Goal: Task Accomplishment & Management: Manage account settings

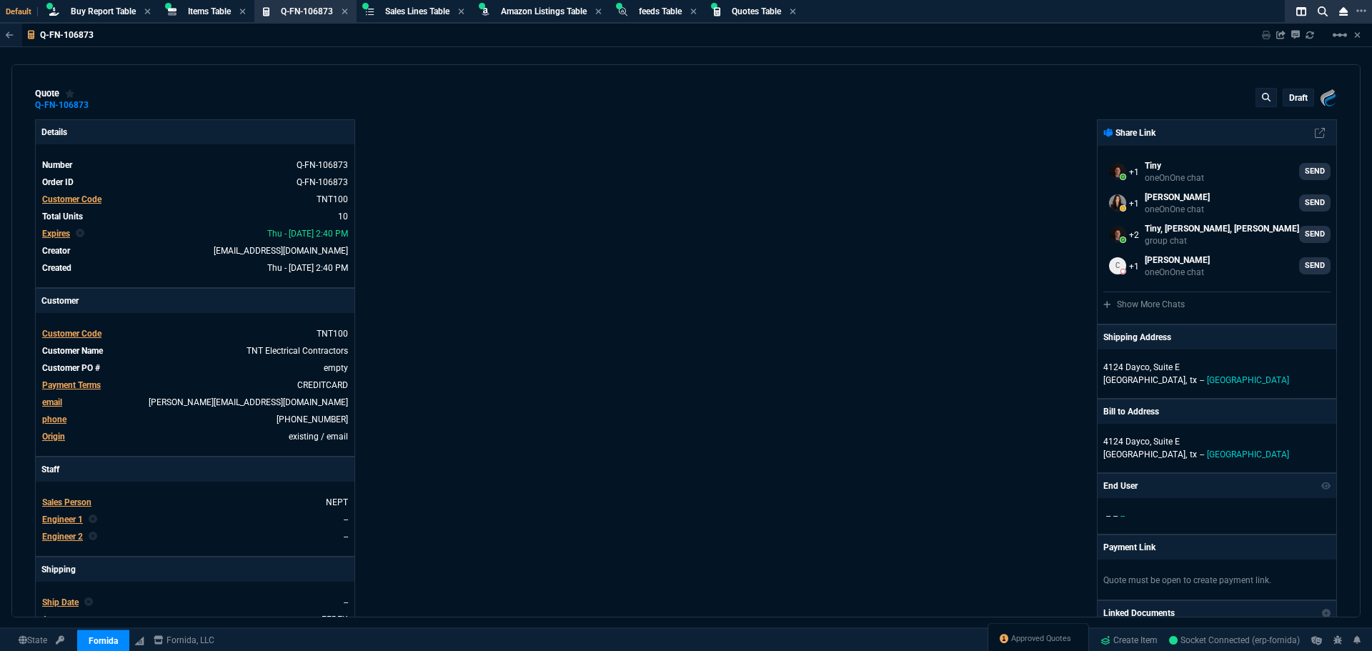
select select "8: NEPT"
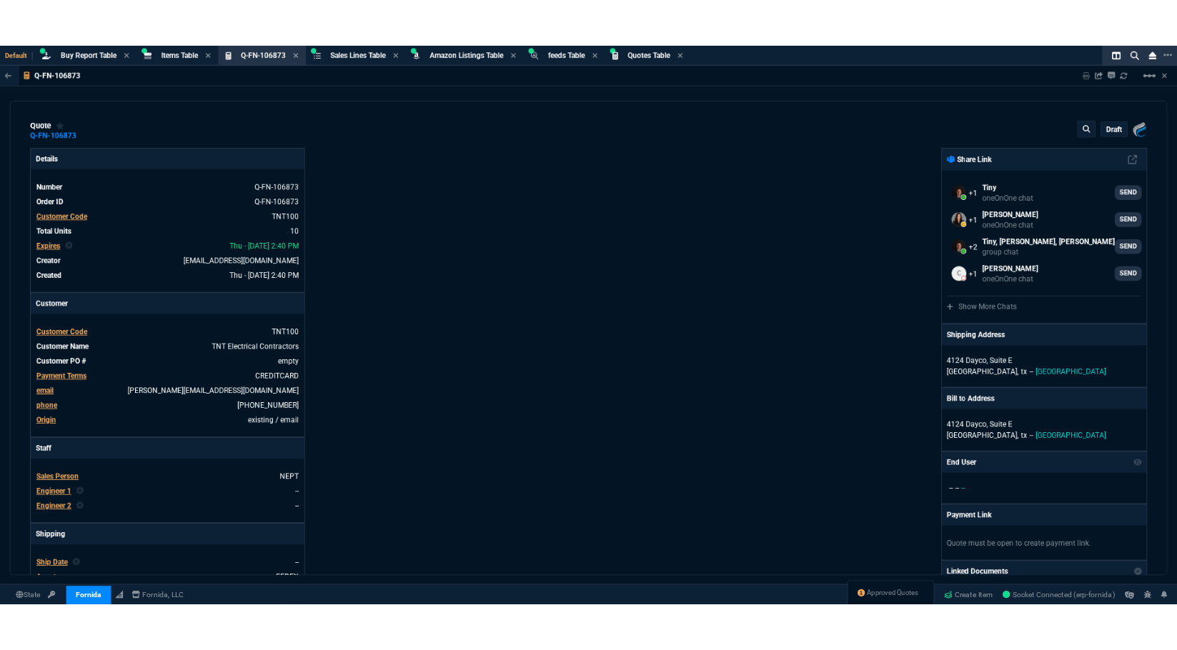
scroll to position [429, 0]
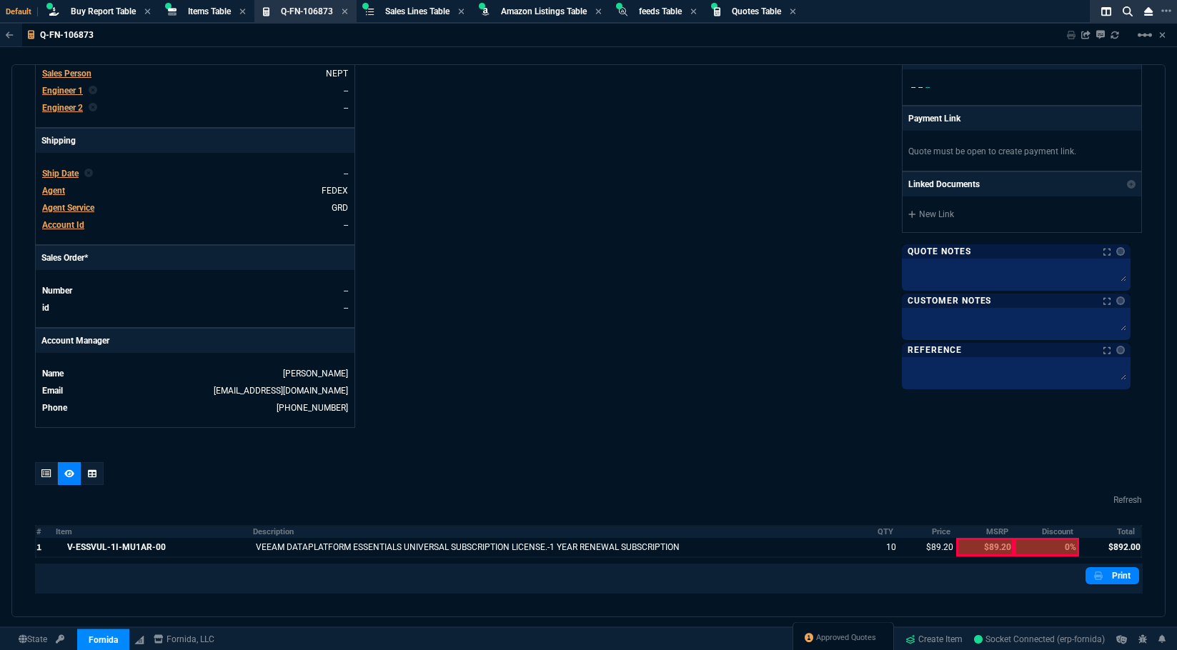
drag, startPoint x: 723, startPoint y: 181, endPoint x: 464, endPoint y: 71, distance: 280.8
click at [723, 181] on div "Fornida, LLC [STREET_ADDRESS] Share Link Tiny oneOnOne chat SEND [PERSON_NAME] …" at bounding box center [866, 59] width 554 height 737
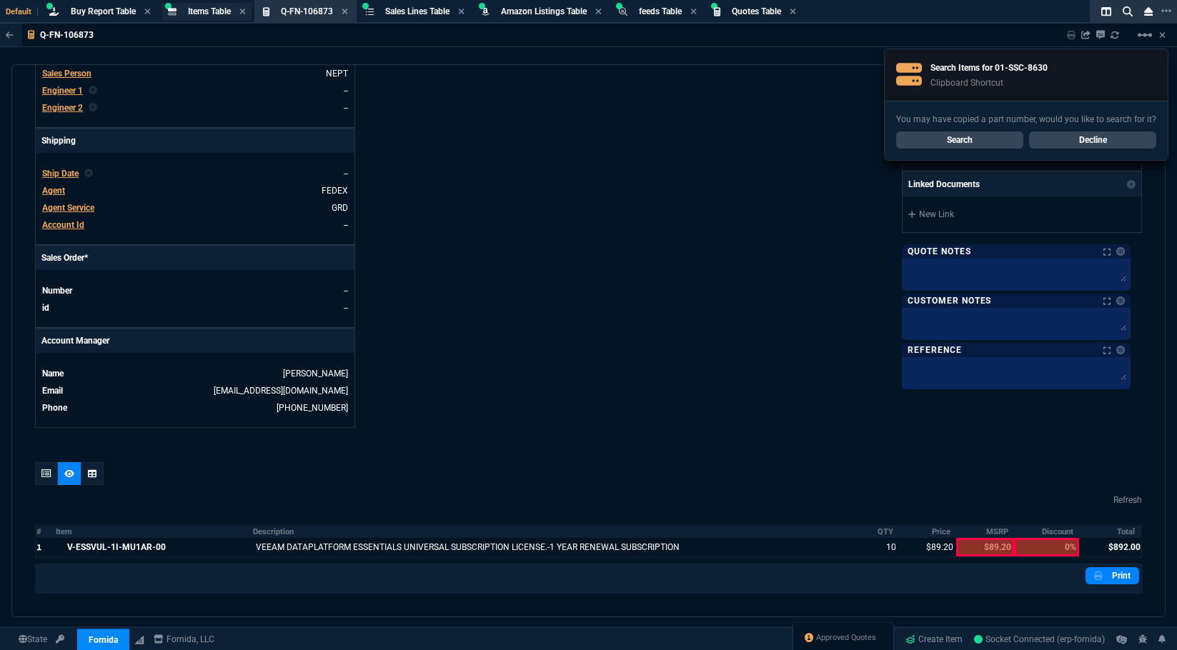
click at [194, 8] on span "Items Table" at bounding box center [209, 11] width 43 height 10
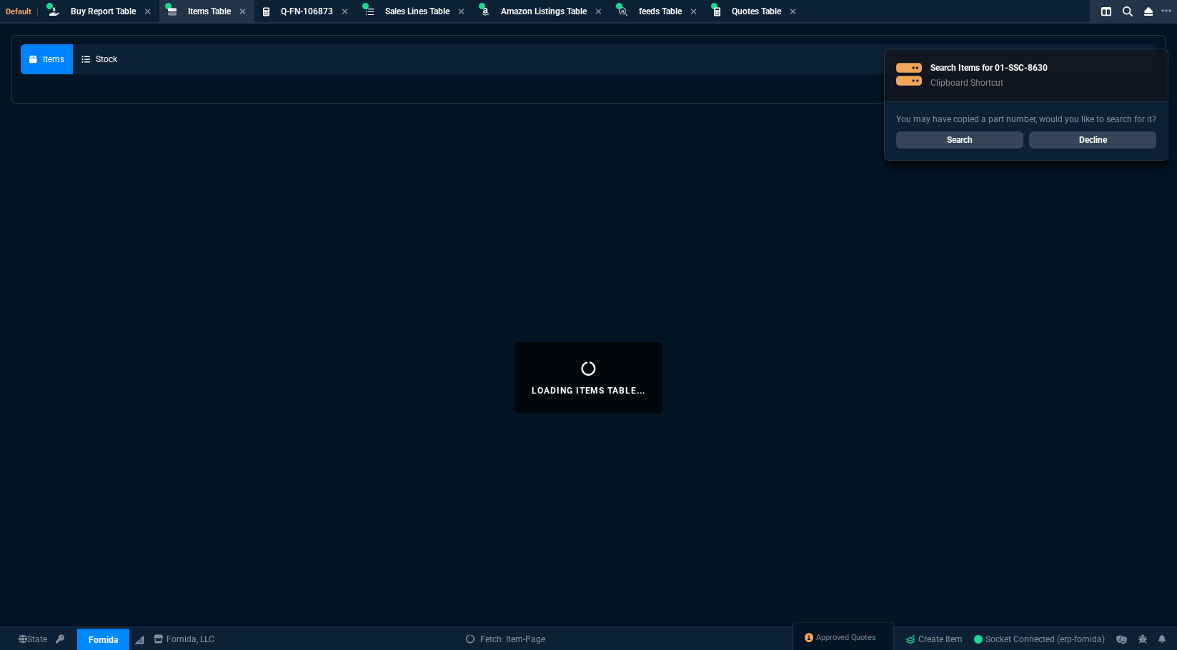
select select
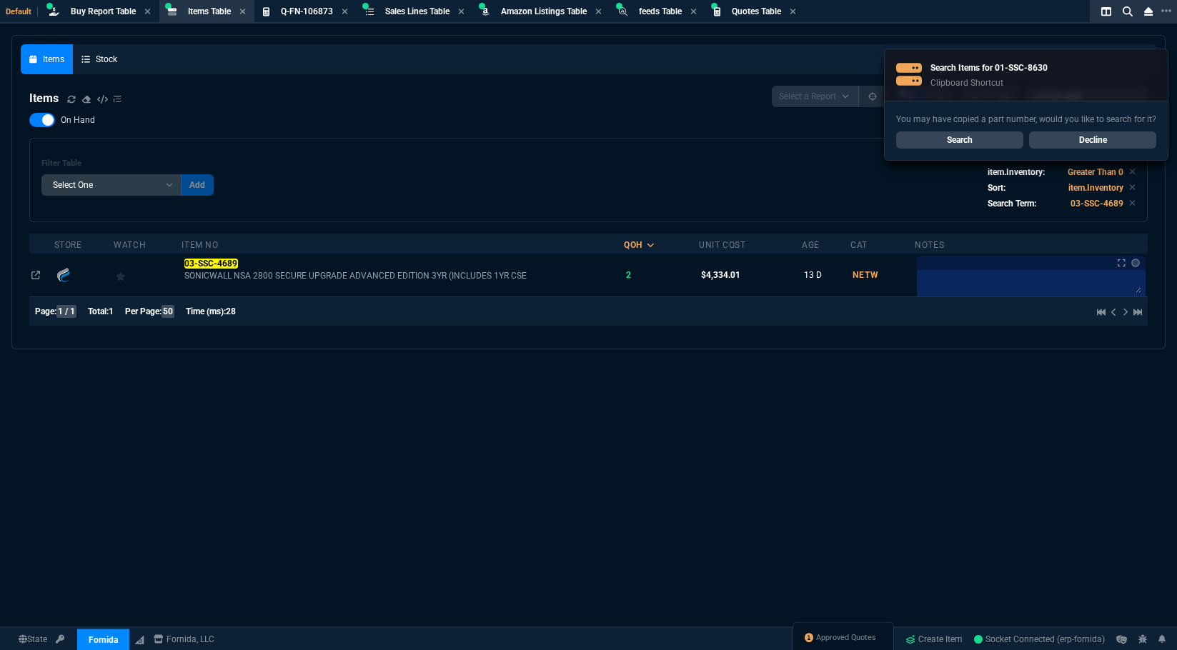
click at [974, 138] on link "Search" at bounding box center [959, 139] width 127 height 17
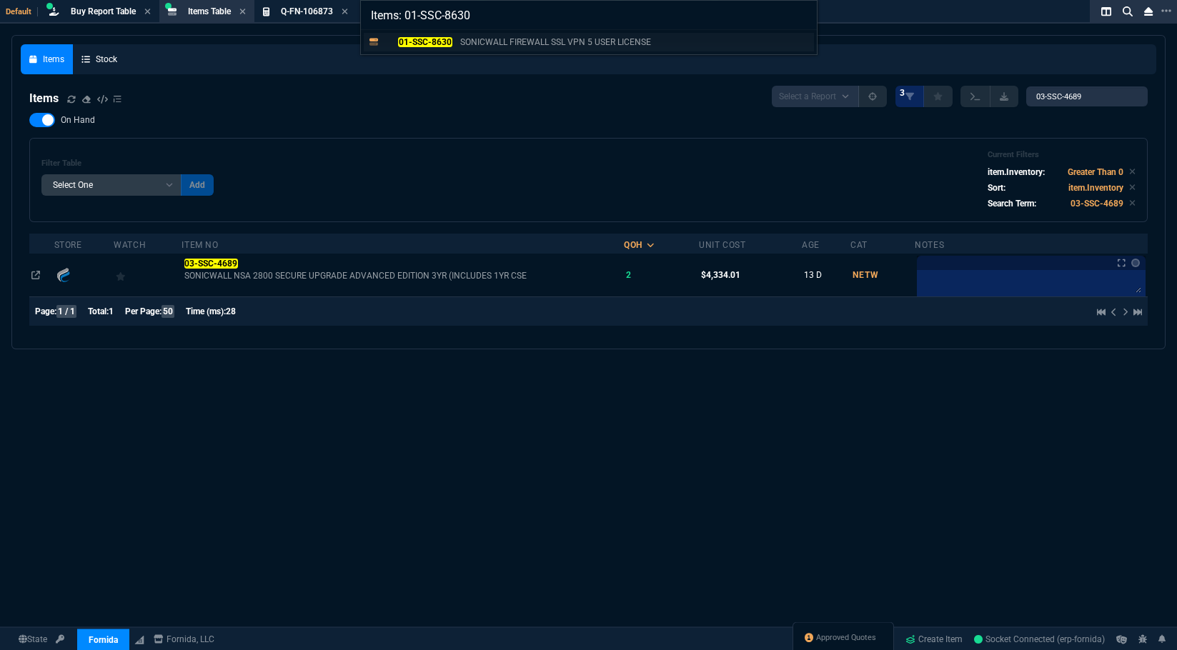
click at [485, 41] on p "SONICWALL FIREWALL SSL VPN 5 USER LICENSE" at bounding box center [555, 42] width 191 height 13
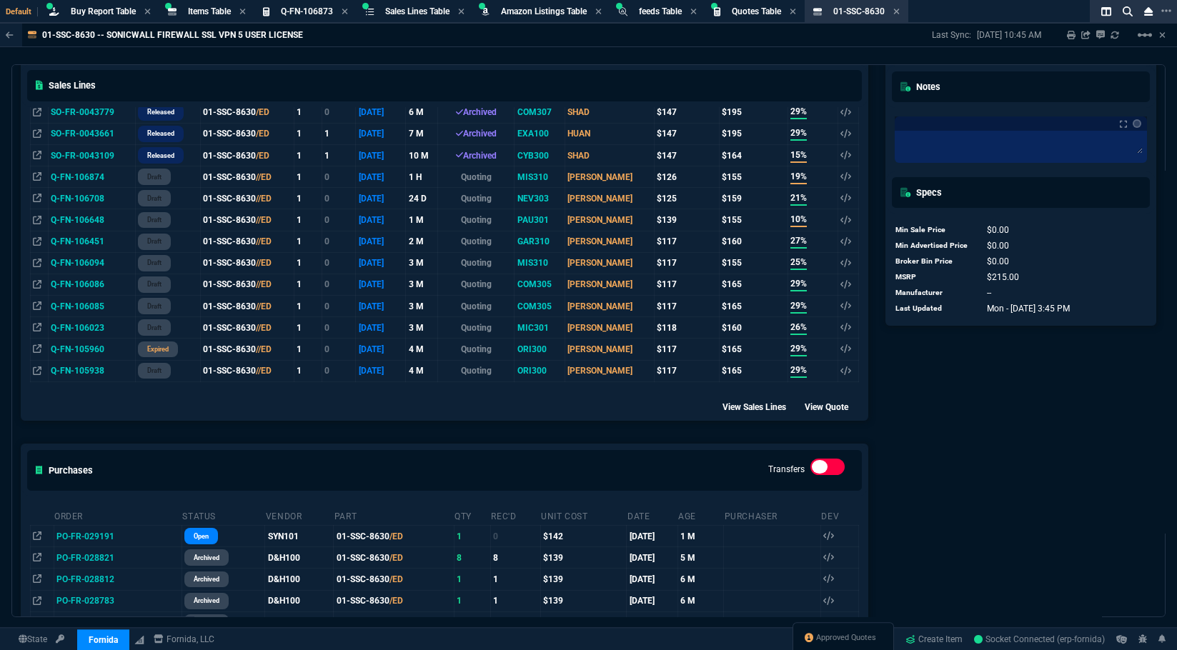
scroll to position [643, 0]
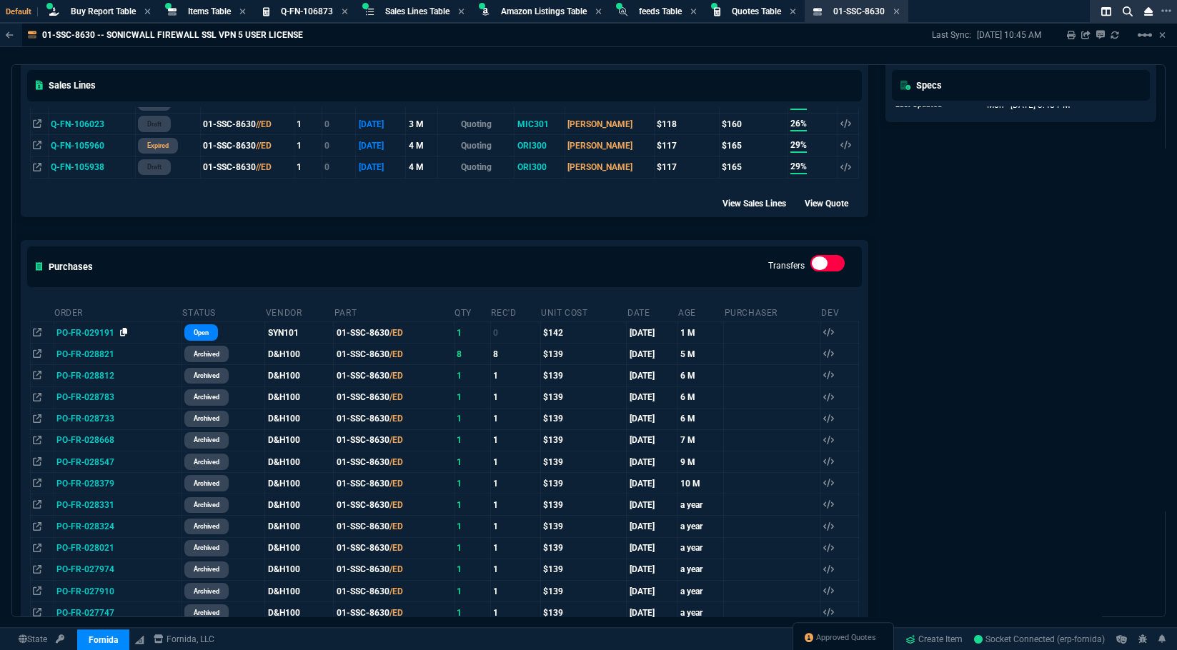
click at [120, 336] on icon at bounding box center [124, 332] width 8 height 9
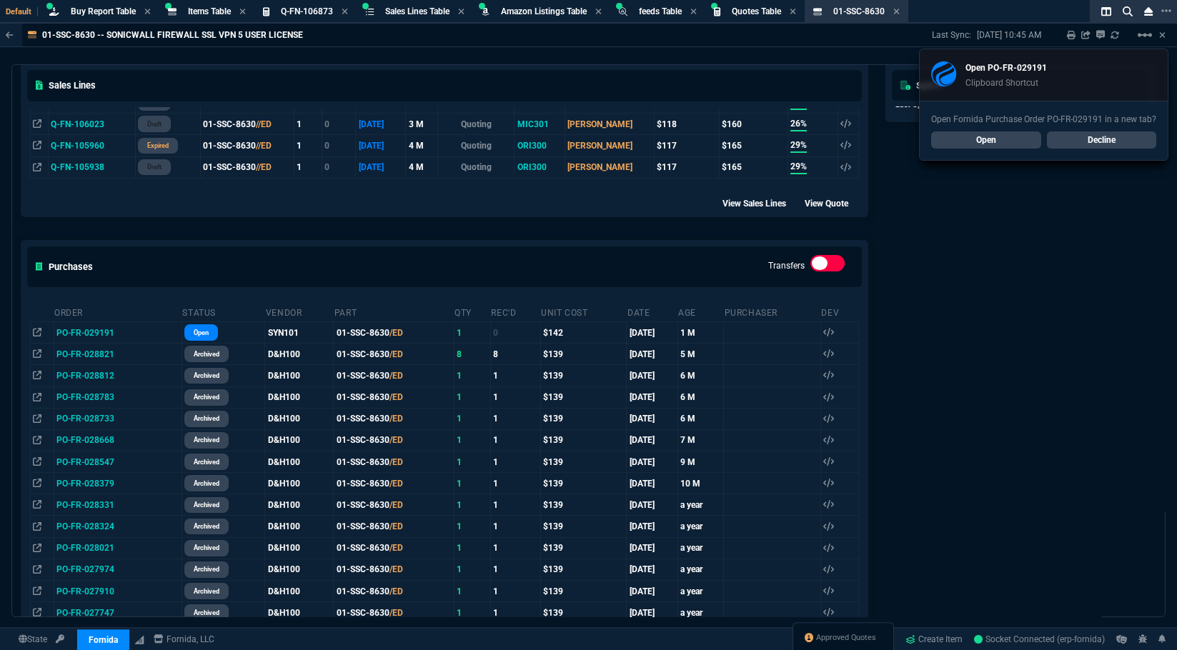
click at [1120, 141] on link "Decline" at bounding box center [1102, 139] width 110 height 17
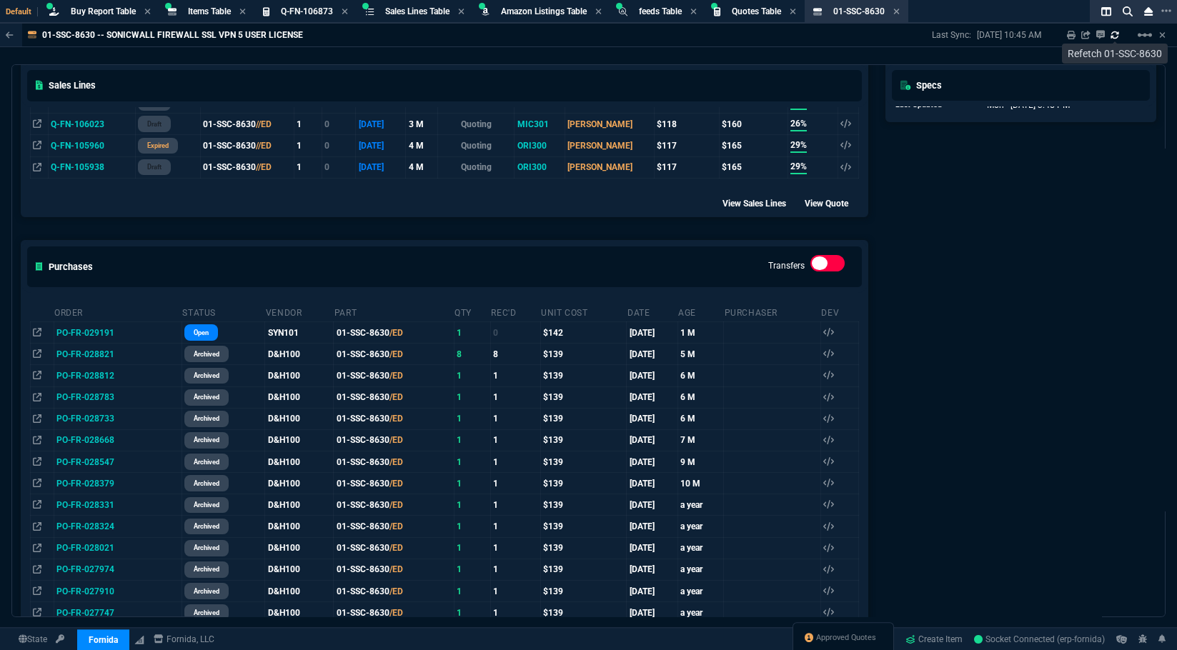
click at [1117, 39] on fa-icon at bounding box center [1114, 35] width 9 height 10
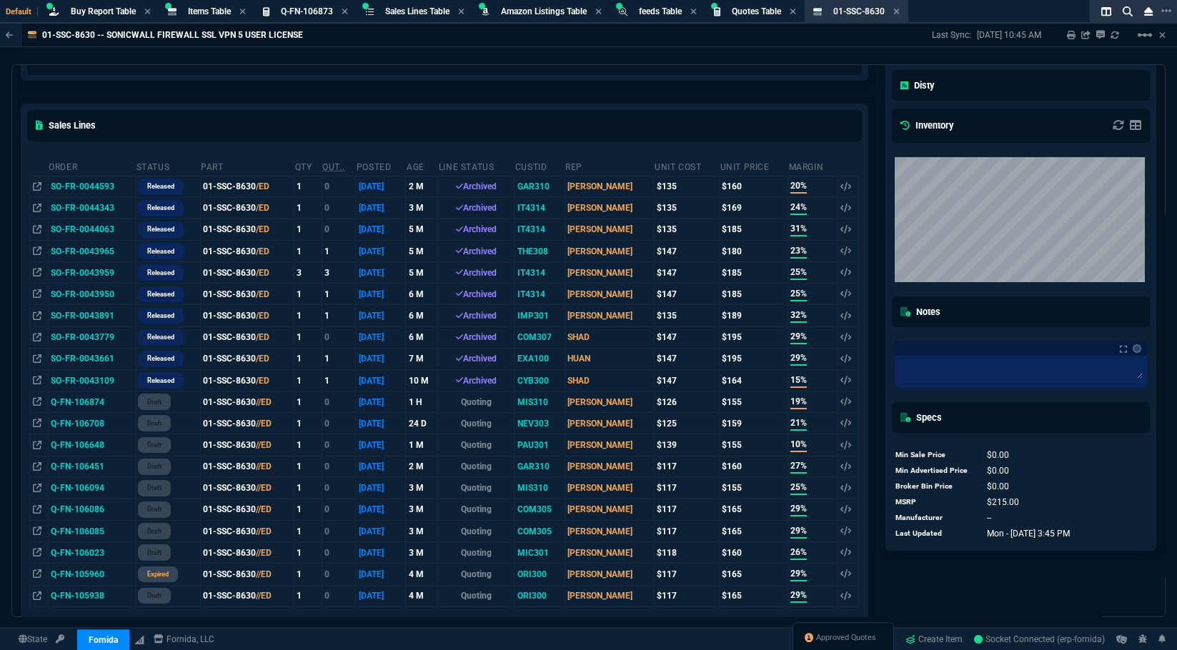
scroll to position [71, 0]
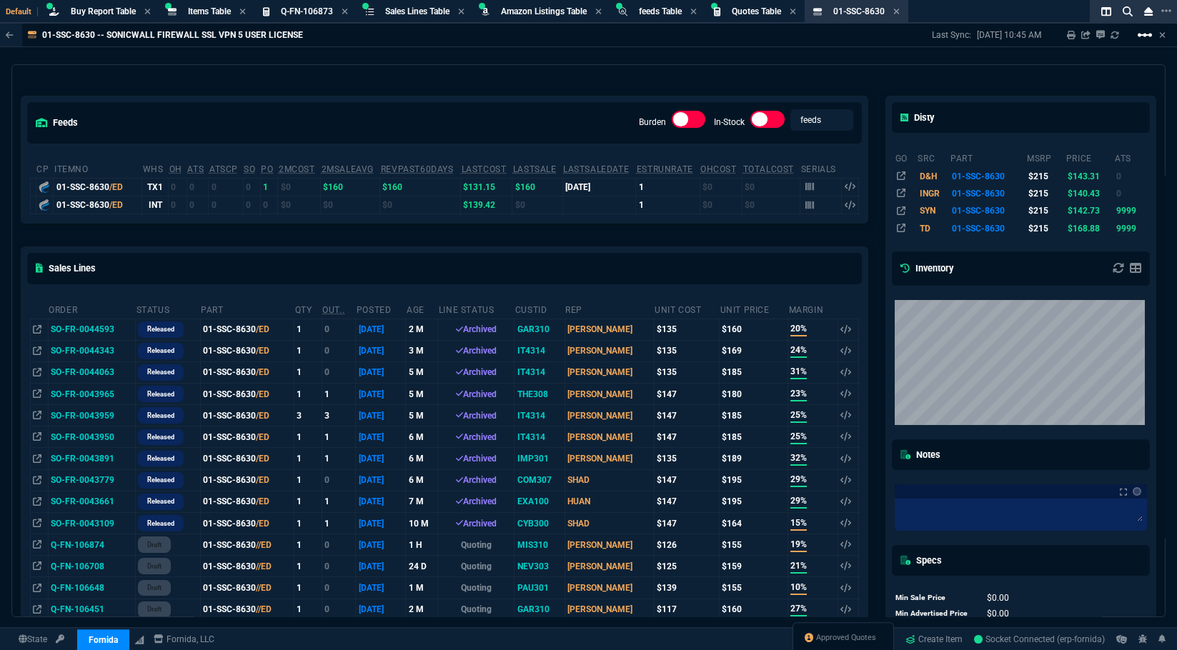
click at [1138, 35] on mat-icon "linear_scale" at bounding box center [1144, 34] width 17 height 17
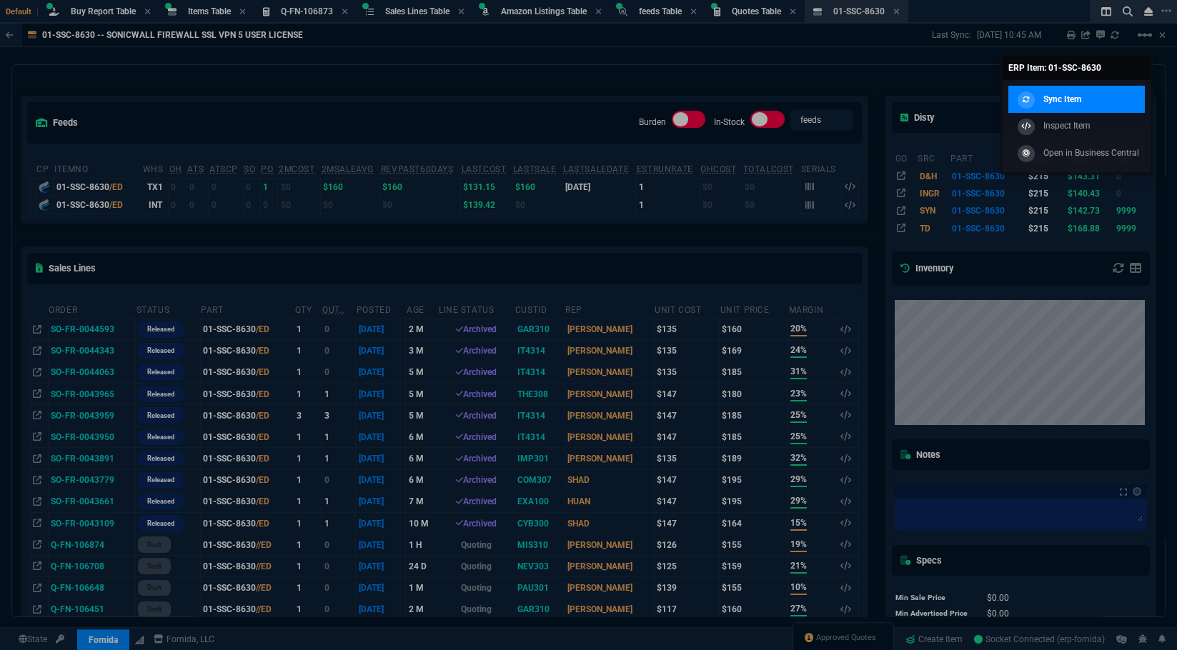
click at [1042, 97] on div "Sync Item" at bounding box center [1047, 99] width 67 height 16
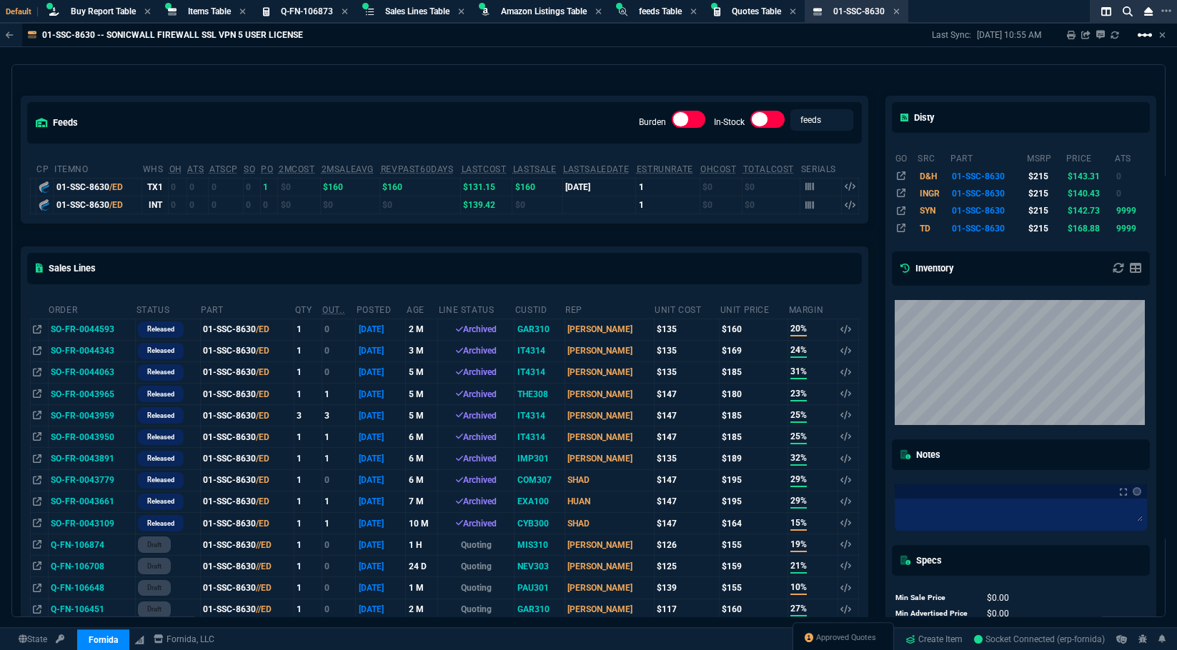
click at [1145, 36] on mat-icon "linear_scale" at bounding box center [1144, 34] width 17 height 17
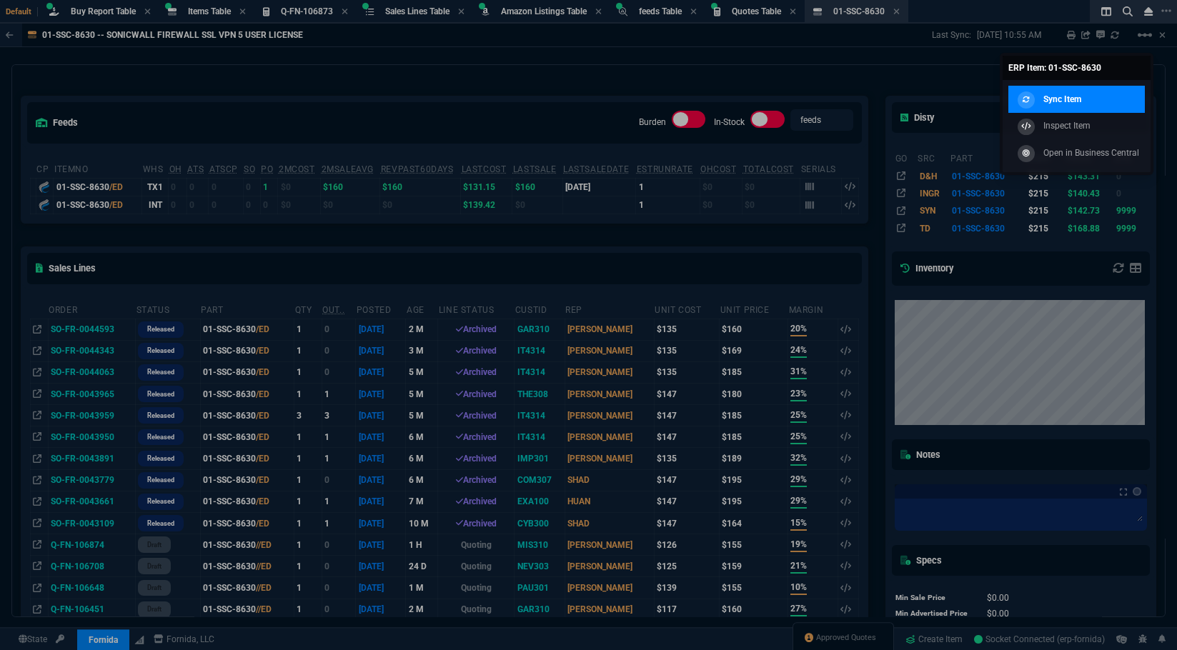
click at [1068, 99] on p "Sync Item" at bounding box center [1062, 99] width 38 height 13
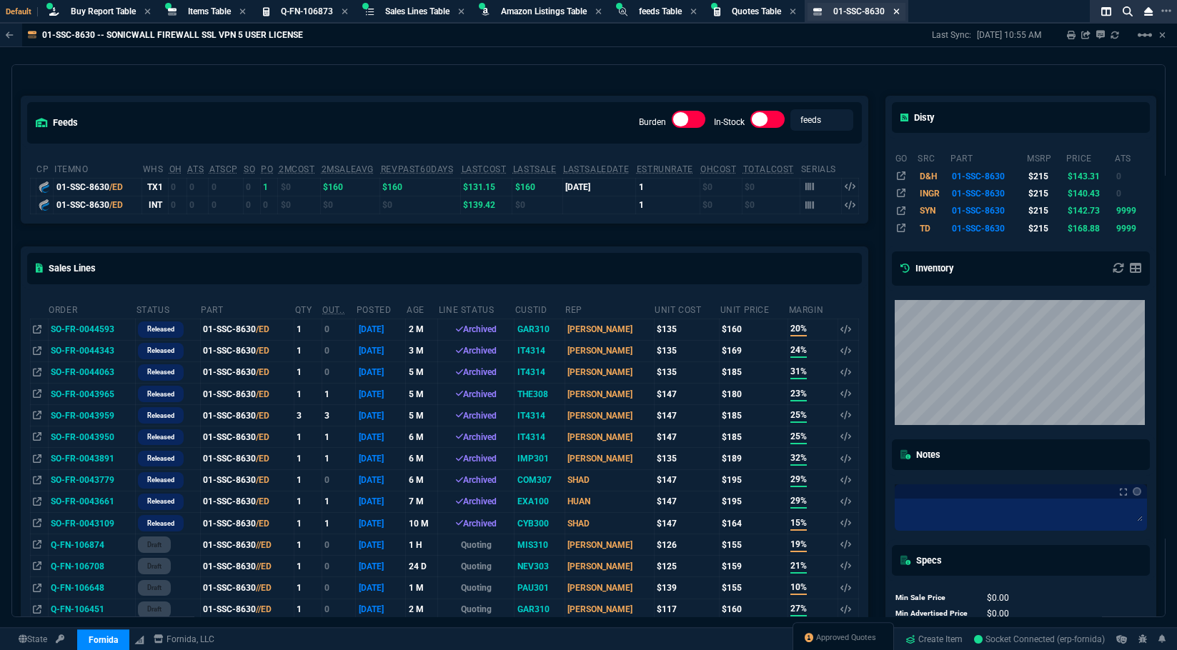
click at [900, 12] on icon at bounding box center [896, 11] width 6 height 9
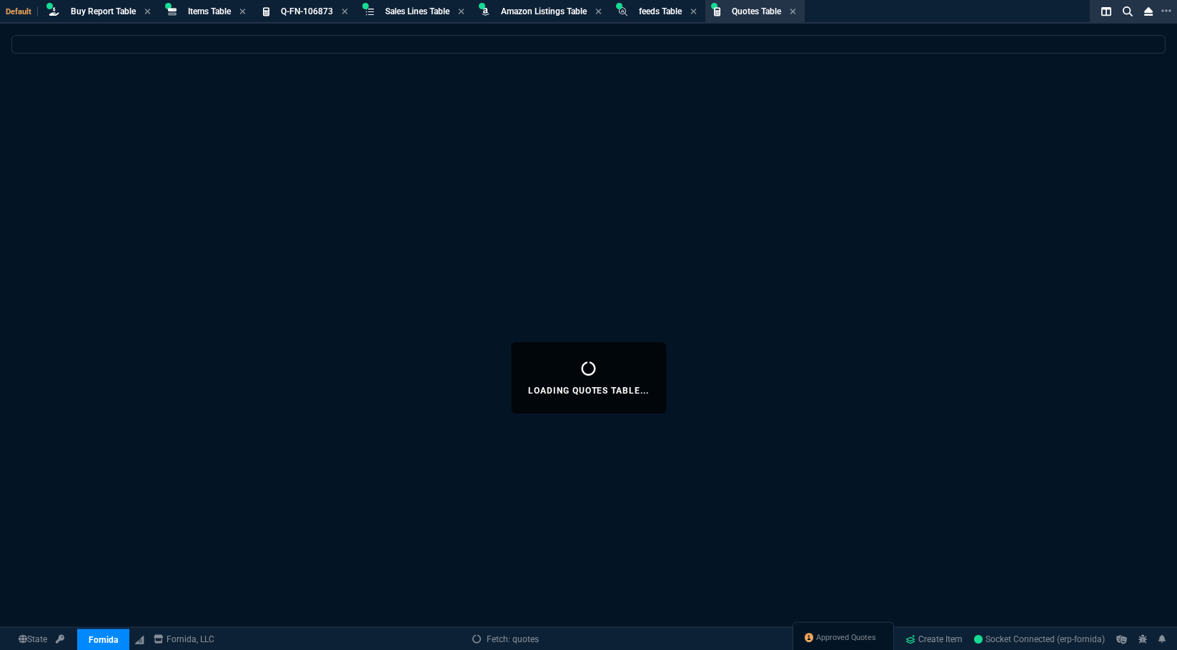
select select
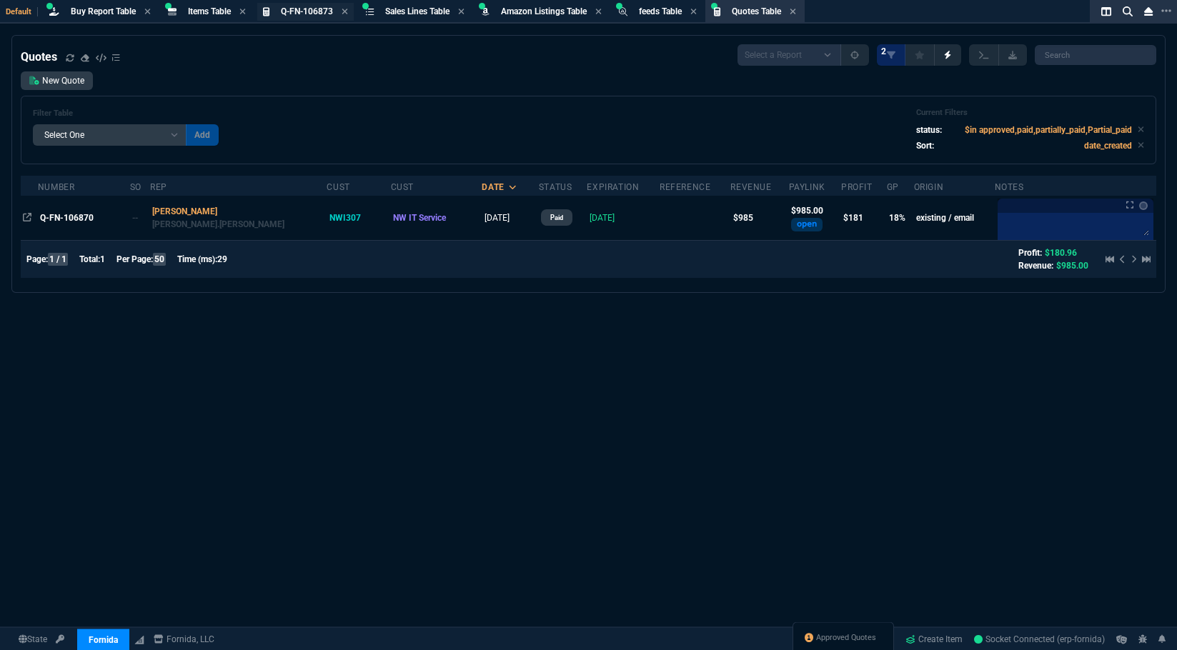
click at [302, 14] on span "Q-FN-106873" at bounding box center [307, 11] width 52 height 10
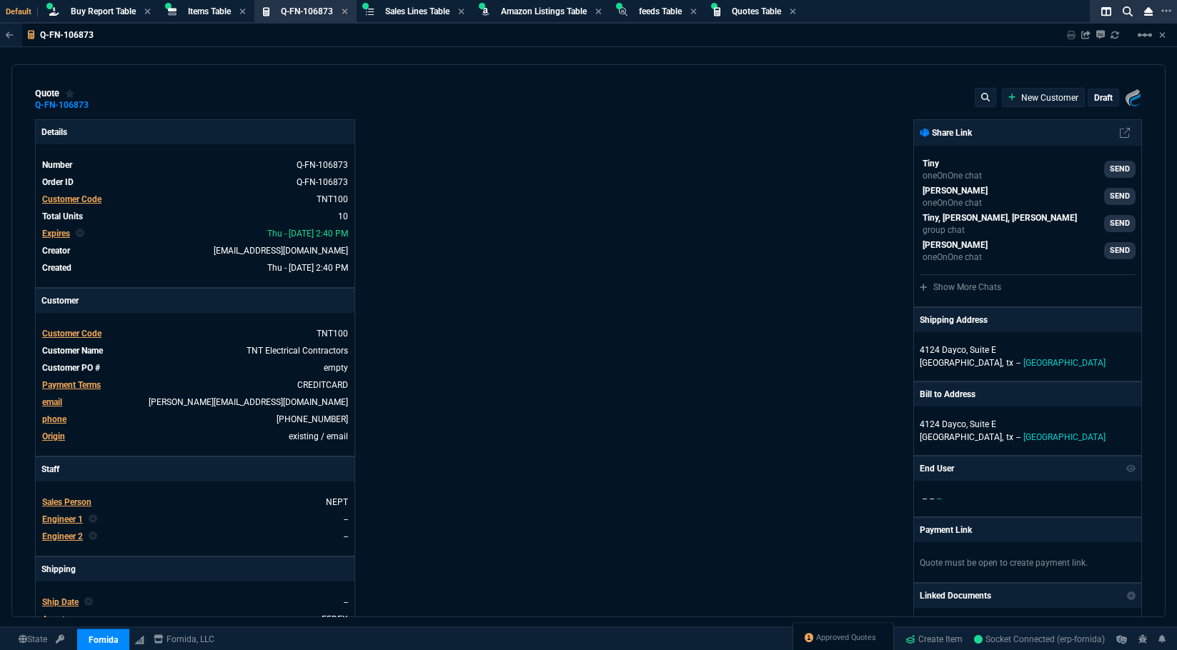
type input "89.2"
type input "13"
type input "12"
type input "0"
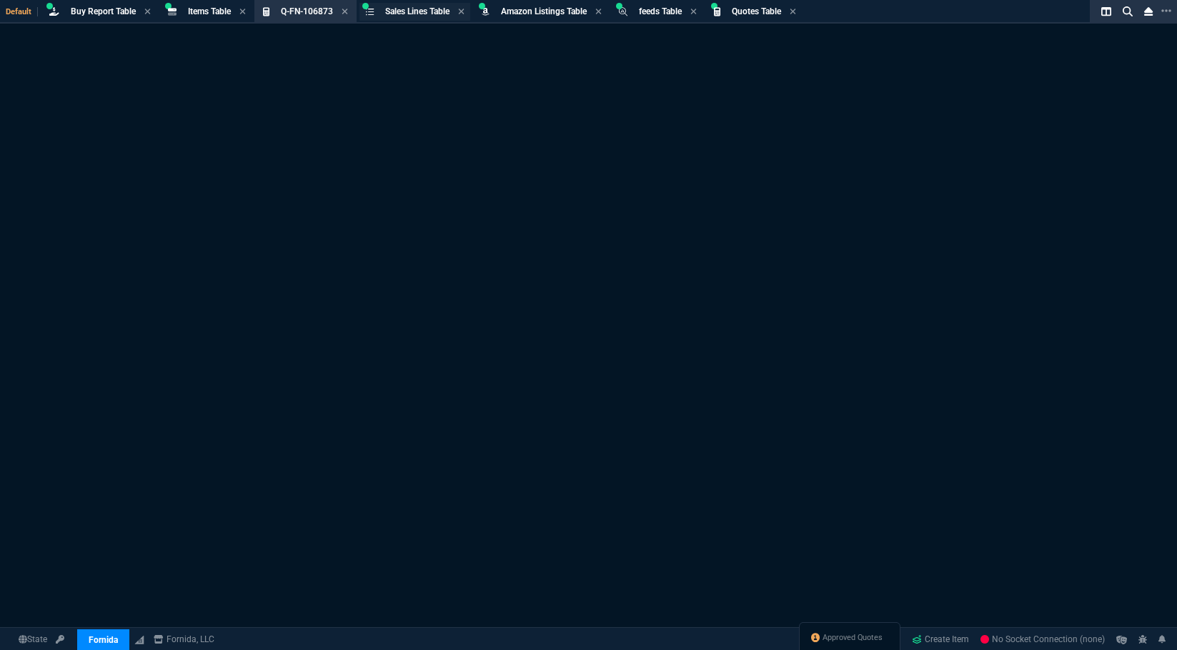
select select "8: NEPT"
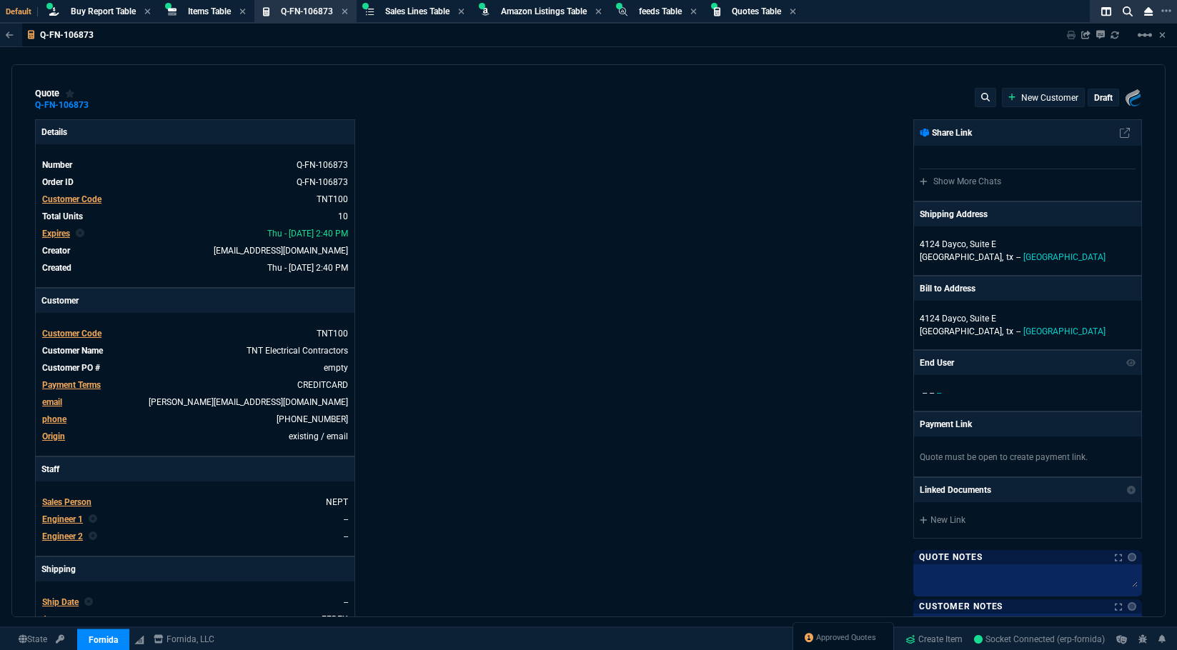
type input "13"
type input "12"
type input "89.2"
type input "0"
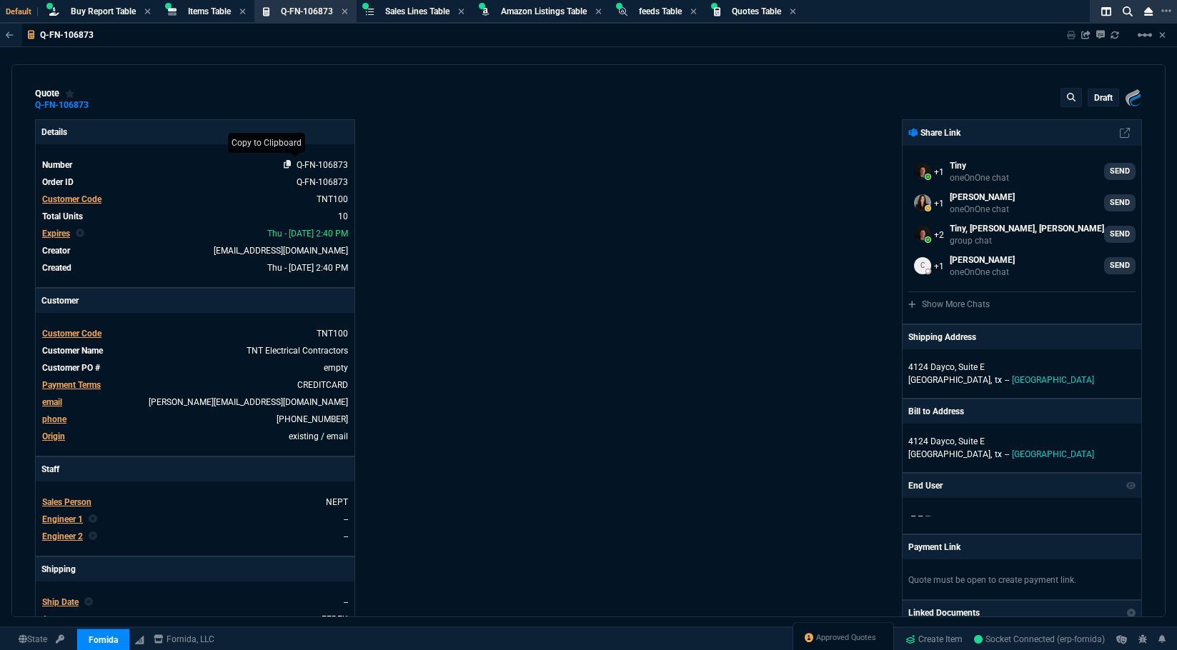
drag, startPoint x: 284, startPoint y: 164, endPoint x: 294, endPoint y: 163, distance: 10.7
click at [284, 164] on icon at bounding box center [288, 164] width 8 height 9
click at [741, 308] on div "Fornida, LLC [STREET_ADDRESS] Share Link Tiny oneOnOne chat SEND [PERSON_NAME] …" at bounding box center [866, 487] width 554 height 737
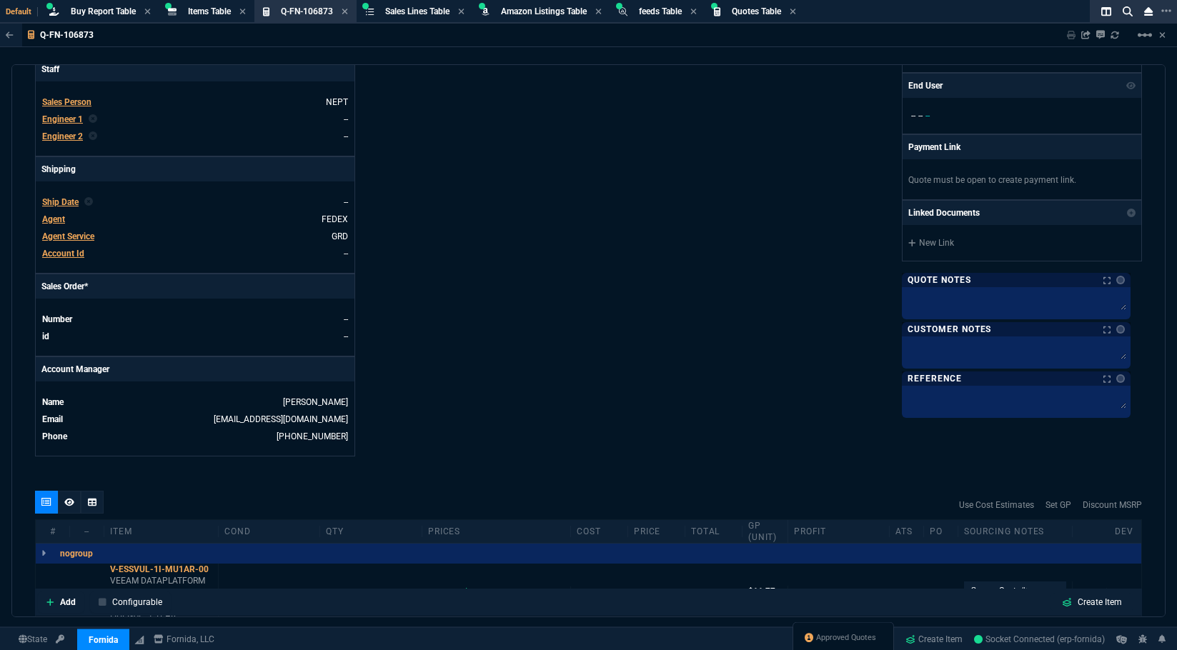
scroll to position [429, 0]
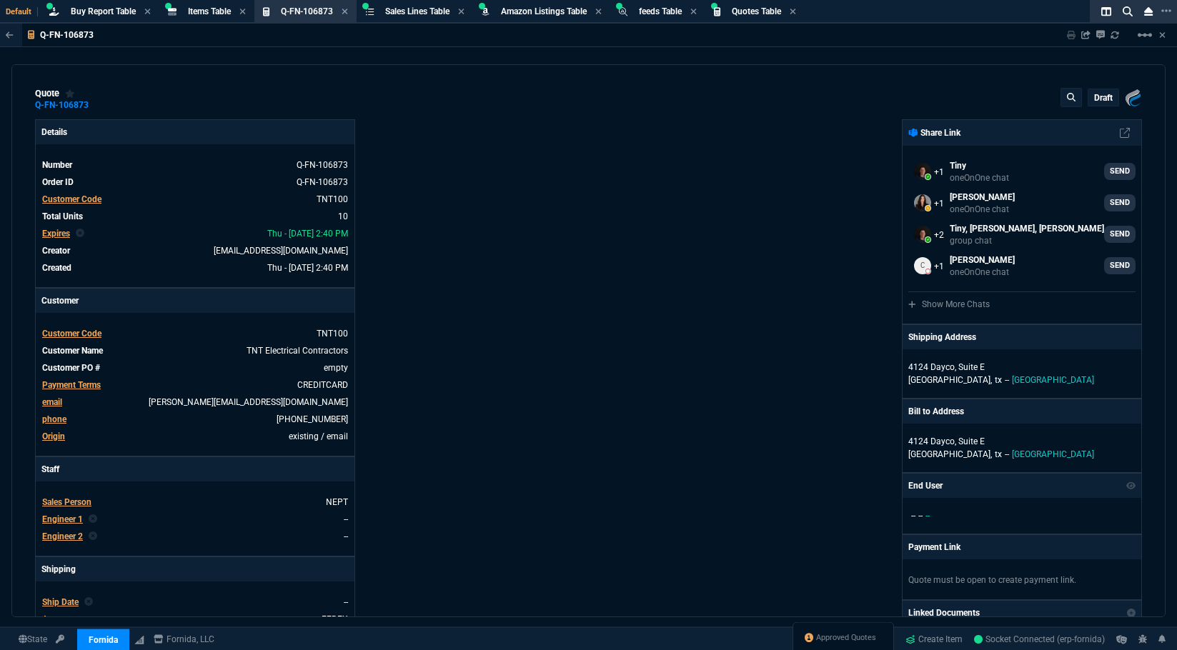
select select "8: NEPT"
click at [1099, 99] on p "draft" at bounding box center [1103, 97] width 19 height 11
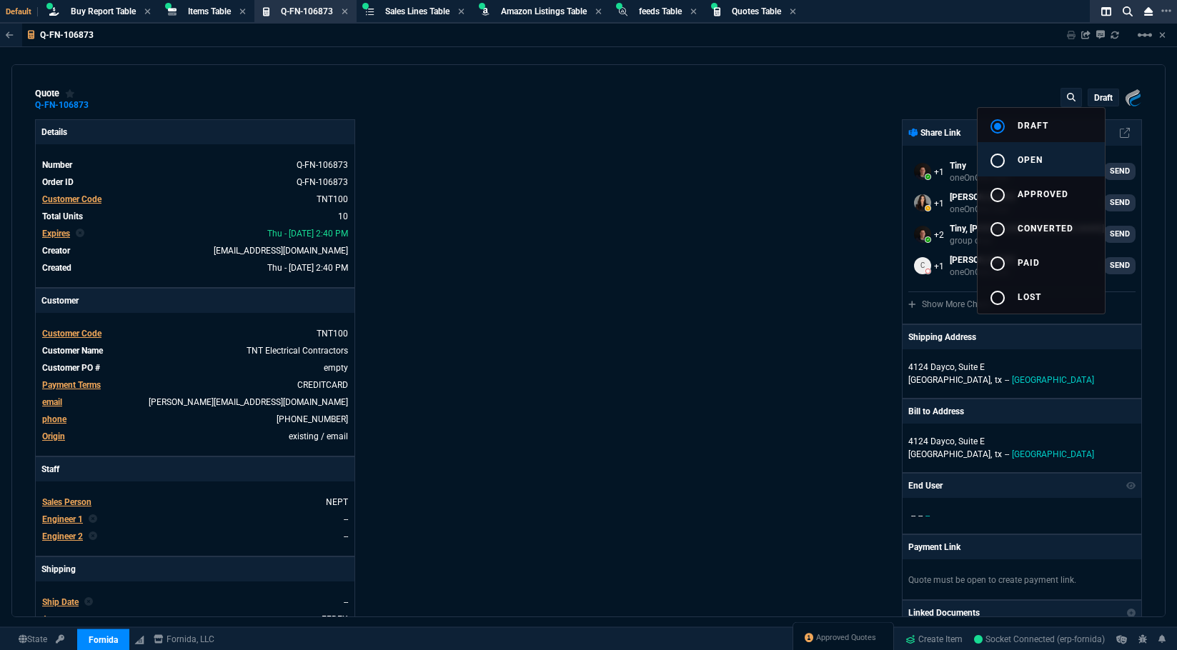
click at [1017, 154] on div "radio_button_unchecked" at bounding box center [1003, 160] width 29 height 17
type input "89.2"
type input "13"
type input "12"
type input "0"
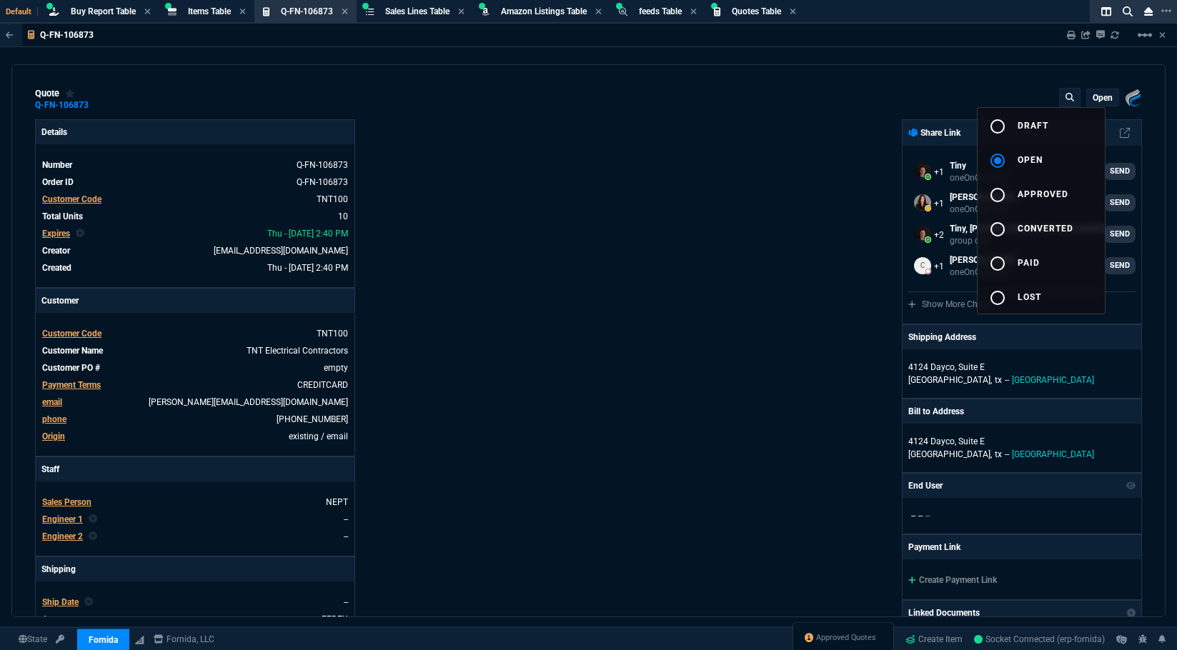
click at [965, 77] on div at bounding box center [588, 325] width 1177 height 650
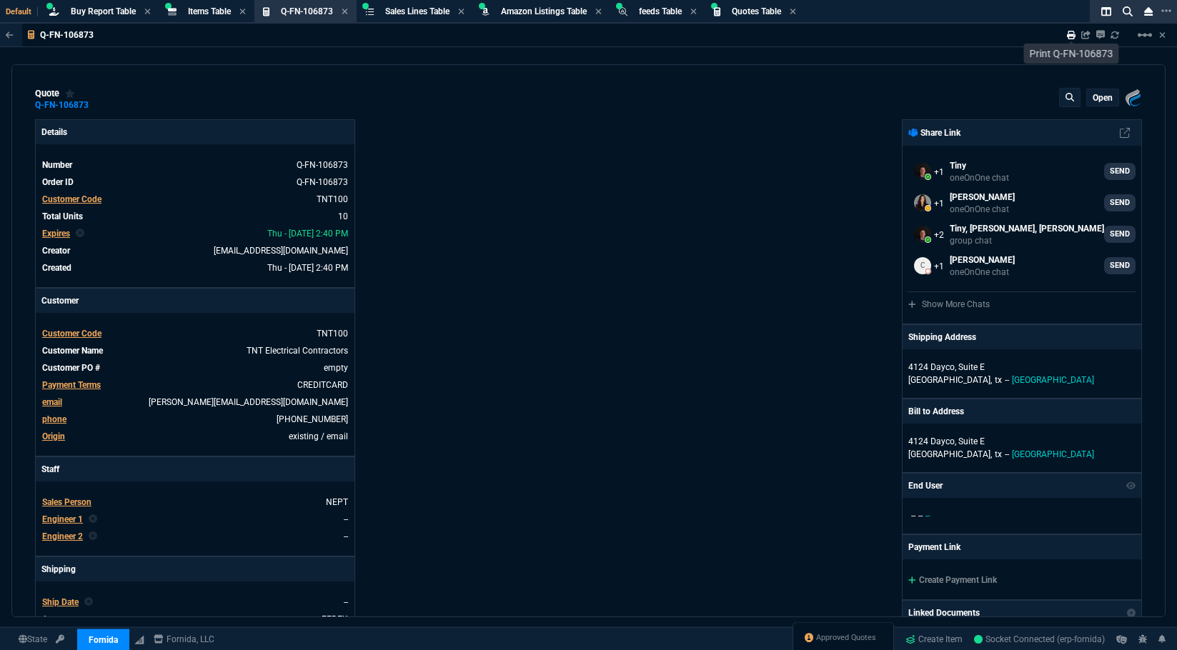
click at [1067, 34] on icon at bounding box center [1071, 35] width 9 height 9
type input "13"
type input "12"
type input "0"
drag, startPoint x: 287, startPoint y: 163, endPoint x: 453, endPoint y: 182, distance: 166.9
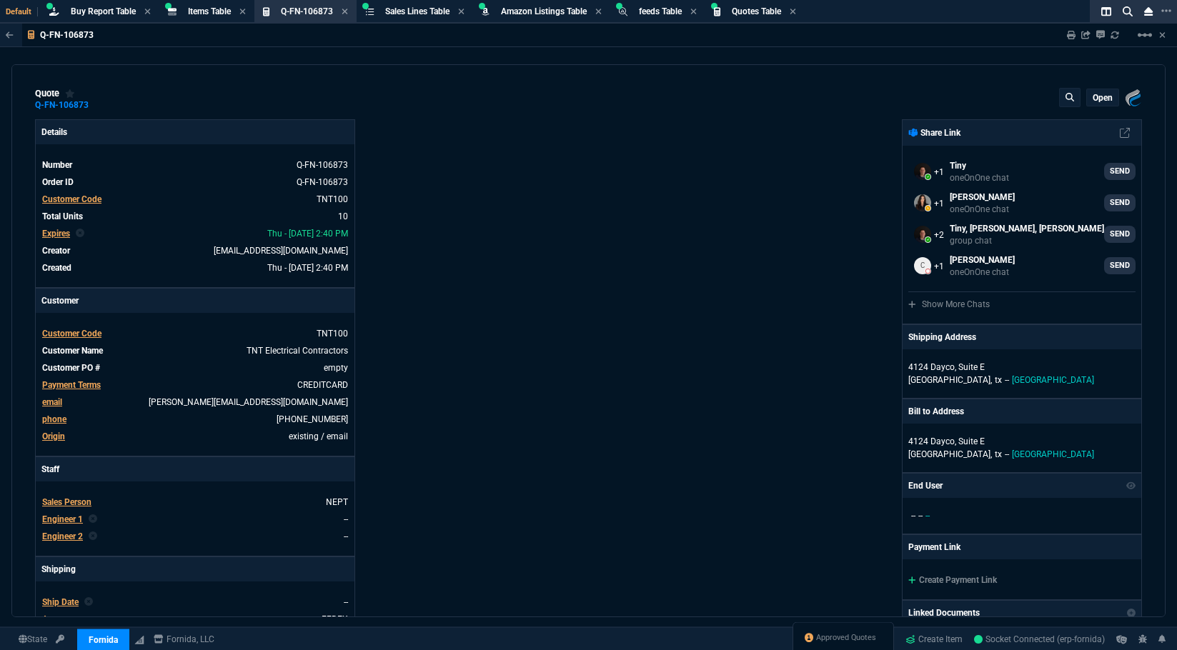
click at [287, 163] on icon at bounding box center [288, 164] width 8 height 9
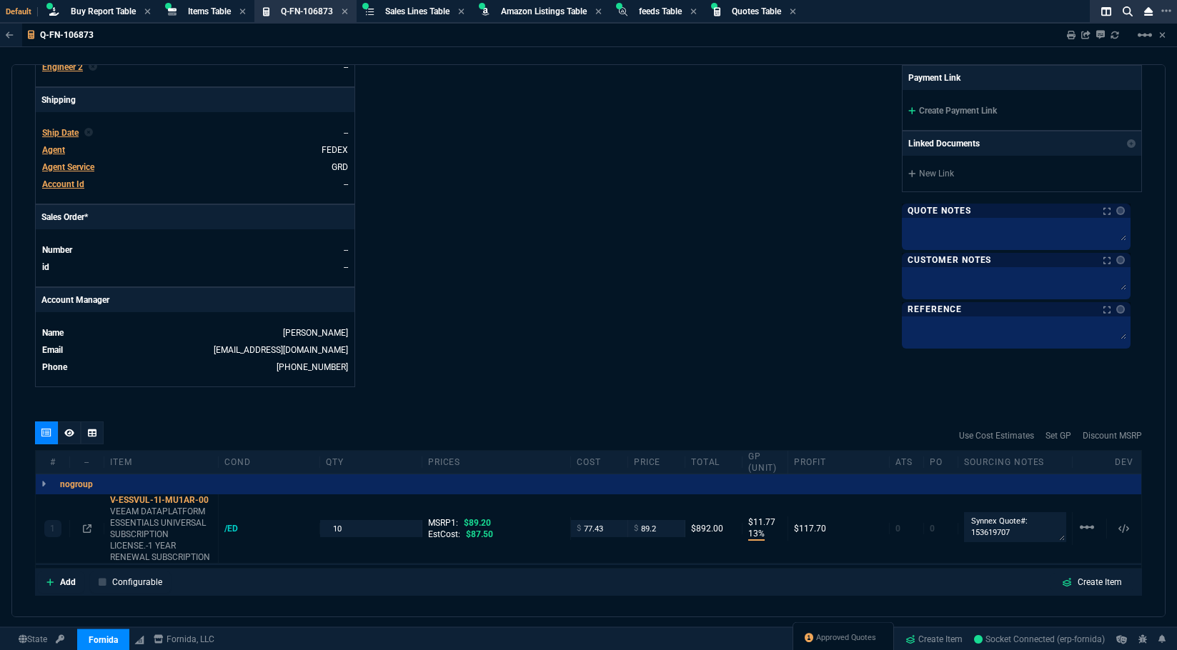
scroll to position [214, 0]
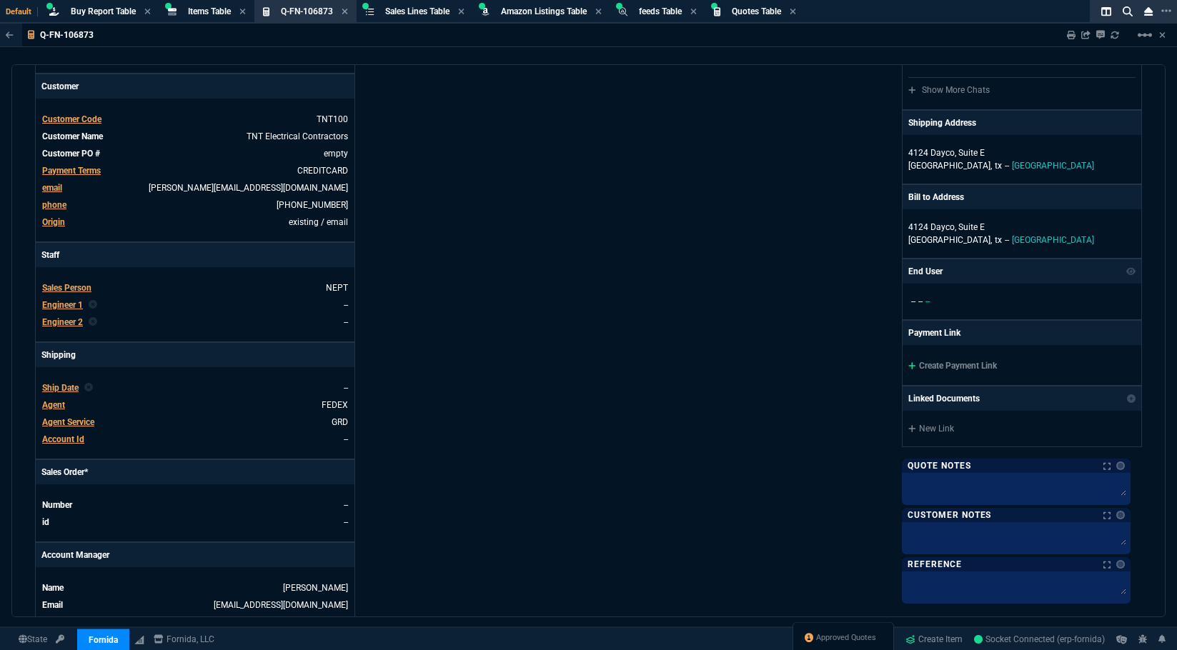
click at [941, 363] on link "Create Payment Link" at bounding box center [952, 366] width 89 height 10
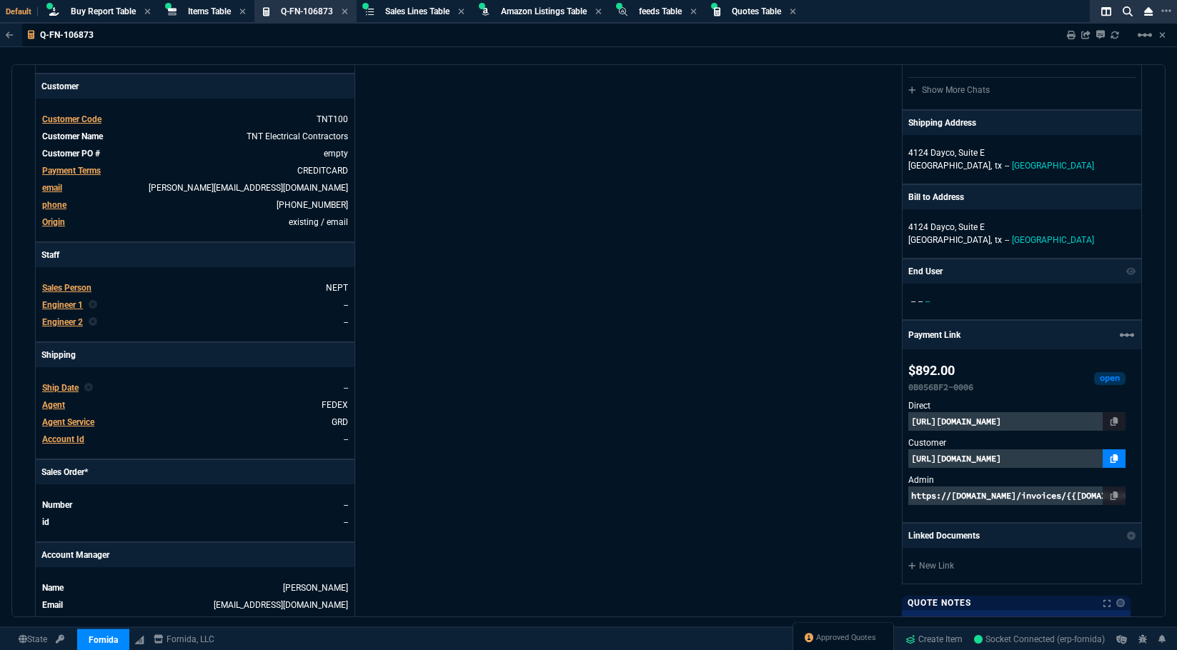
click at [1111, 460] on link at bounding box center [1114, 458] width 23 height 19
click at [610, 274] on div "Fornida, LLC 2609 Technology Dr Suite 300 Plano, TX 75074 Share Link Tiny oneOn…" at bounding box center [866, 321] width 554 height 833
drag, startPoint x: 642, startPoint y: 413, endPoint x: 680, endPoint y: 329, distance: 92.4
click at [642, 413] on div "Fornida, LLC 2609 Technology Dr Suite 300 Plano, TX 75074 Share Link Tiny oneOn…" at bounding box center [866, 321] width 554 height 833
click at [344, 12] on icon at bounding box center [345, 11] width 6 height 9
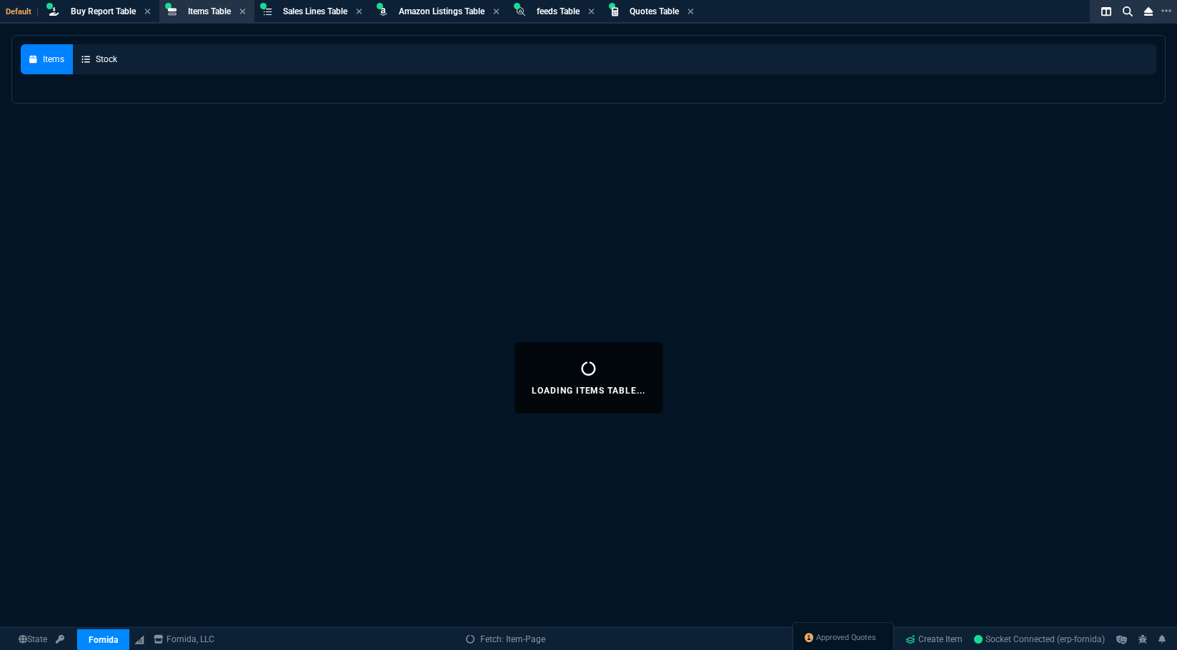
select select
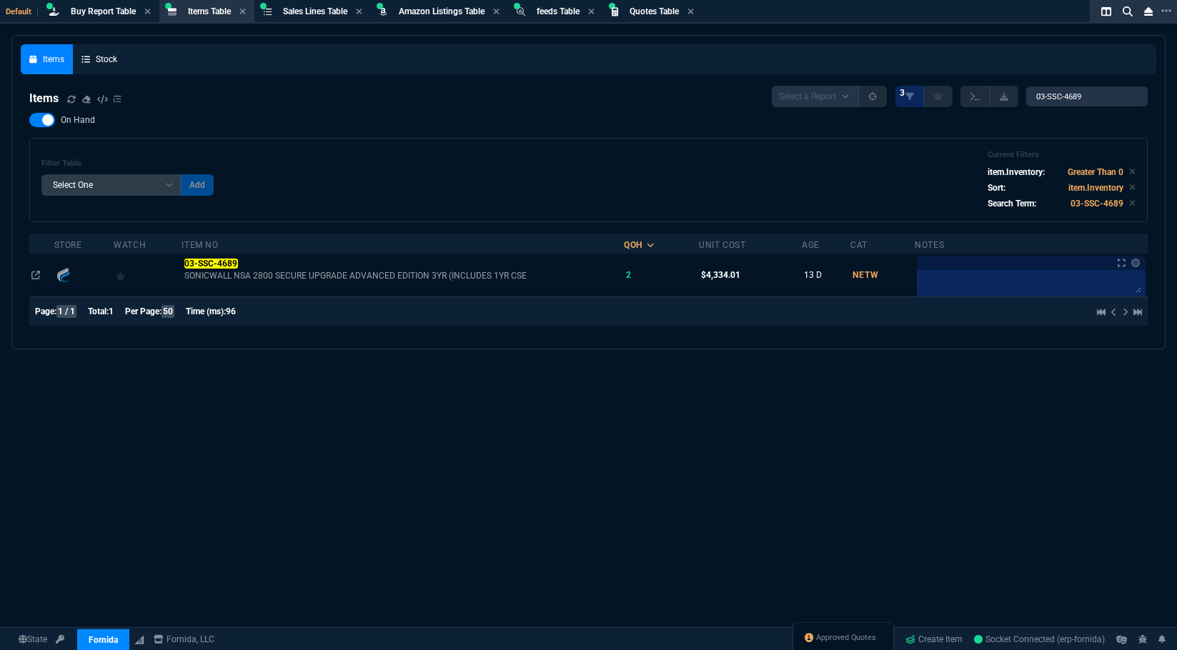
click at [650, 10] on span "Quotes Table" at bounding box center [654, 11] width 49 height 10
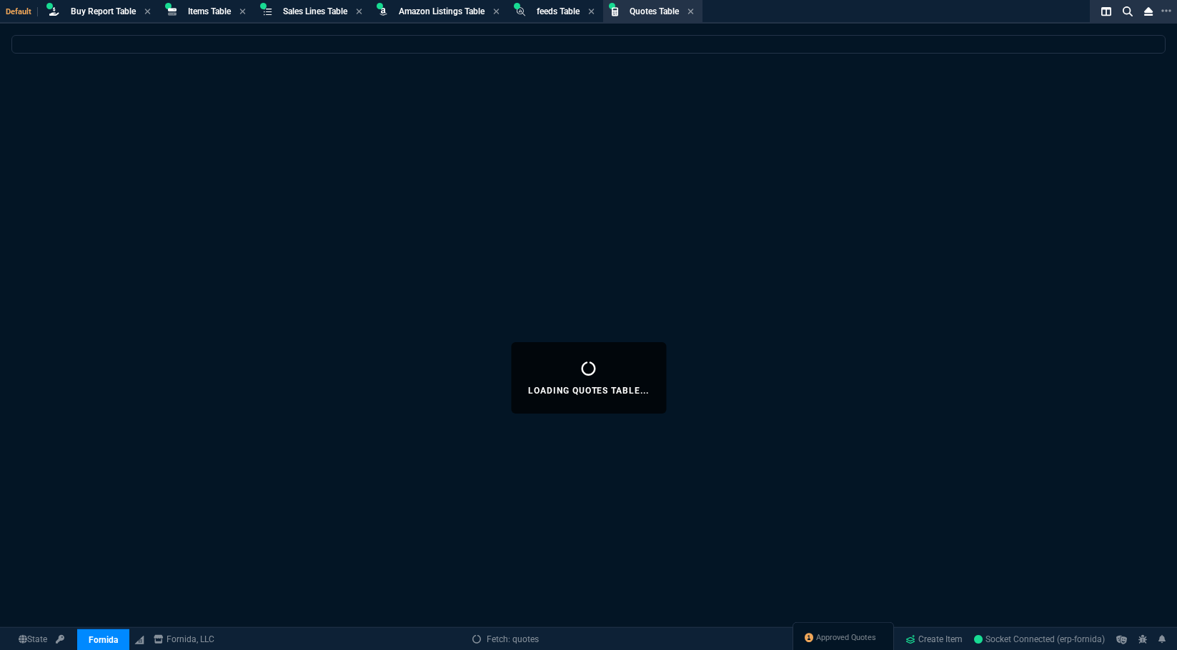
select select
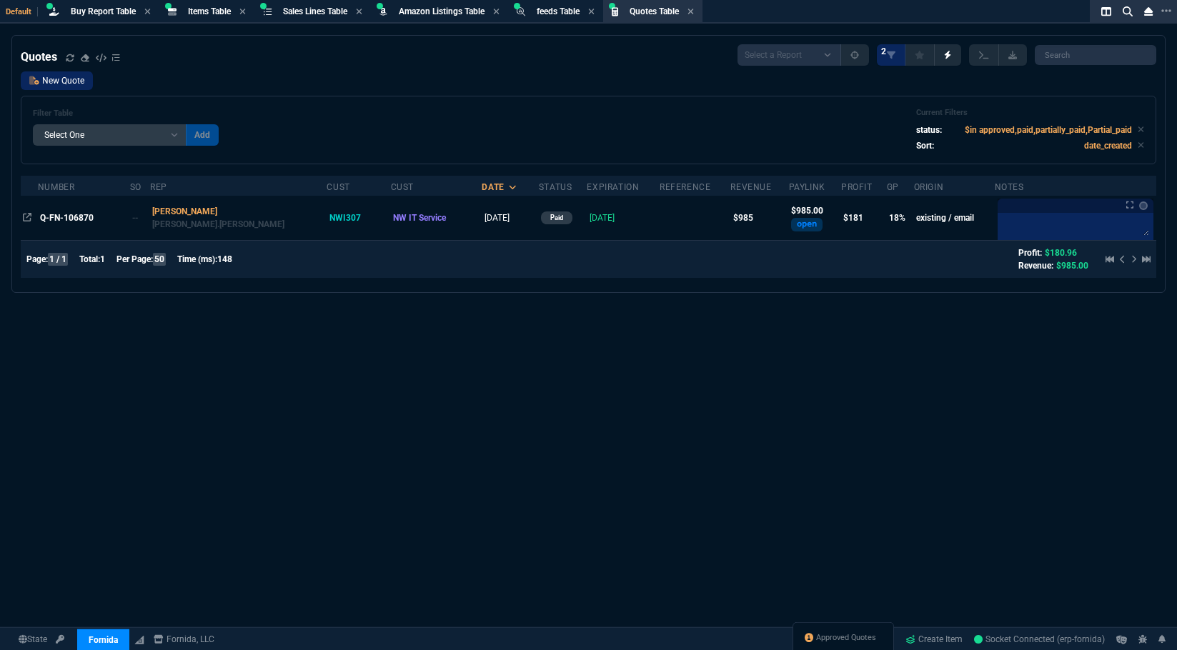
click at [61, 80] on link "New Quote" at bounding box center [57, 80] width 72 height 19
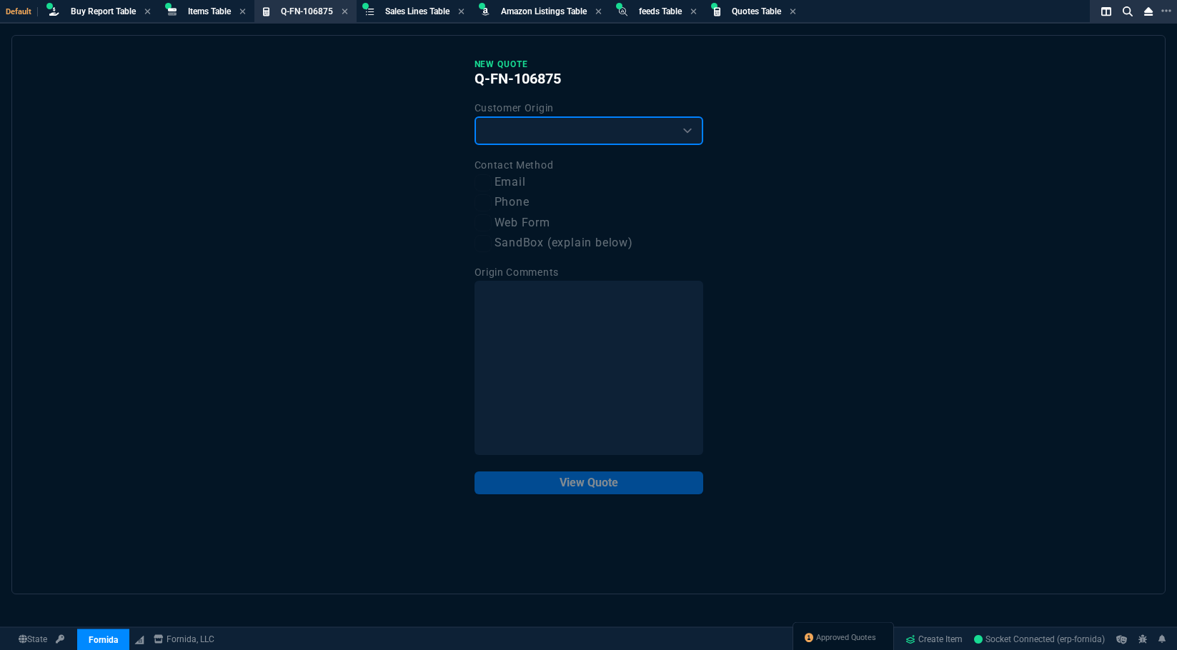
click at [540, 139] on select "Existing Customer Amazon Lead (first order) Website Lead (first order) Called (…" at bounding box center [588, 130] width 229 height 29
select select "existing"
click at [474, 117] on select "Existing Customer Amazon Lead (first order) Website Lead (first order) Called (…" at bounding box center [588, 130] width 229 height 29
click at [525, 182] on label "Email" at bounding box center [588, 183] width 229 height 18
click at [492, 182] on input "Email" at bounding box center [482, 182] width 17 height 17
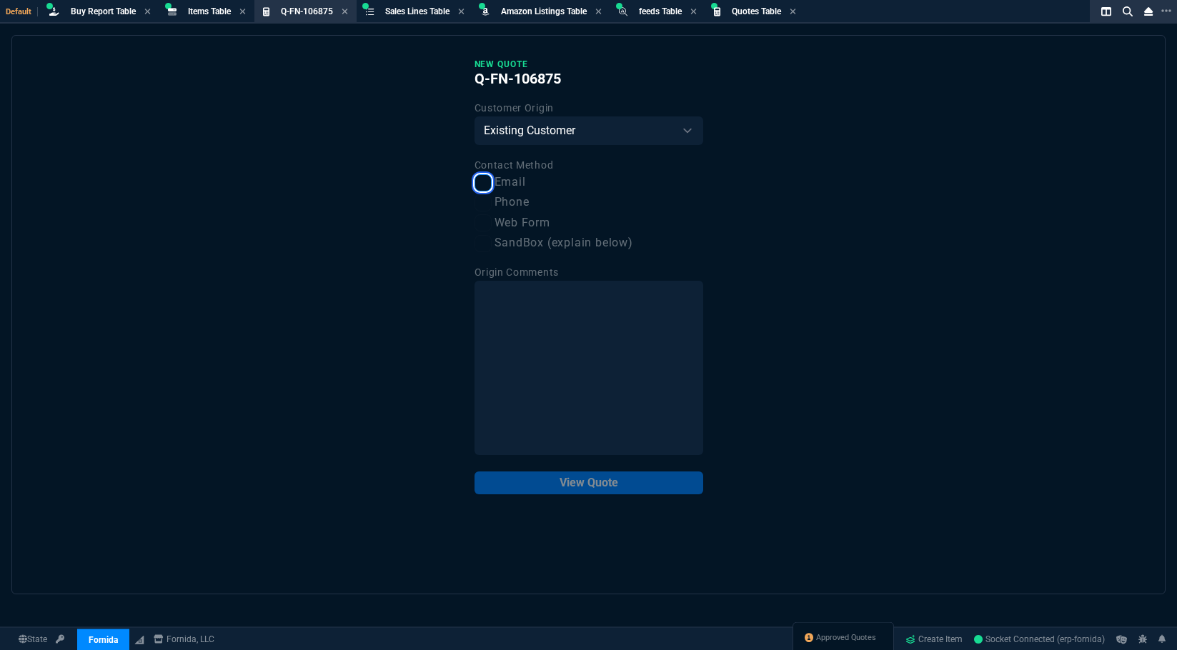
checkbox input "true"
click at [562, 497] on div "New Quote Q-FN-106875 Customer Origin Existing Customer Amazon Lead (first orde…" at bounding box center [588, 315] width 1154 height 560
click at [567, 489] on button "View Quote" at bounding box center [588, 483] width 229 height 23
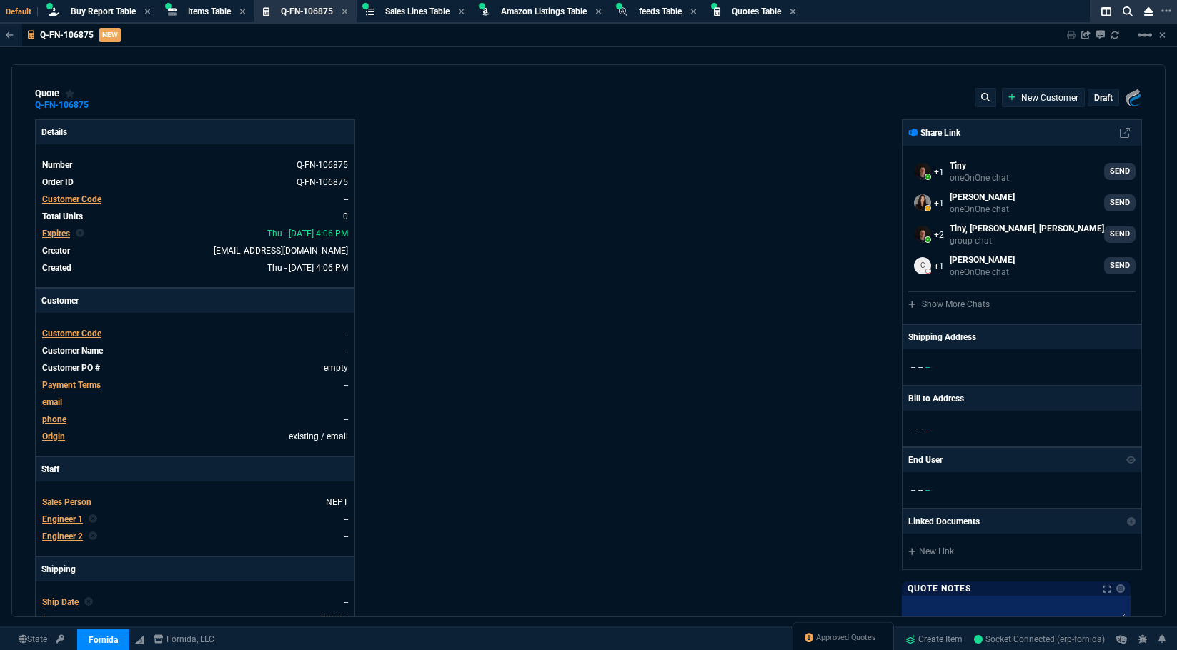
click at [71, 202] on span "Customer Code" at bounding box center [71, 199] width 59 height 10
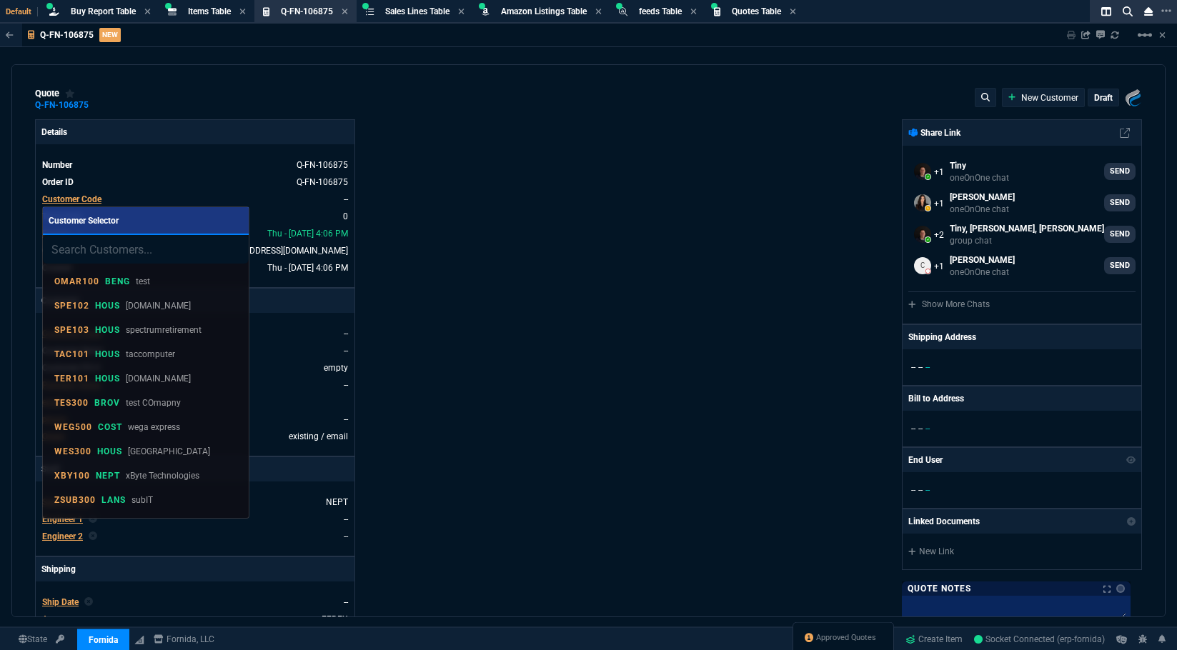
click at [96, 252] on input "search" at bounding box center [146, 249] width 206 height 29
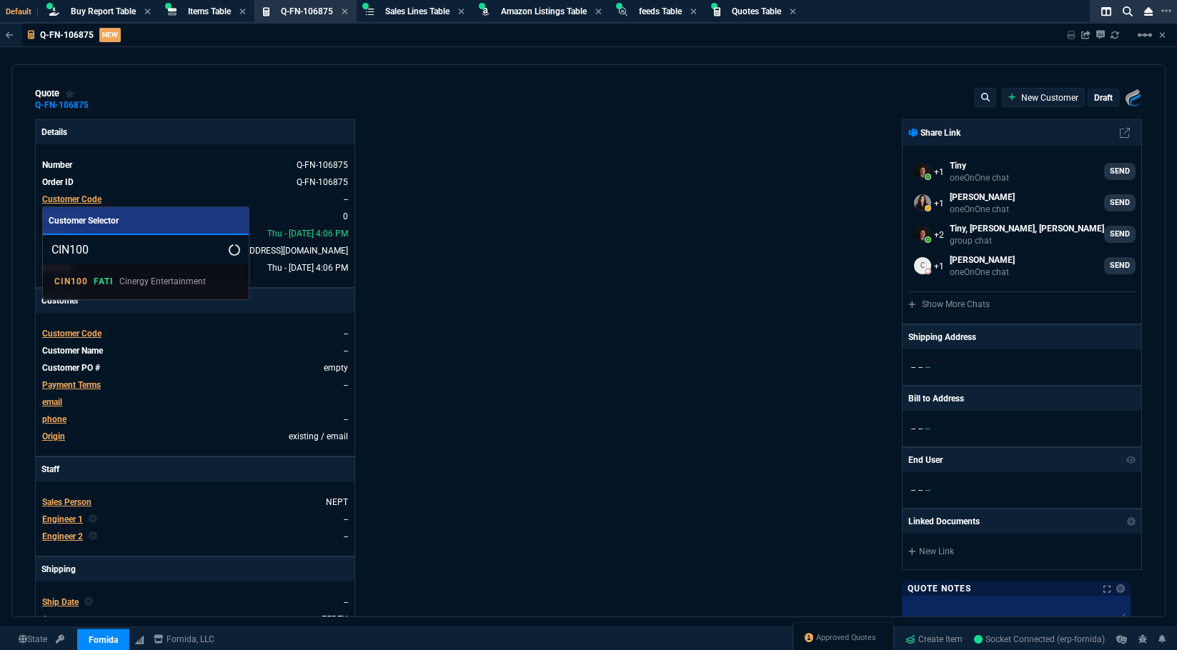
type input "CIN100"
click at [66, 284] on p "CIN100" at bounding box center [71, 281] width 34 height 11
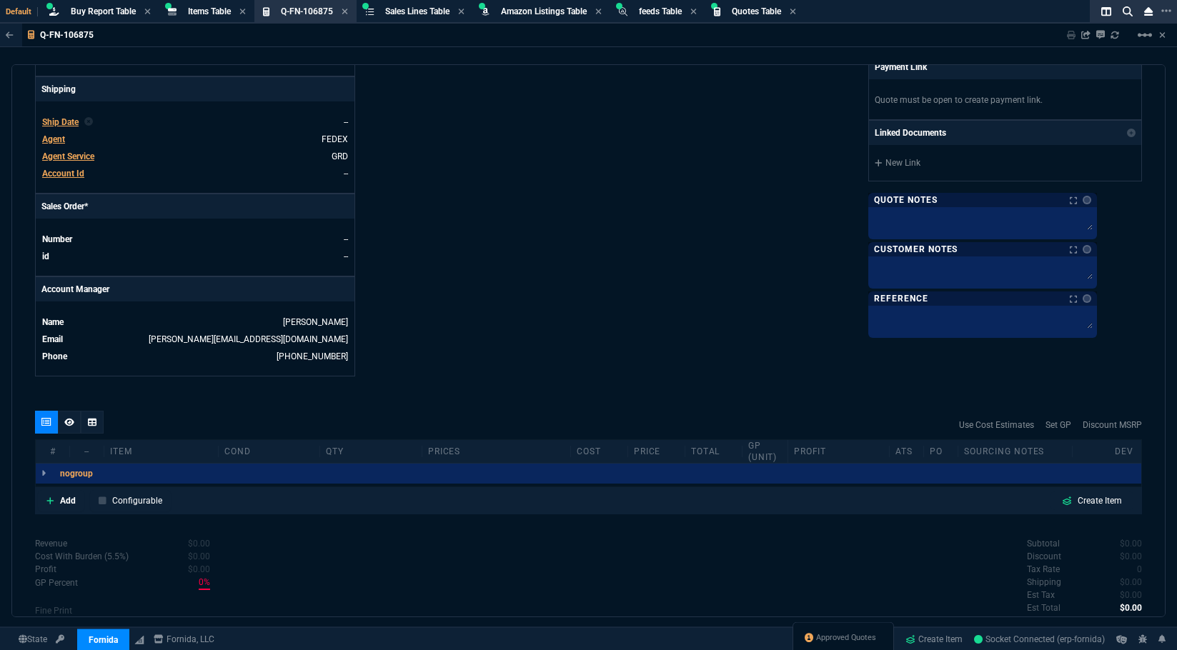
scroll to position [500, 0]
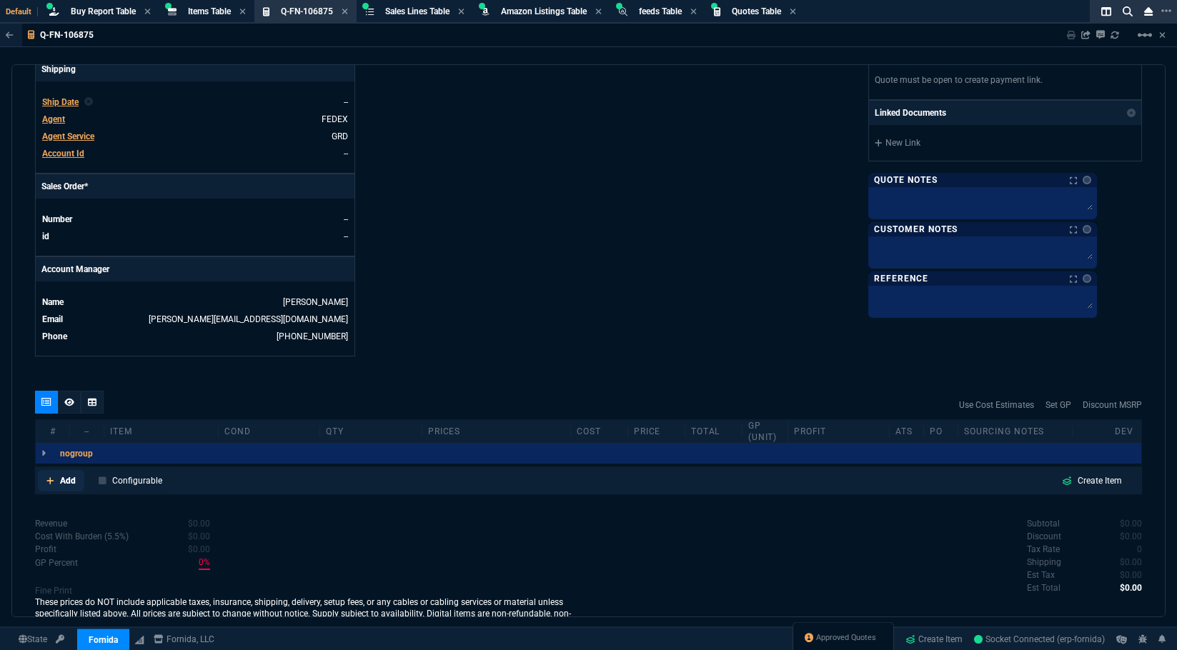
click at [69, 483] on p "Add" at bounding box center [68, 480] width 16 height 13
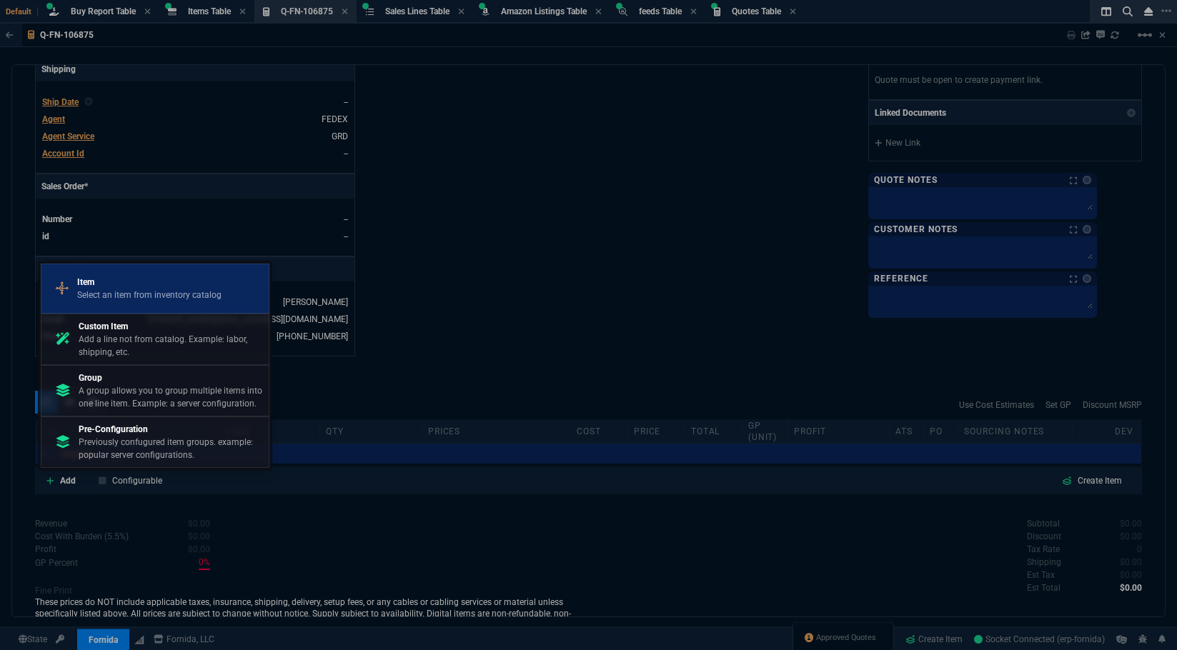
click at [124, 288] on p "Item" at bounding box center [149, 282] width 144 height 13
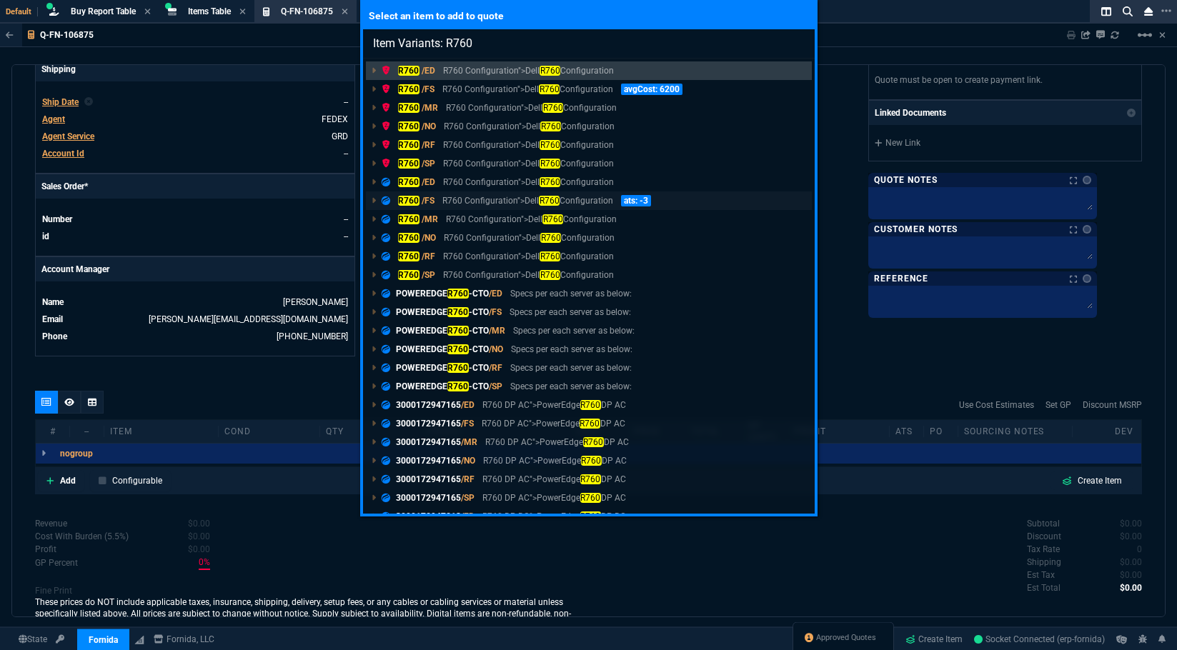
type input "Item Variants: R760"
click at [413, 200] on mark "R760" at bounding box center [408, 201] width 21 height 10
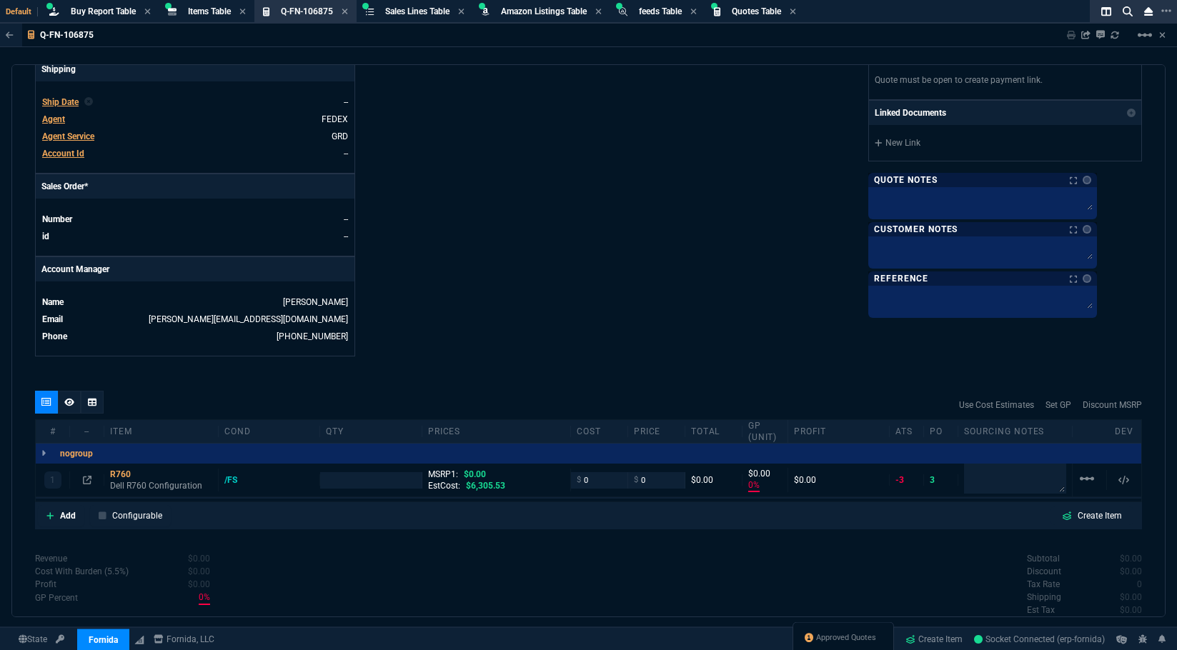
type input "0"
click at [333, 474] on input "number" at bounding box center [370, 480] width 89 height 16
type input "2"
click at [983, 479] on textarea at bounding box center [1015, 478] width 102 height 29
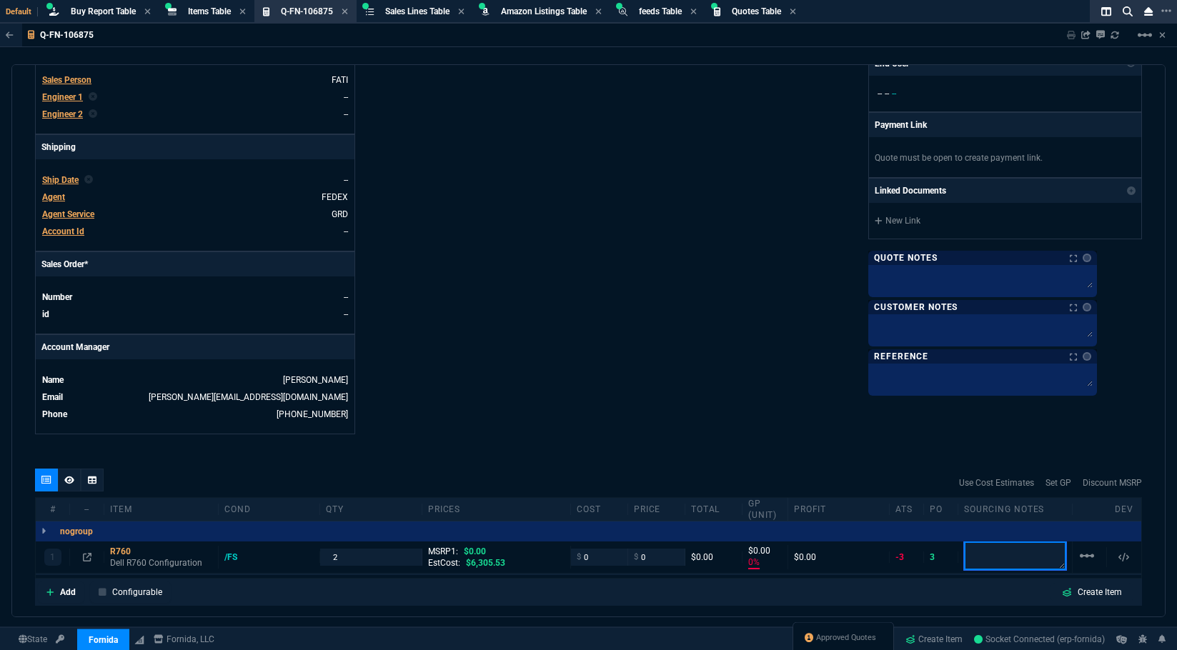
scroll to position [286, 0]
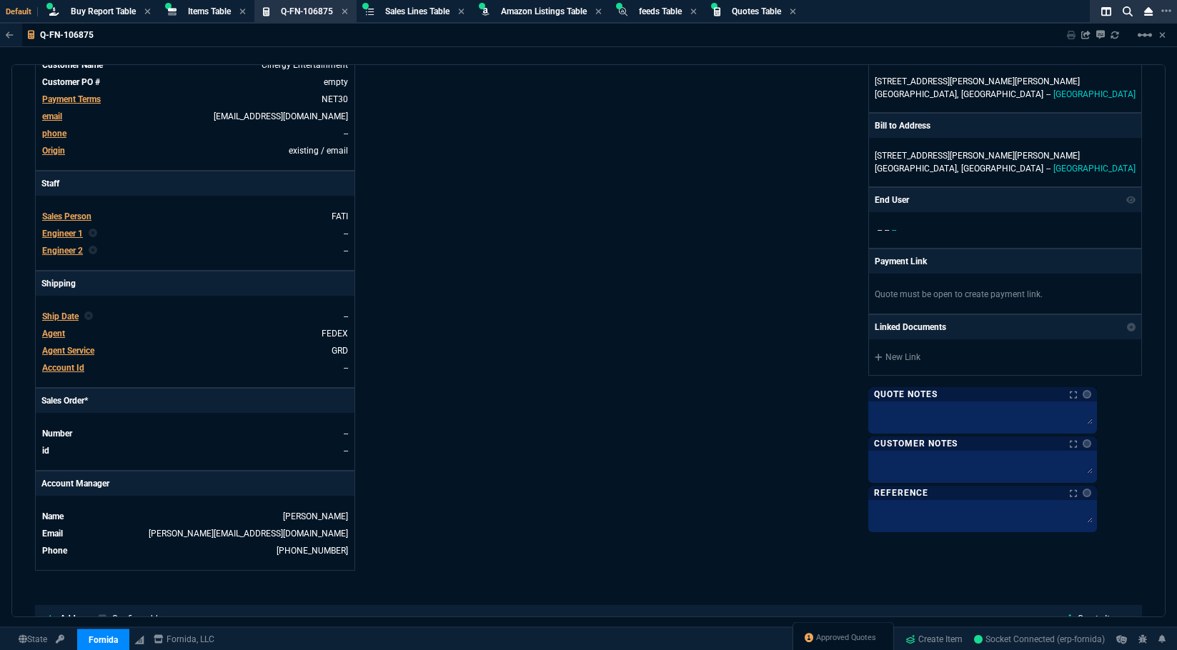
click at [64, 237] on span "Engineer 1" at bounding box center [62, 234] width 41 height 10
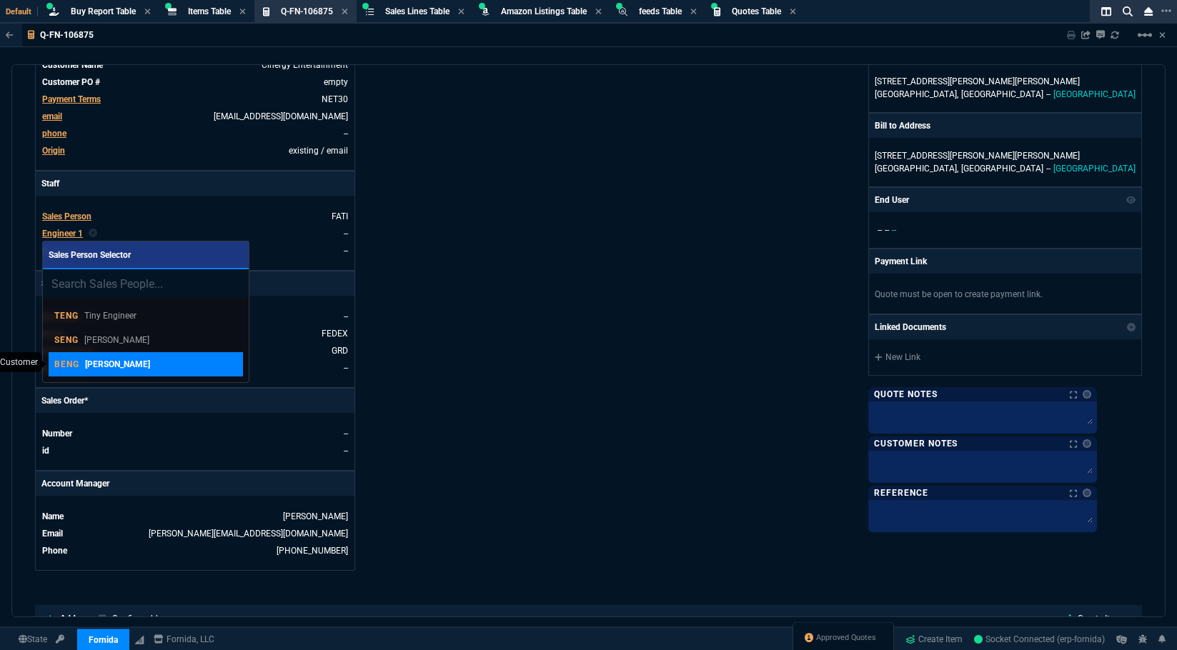
click at [61, 360] on p "BENG" at bounding box center [66, 364] width 25 height 11
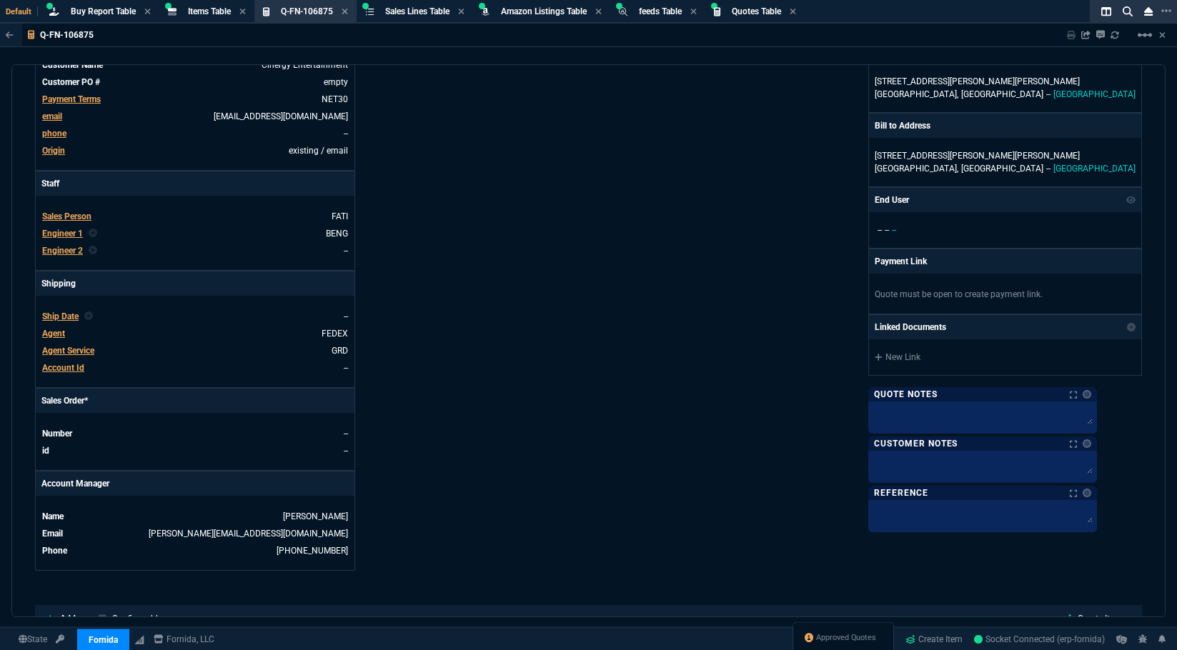
click at [554, 388] on div "Details Number Q-FN-106875 Order ID Q-FN-106875 Customer Code CIN100 Total Unit…" at bounding box center [312, 201] width 554 height 737
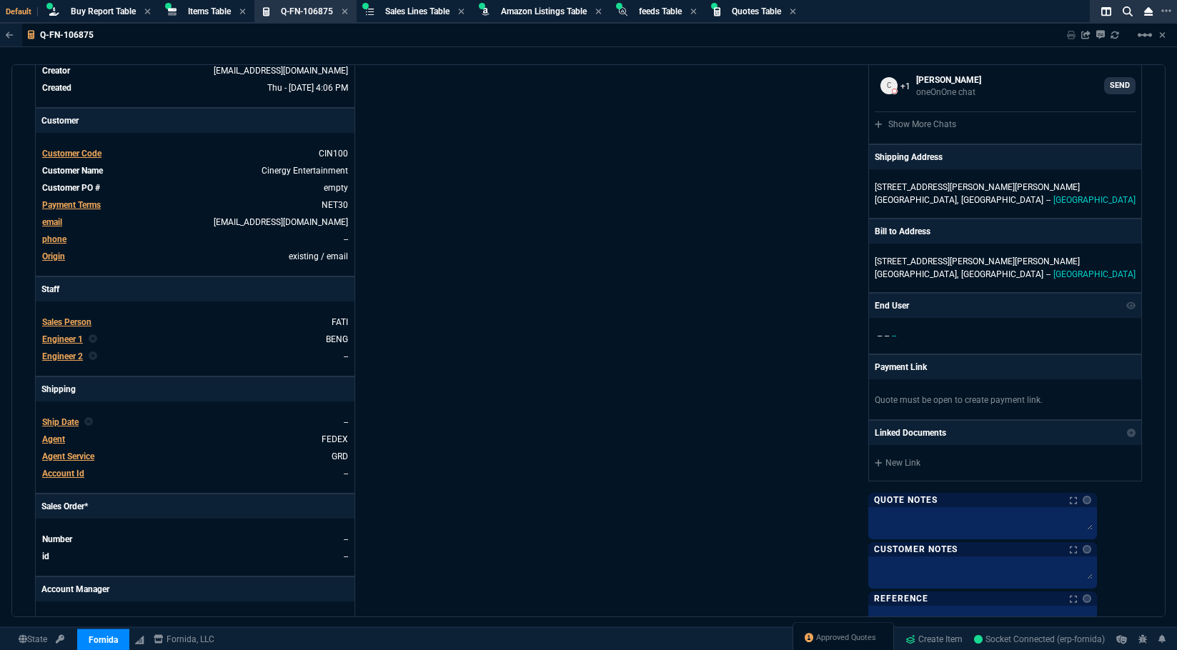
scroll to position [0, 0]
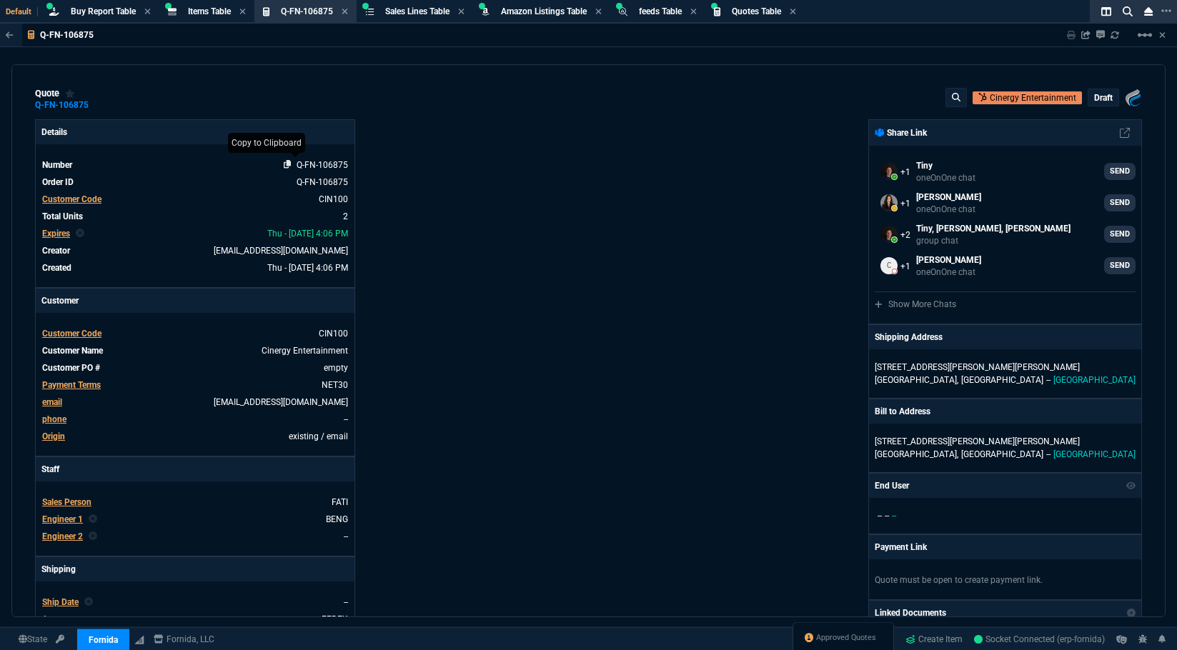
click at [286, 167] on icon at bounding box center [288, 164] width 8 height 9
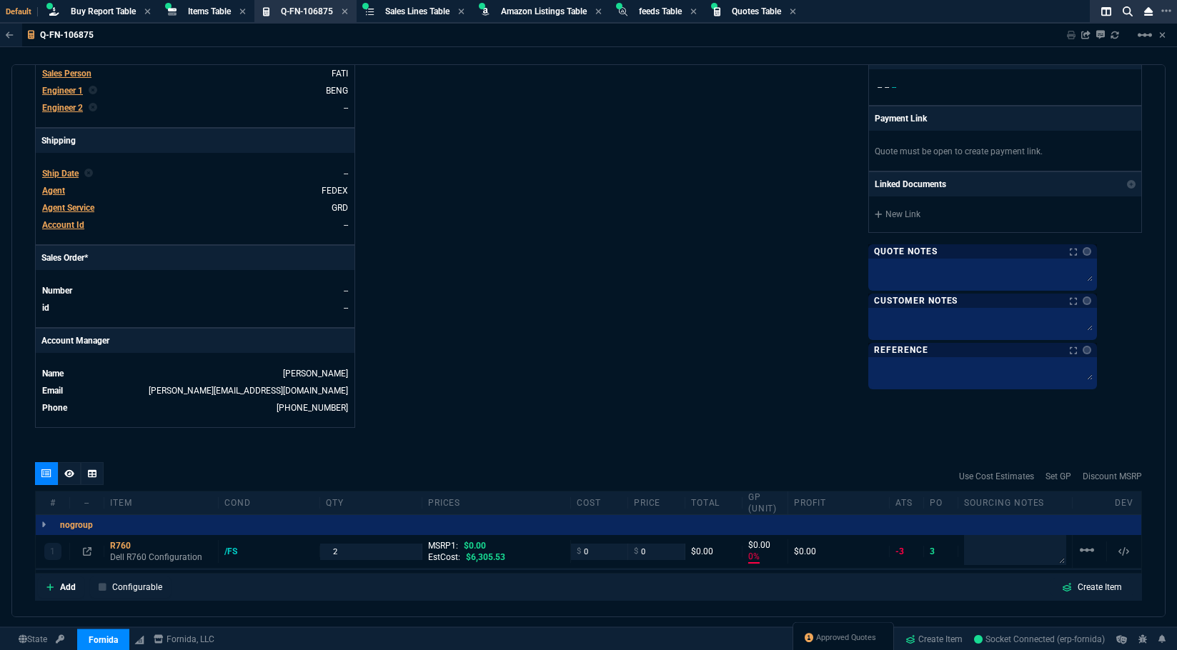
scroll to position [71, 0]
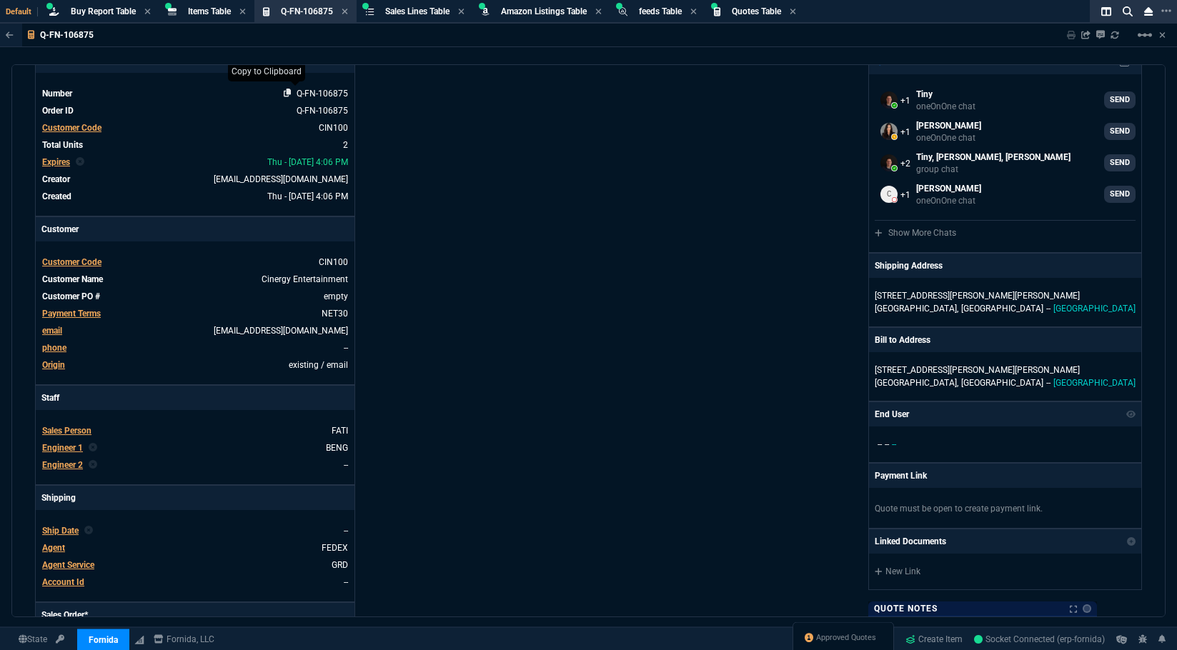
click at [288, 96] on icon at bounding box center [288, 93] width 8 height 9
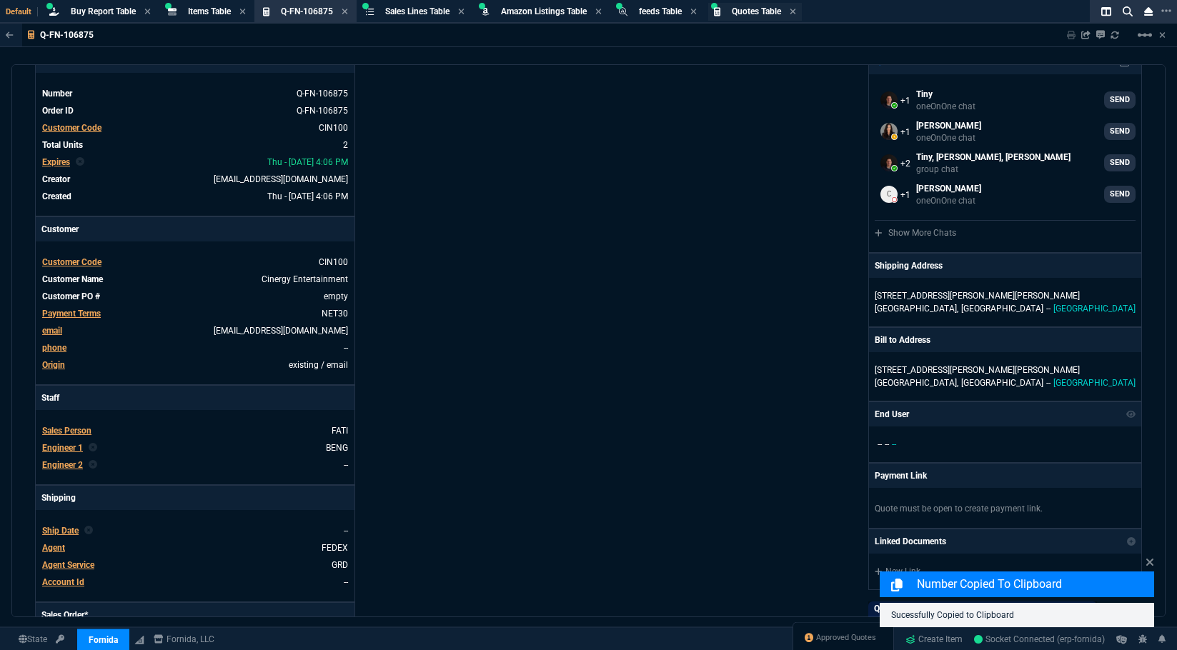
click at [775, 14] on span "Quotes Table" at bounding box center [756, 11] width 49 height 10
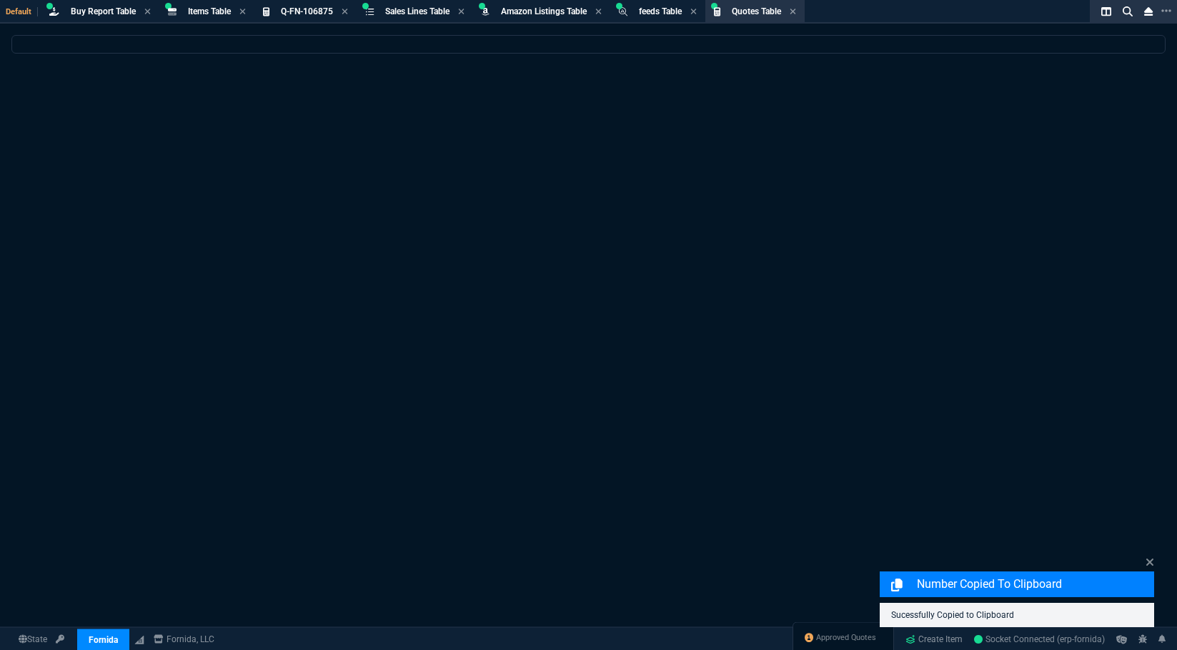
select select
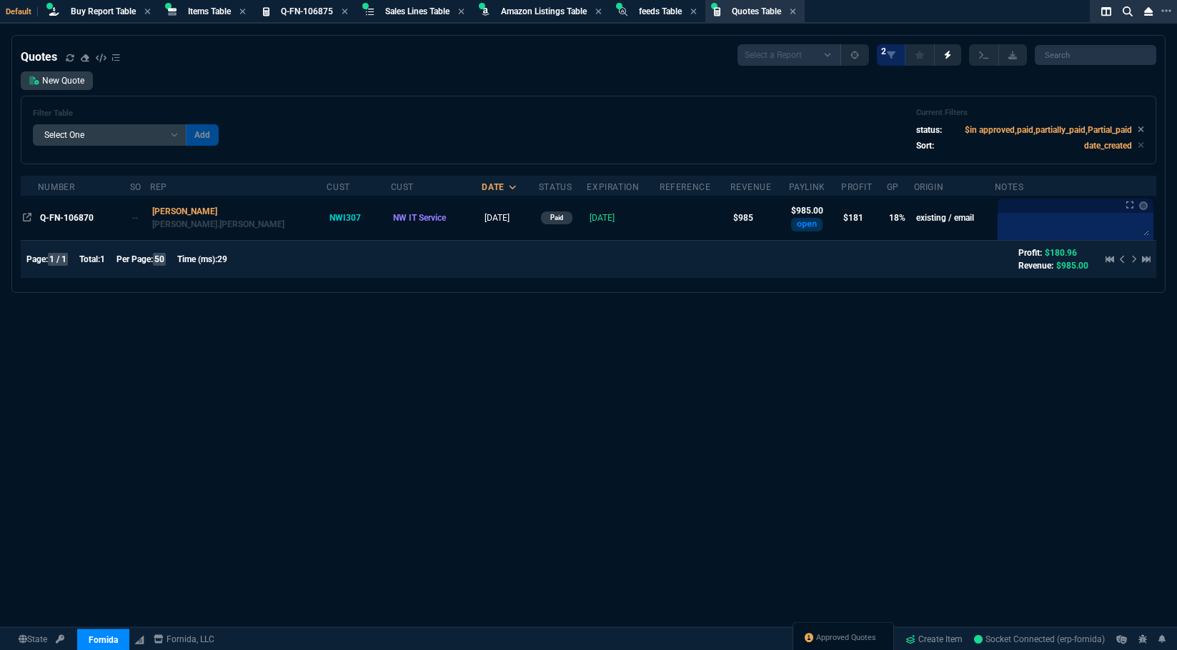
click at [1130, 131] on p "$in approved,paid,partially_paid,Partial_paid" at bounding box center [1054, 130] width 179 height 13
click at [1138, 129] on icon at bounding box center [1141, 130] width 6 height 6
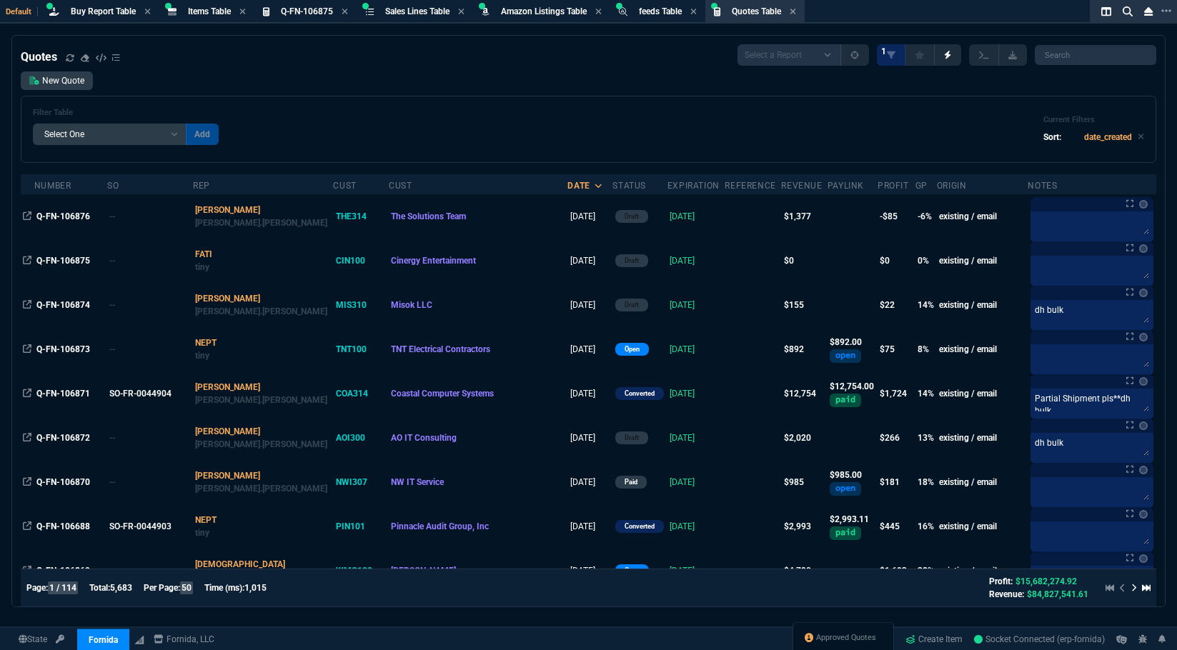
click at [620, 121] on div "Filter Table Select One Add Filter () creator (creator) Cust (headers.customerN…" at bounding box center [588, 129] width 1111 height 43
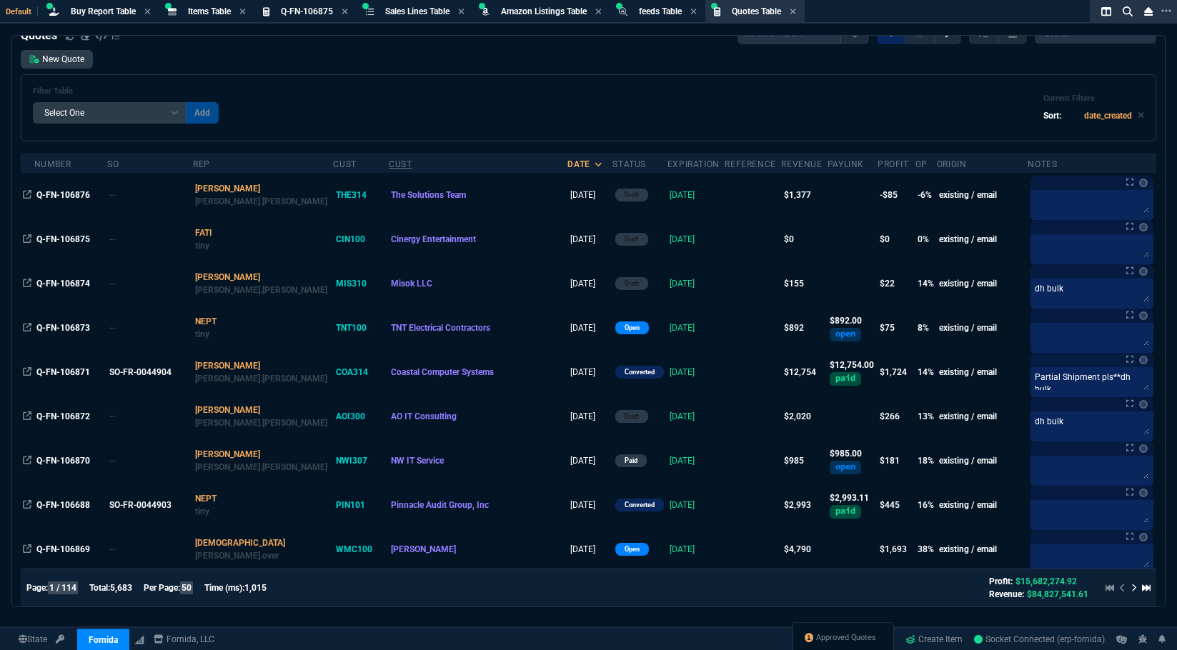
scroll to position [0, 0]
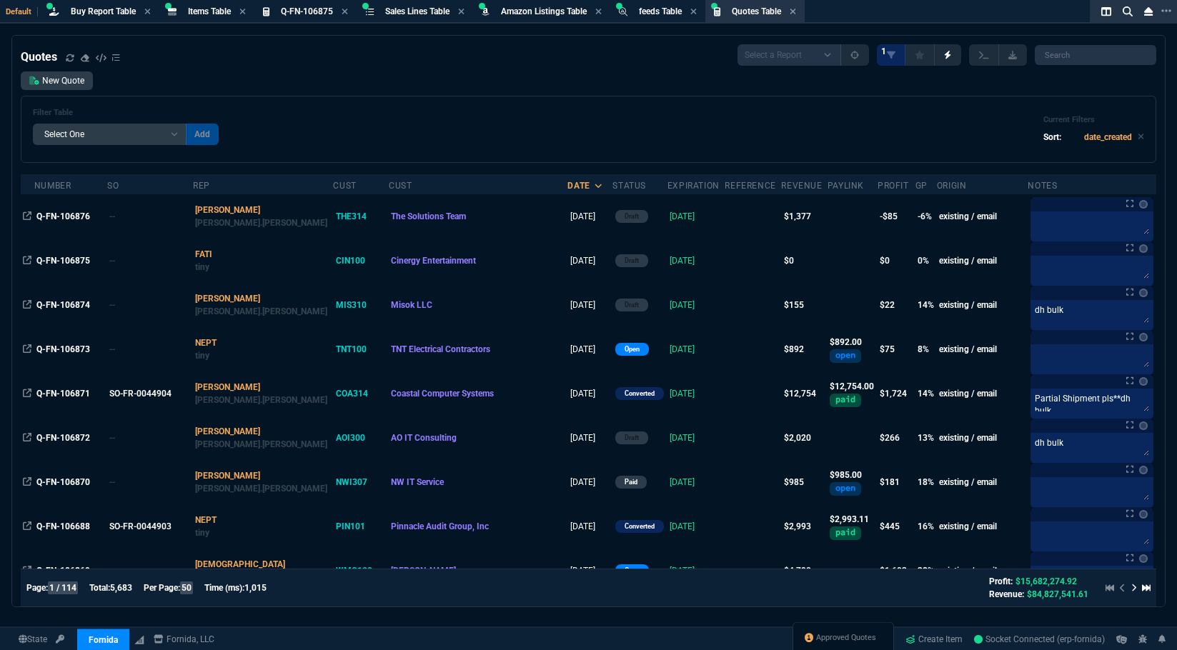
drag, startPoint x: 520, startPoint y: 126, endPoint x: 517, endPoint y: 81, distance: 45.8
click at [520, 126] on div "Filter Table Select One Add Filter () creator (creator) Cust (headers.customerN…" at bounding box center [588, 129] width 1111 height 43
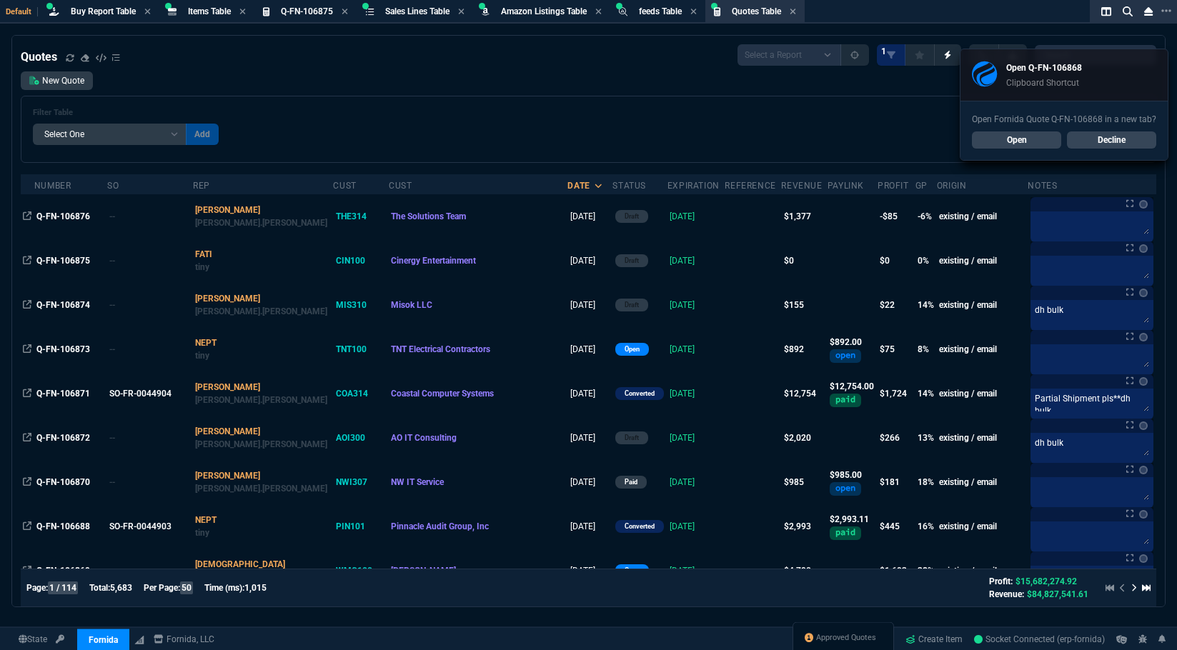
click at [998, 136] on link "Open" at bounding box center [1016, 139] width 89 height 17
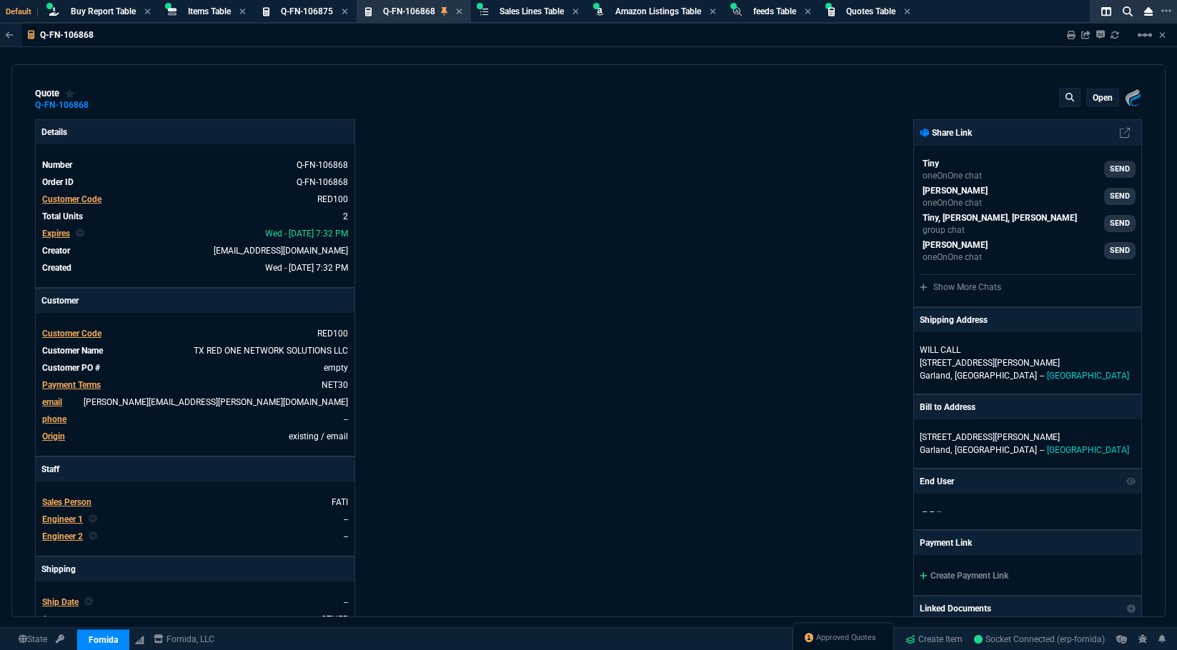
type input "26"
type input "1240"
type input "29"
type input "1761"
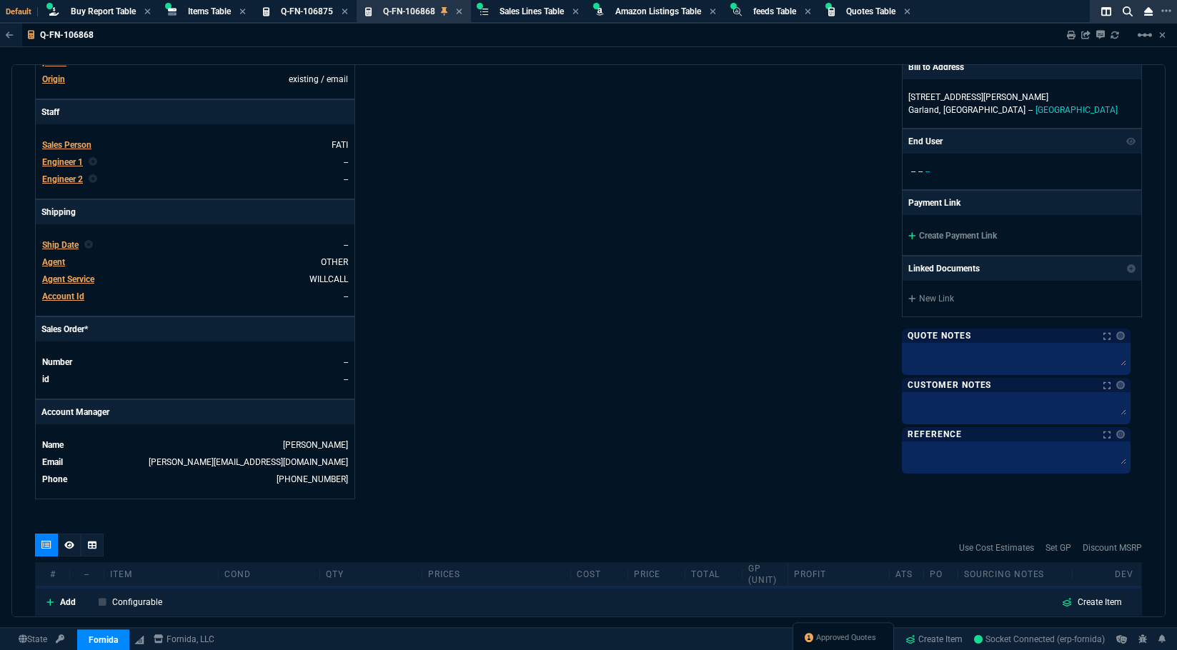
type input "6858.43"
type input "8868"
type input "31"
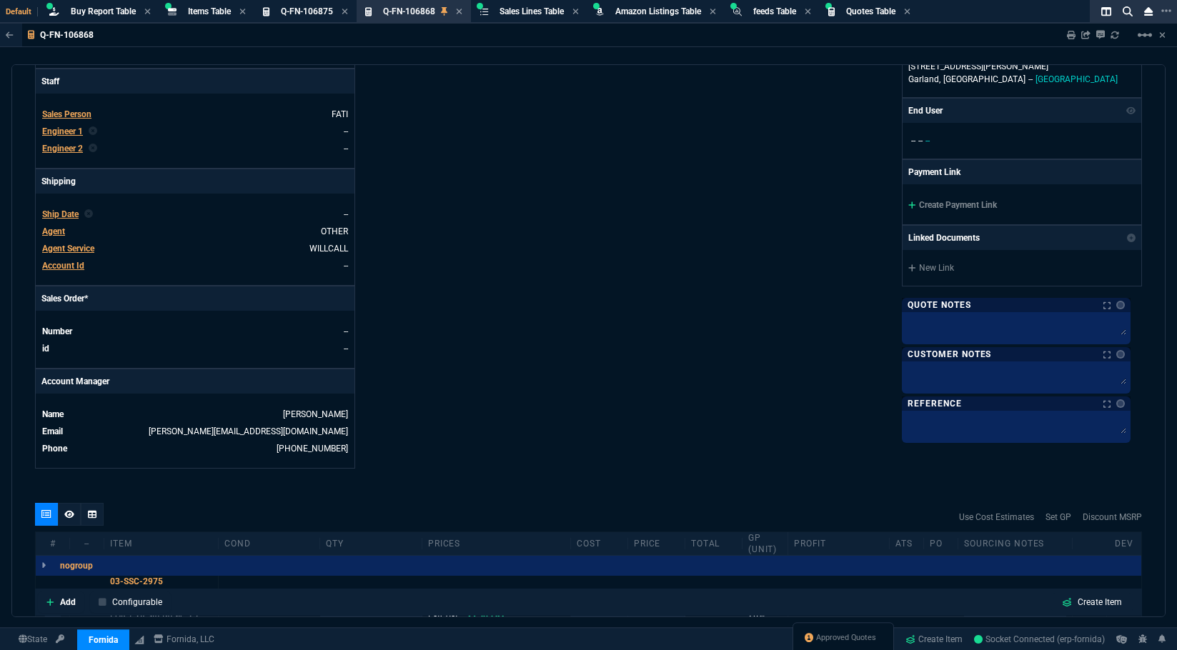
scroll to position [643, 0]
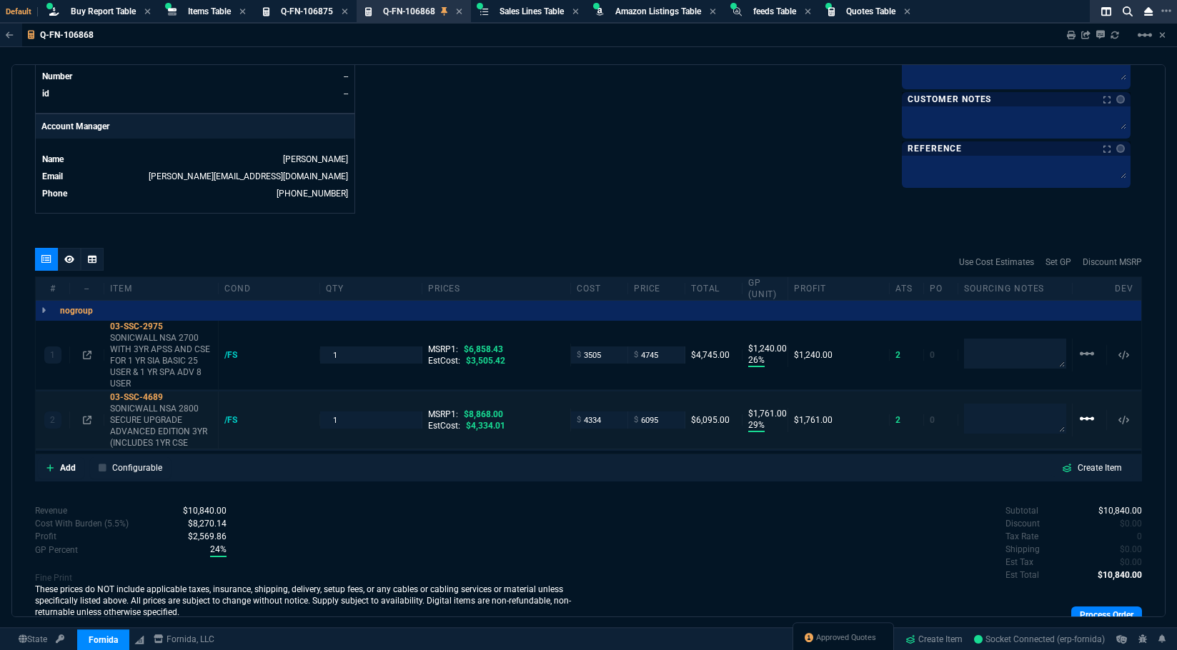
click at [1080, 420] on mat-icon "linear_scale" at bounding box center [1086, 418] width 17 height 17
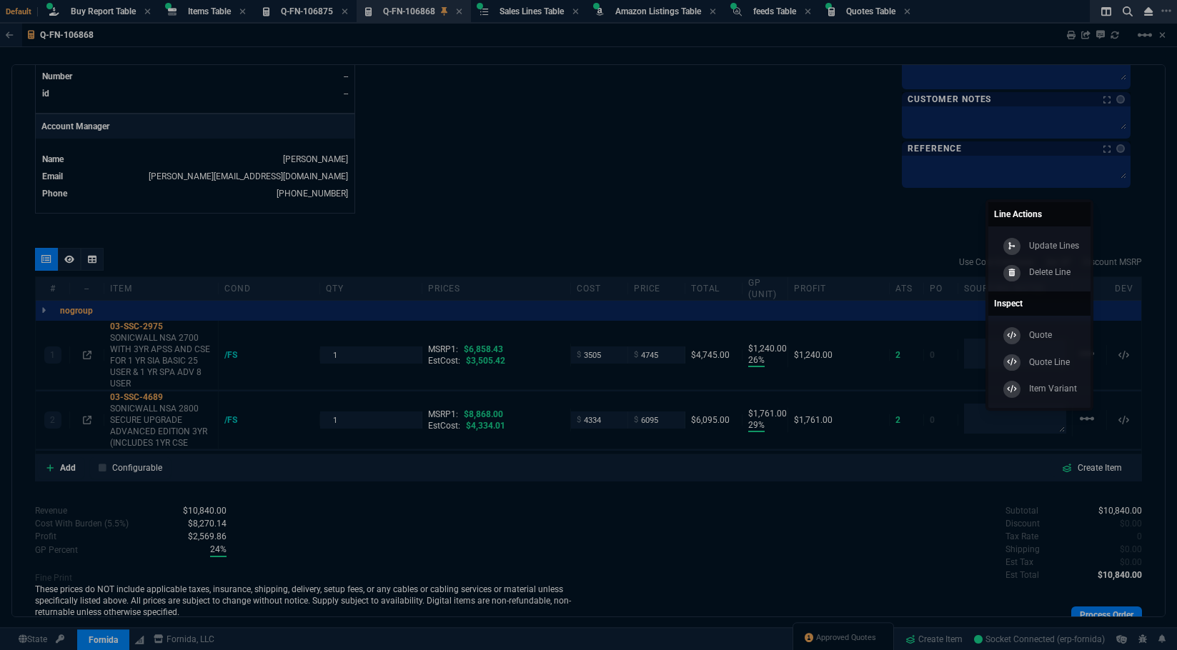
click at [731, 146] on div at bounding box center [588, 325] width 1177 height 650
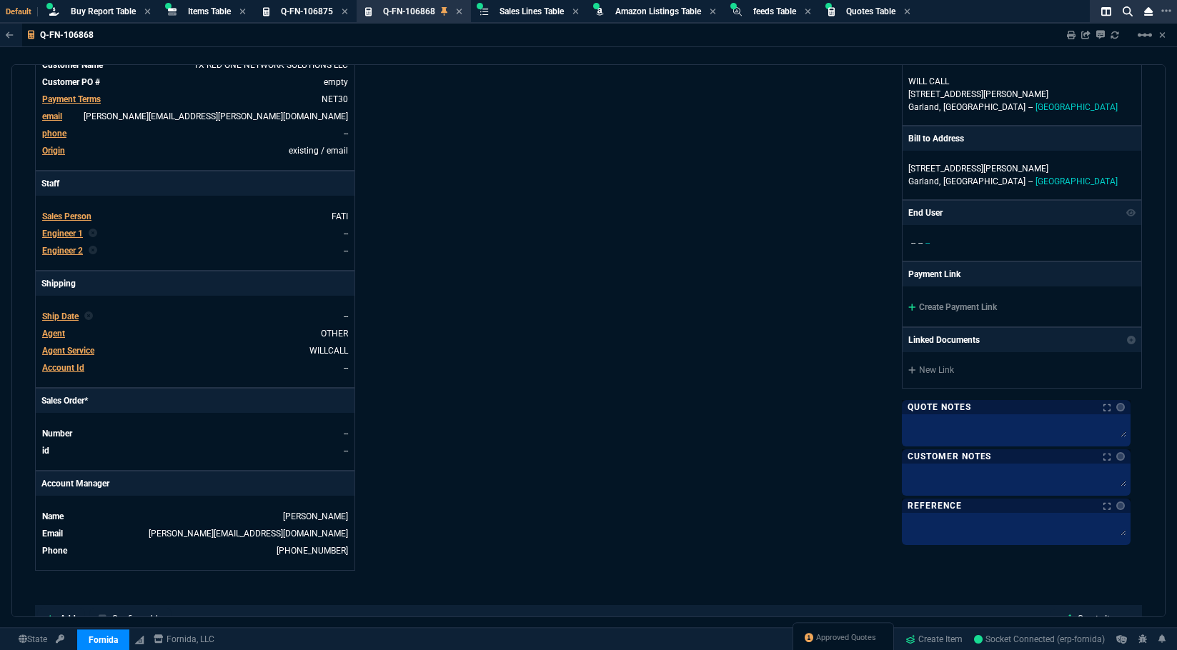
scroll to position [0, 0]
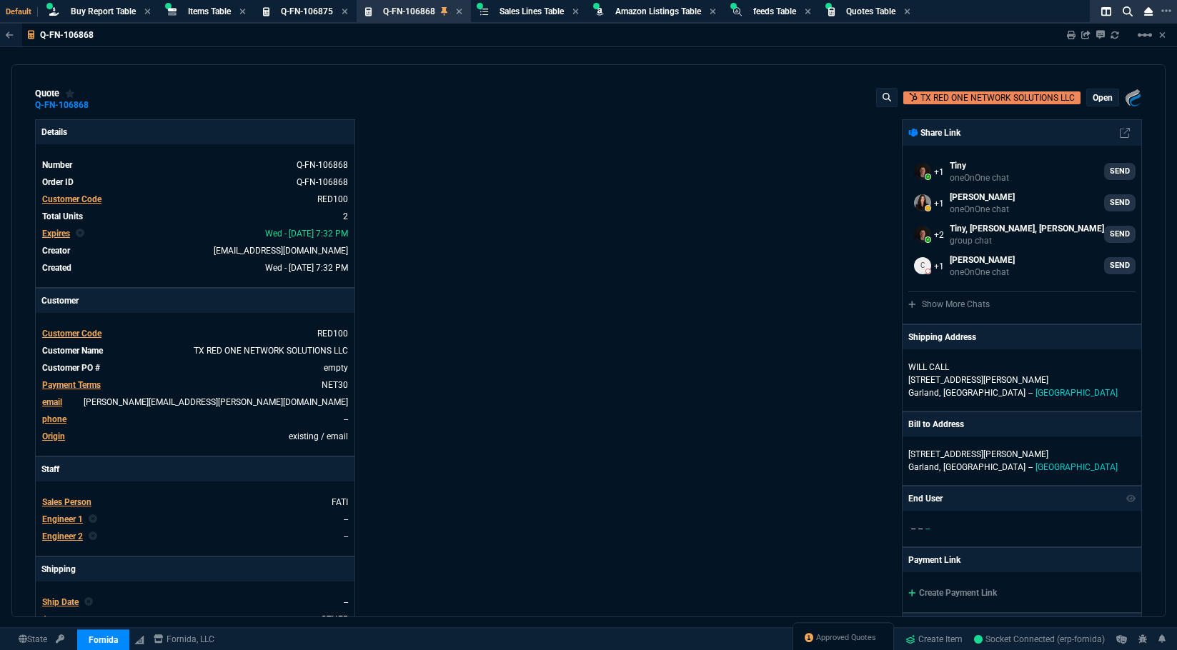
click at [1098, 100] on p "open" at bounding box center [1103, 97] width 20 height 11
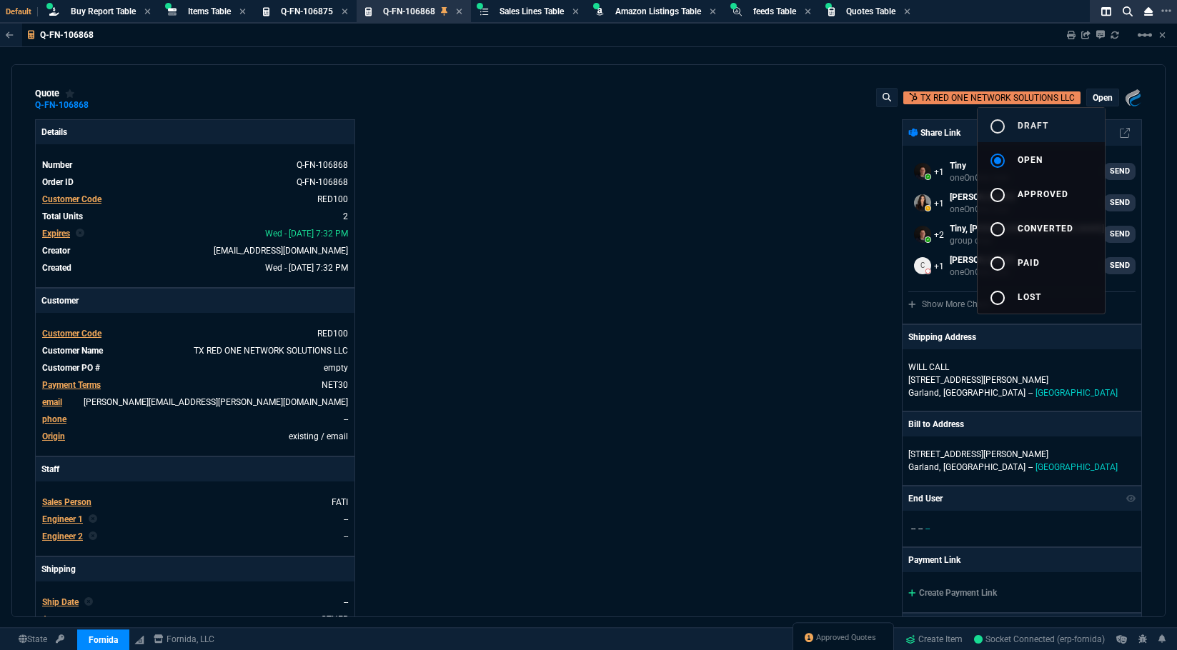
click at [1025, 126] on span "draft" at bounding box center [1033, 126] width 31 height 10
click at [824, 159] on div at bounding box center [588, 325] width 1177 height 650
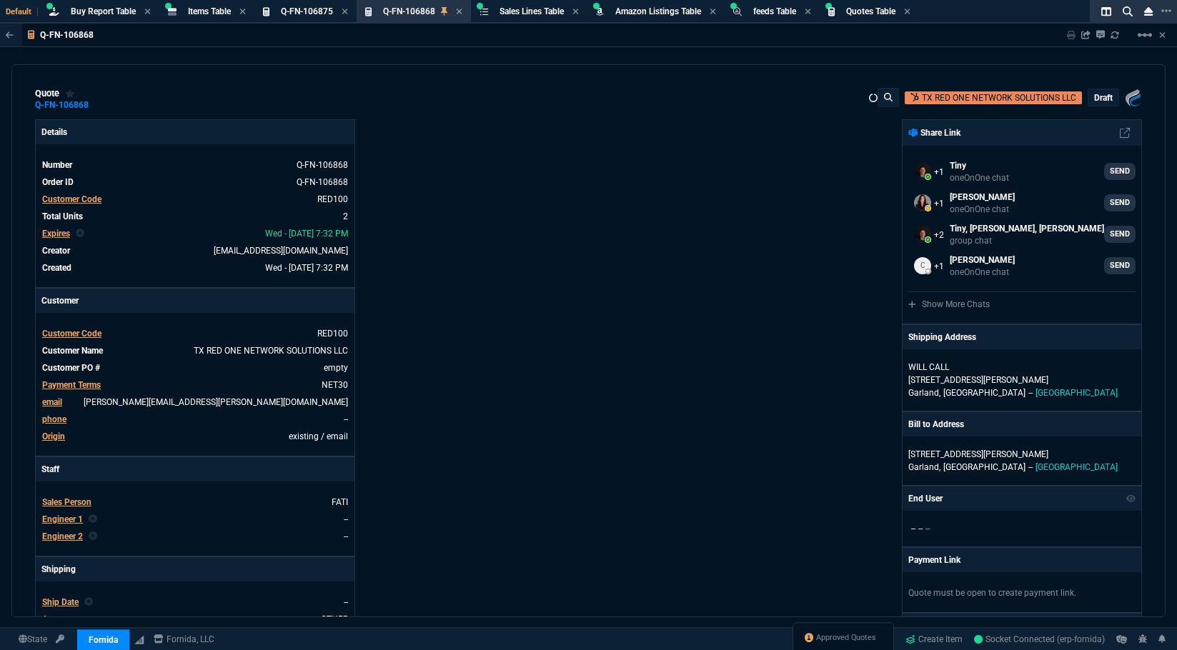
type input "26"
type input "1240"
type input "29"
type input "1761"
type input "31"
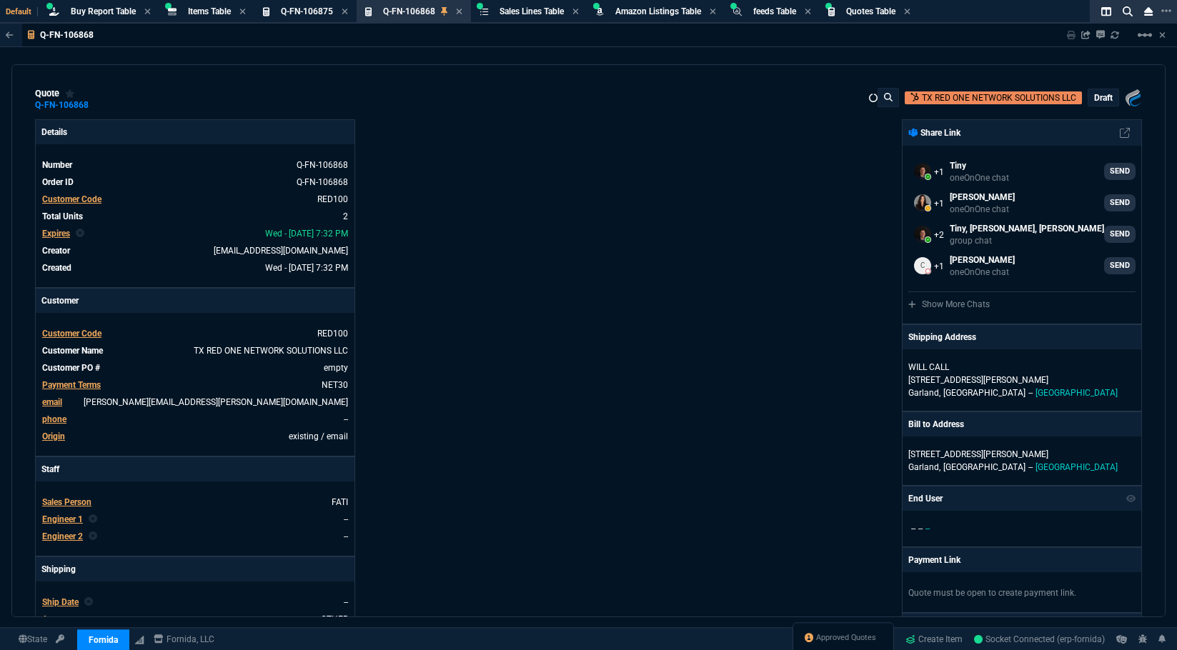
type input "31"
click at [781, 404] on nx-fornida-erp-document "Q-FN-106868 Sharing Q-FN-106868 Link Dev Link Share on Teams linear_scale quote…" at bounding box center [588, 355] width 1177 height 662
click at [668, 247] on nx-fornida-erp-document "Q-FN-106868 Sharing Q-FN-106868 Link Dev Link Share on Teams linear_scale quote…" at bounding box center [588, 355] width 1177 height 662
drag, startPoint x: 1160, startPoint y: 177, endPoint x: 1159, endPoint y: 214, distance: 37.2
click at [1159, 214] on nx-fornida-erp-document "Q-FN-106868 Sharing Q-FN-106868 Link Dev Link Share on Teams linear_scale quote…" at bounding box center [588, 355] width 1177 height 662
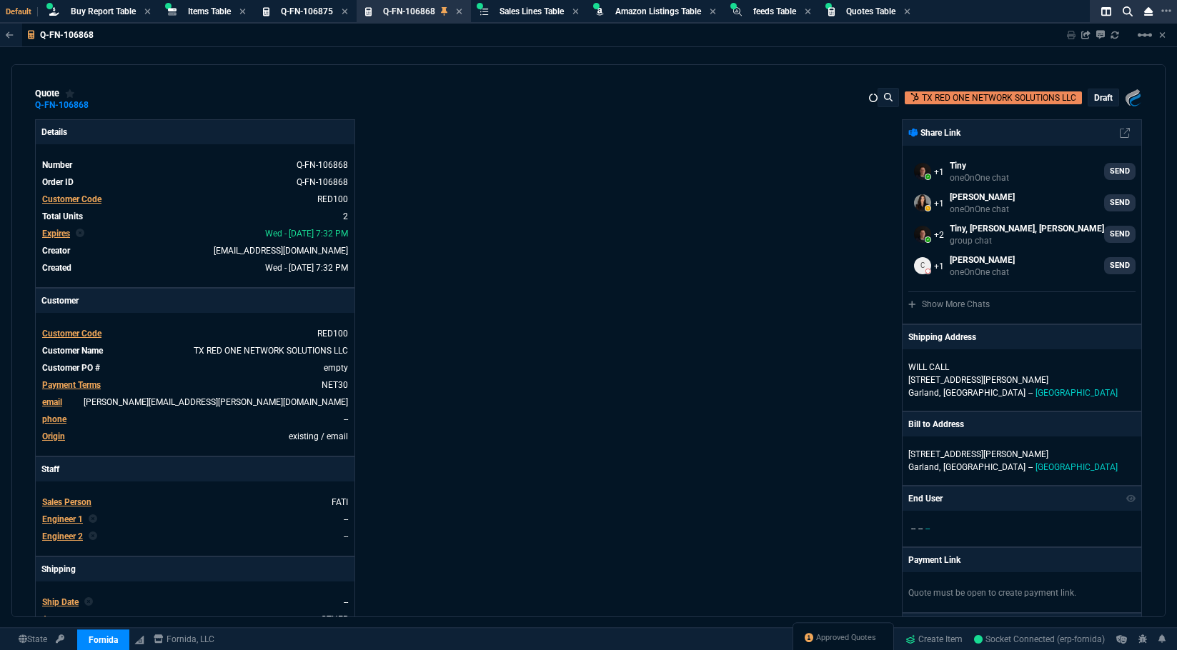
click at [688, 207] on nx-fornida-erp-document "Q-FN-106868 Sharing Q-FN-106868 Link Dev Link Share on Teams linear_scale quote…" at bounding box center [588, 355] width 1177 height 662
type input "6858.43"
type input "26"
type input "1240"
type input "29"
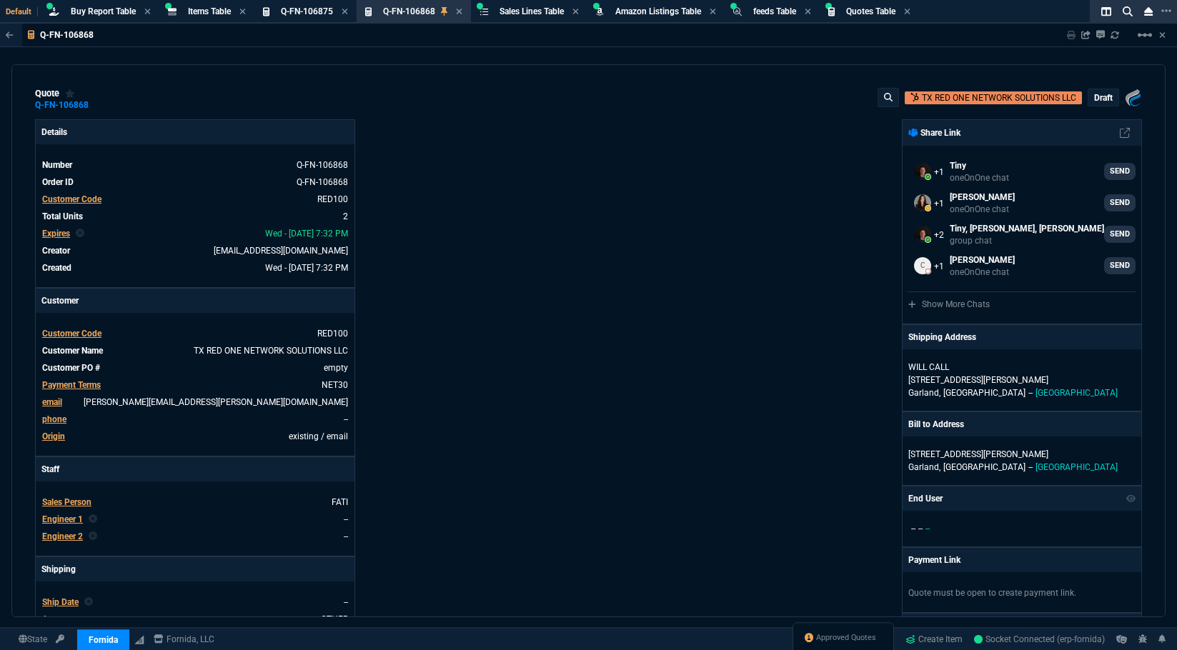
type input "1761"
type input "31"
type input "8868"
type input "31"
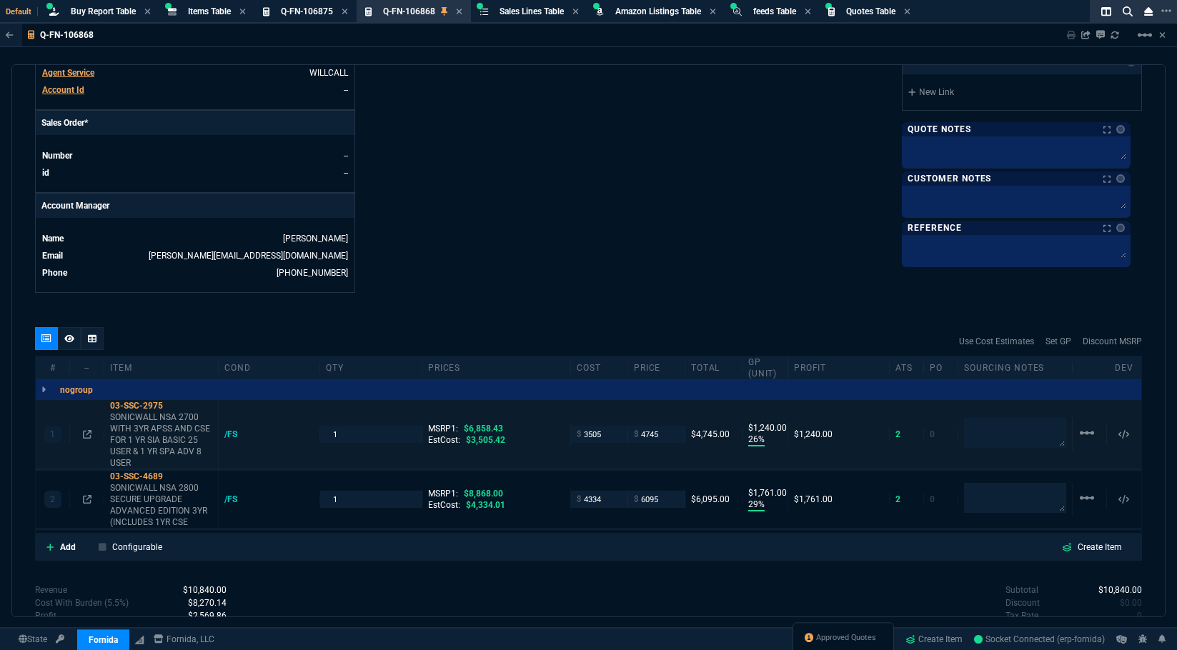
scroll to position [706, 0]
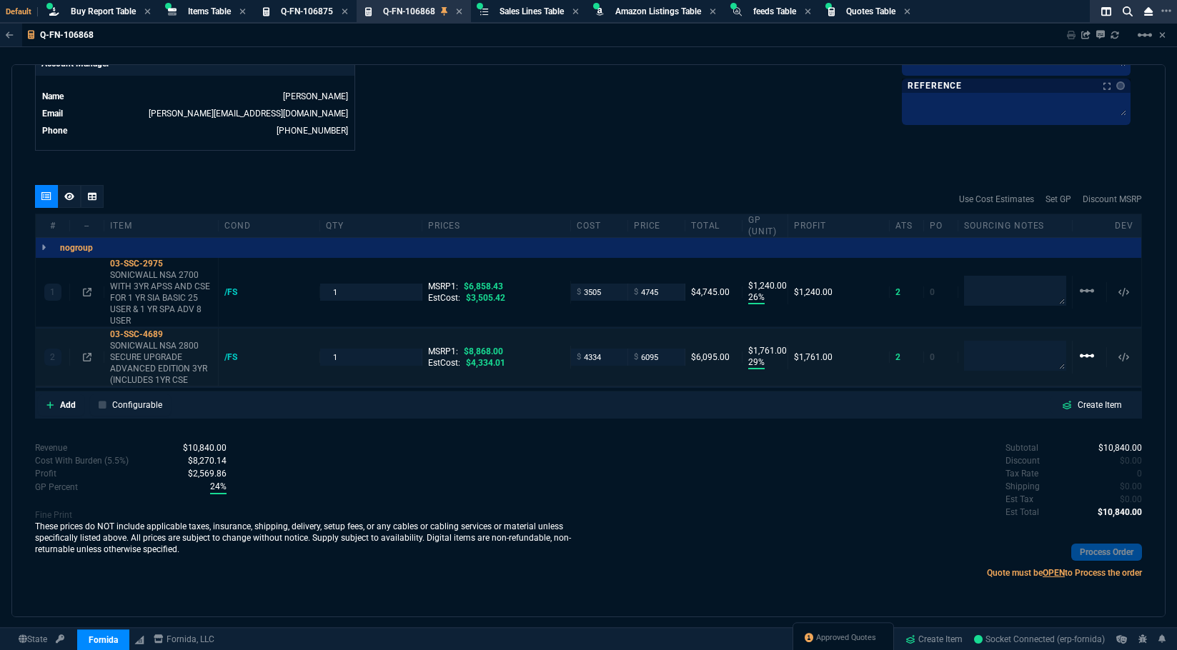
click at [1082, 361] on mat-icon "linear_scale" at bounding box center [1086, 355] width 17 height 17
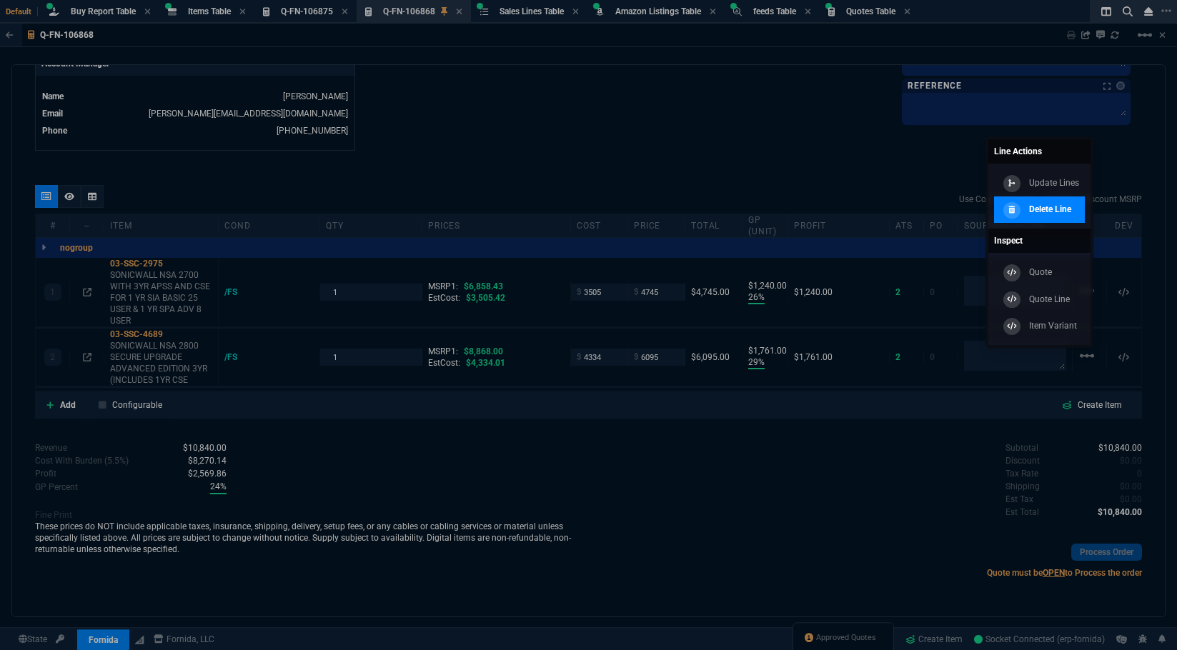
click at [1036, 214] on p "Delete Line" at bounding box center [1050, 209] width 42 height 13
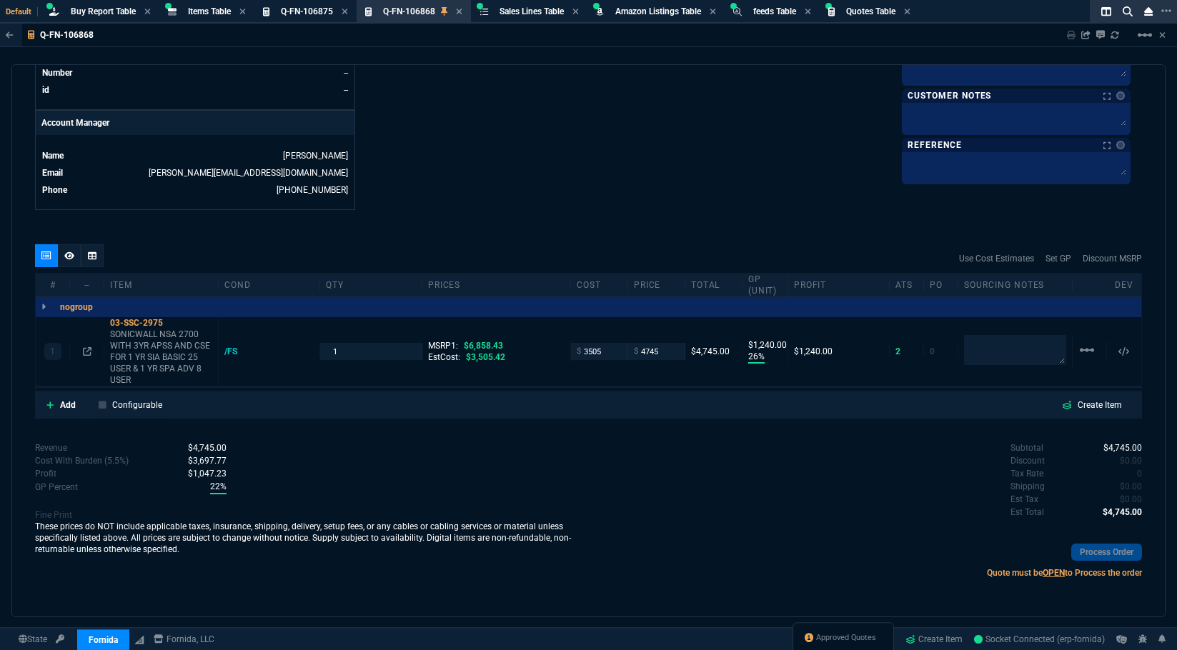
scroll to position [647, 0]
type input "26"
type input "1240"
type input "31"
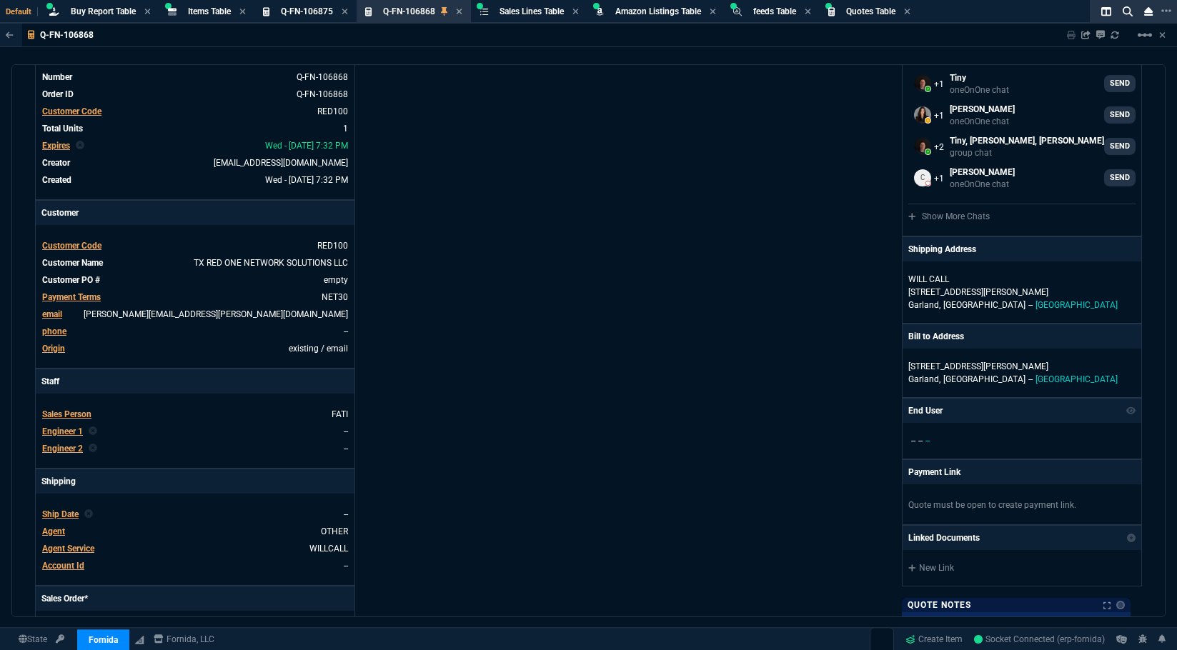
scroll to position [357, 0]
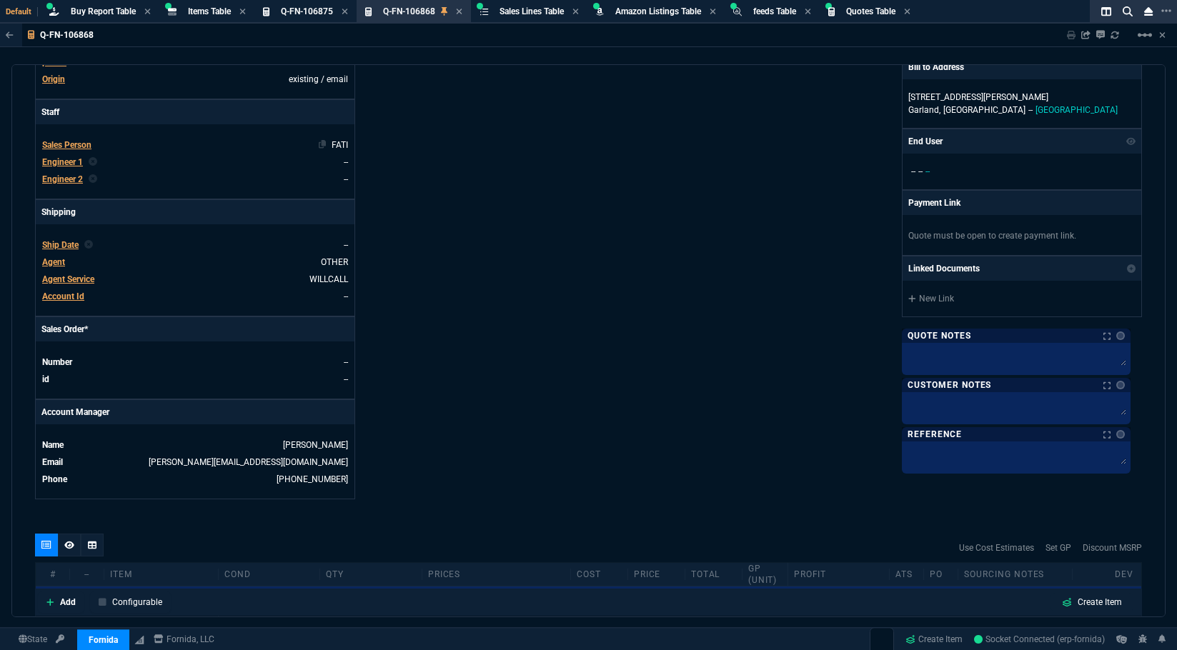
click at [187, 146] on td "FATI" at bounding box center [226, 145] width 246 height 14
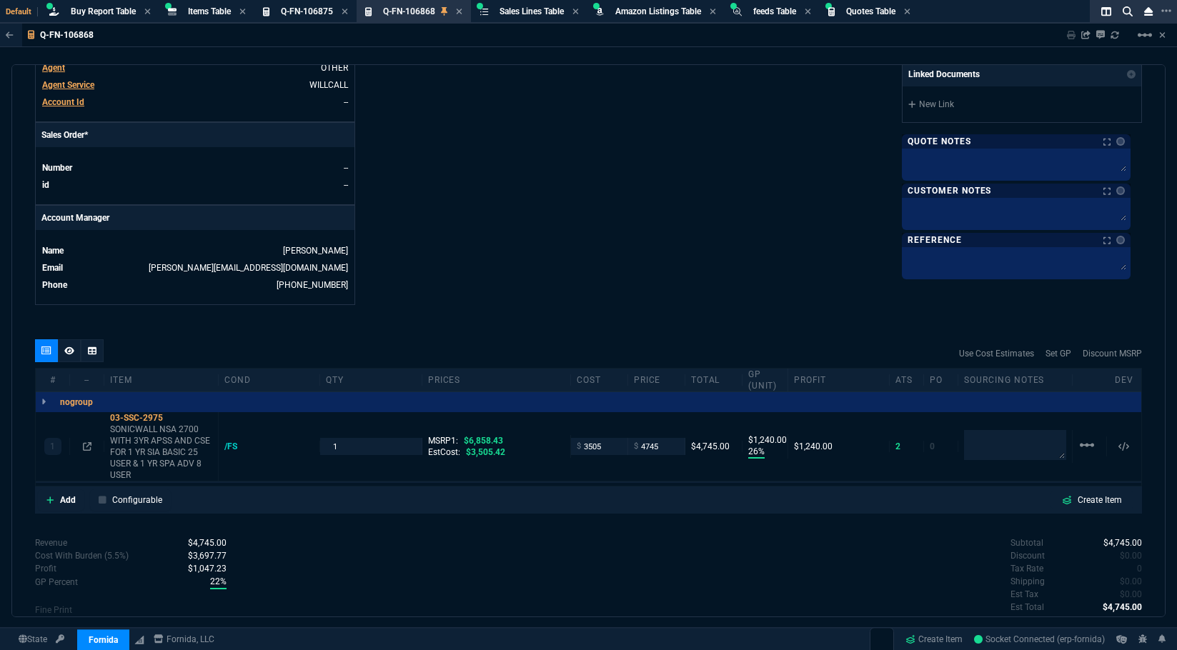
scroll to position [572, 0]
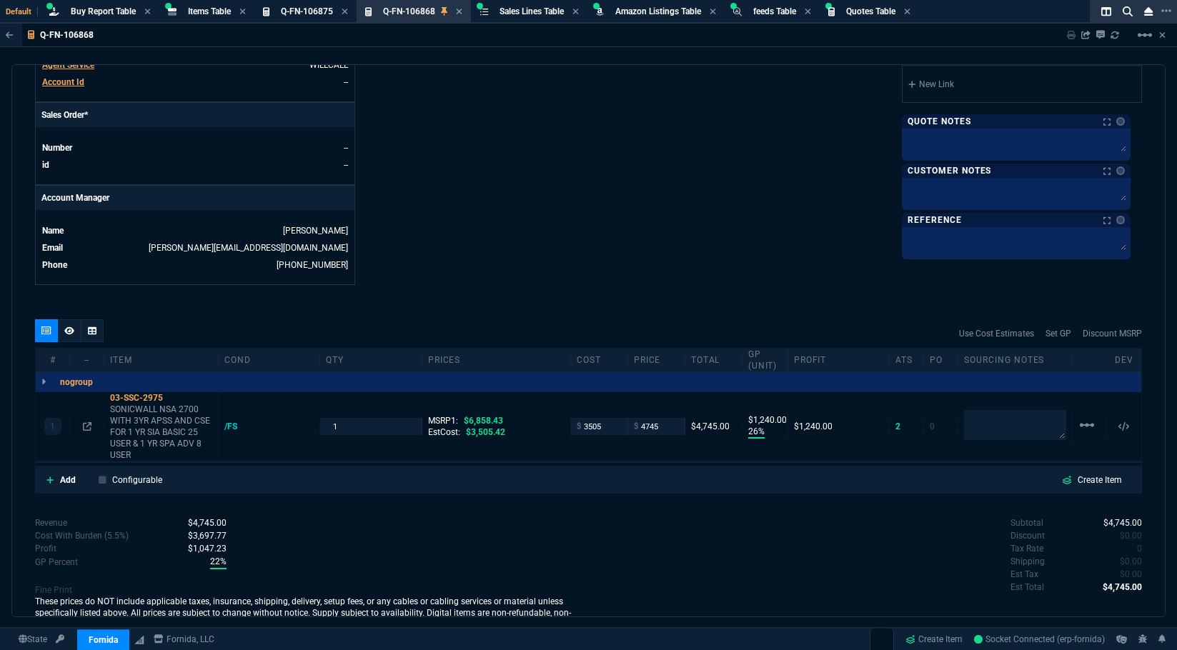
click at [61, 489] on link "Add" at bounding box center [61, 479] width 46 height 21
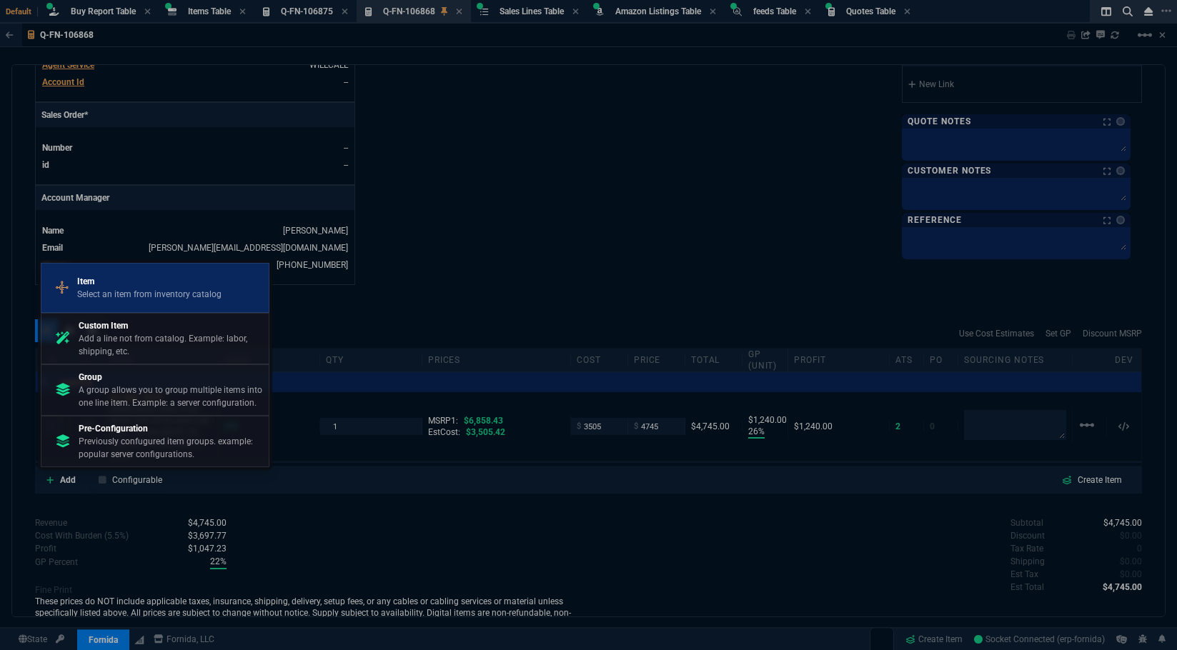
click at [130, 290] on p "Select an item from inventory catalog" at bounding box center [149, 294] width 144 height 13
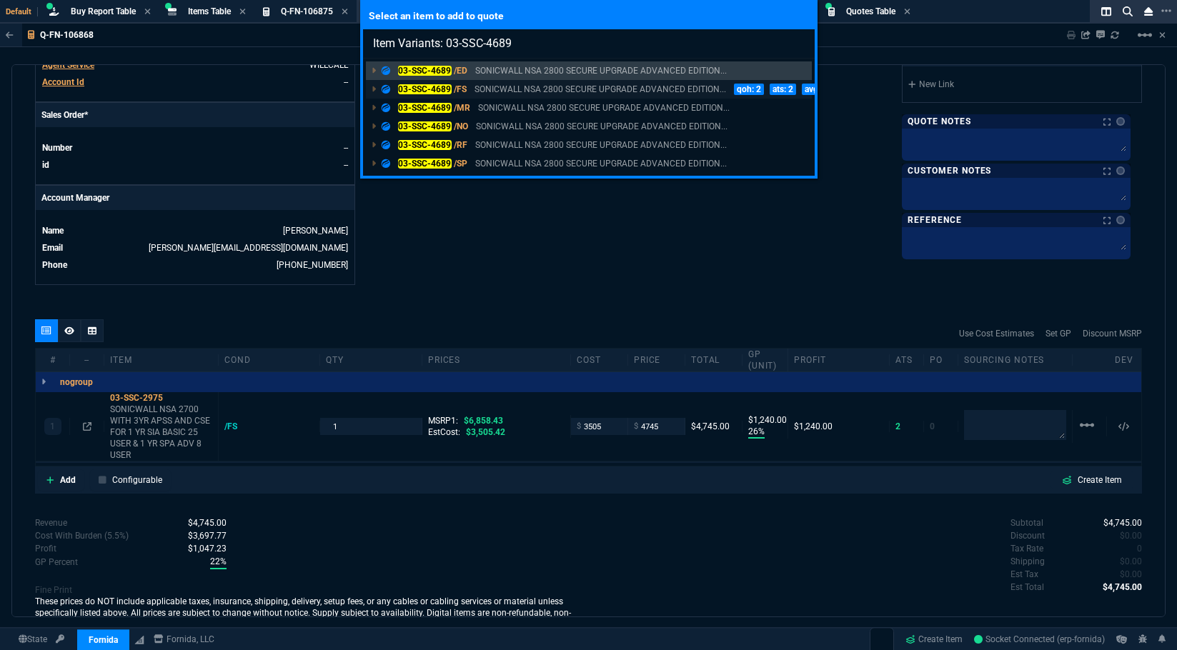
type input "Item Variants: 03-SSC-4689"
click at [452, 88] on p "03-SSC-4689 /FS" at bounding box center [424, 89] width 85 height 13
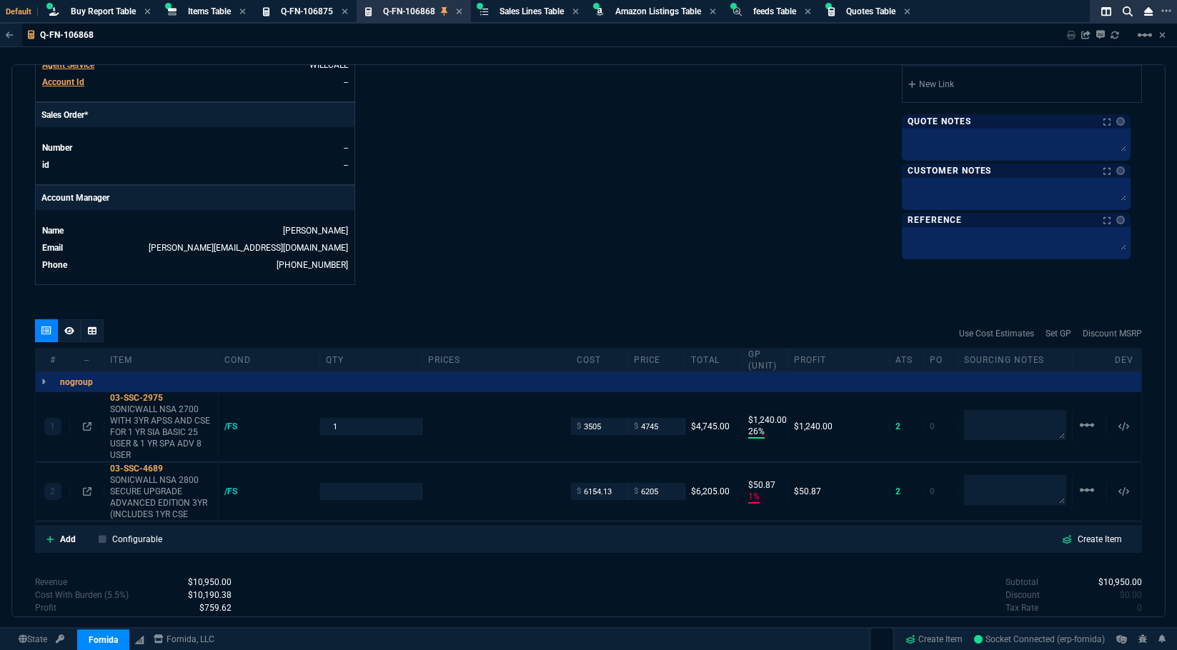
type input "26"
type input "1240"
type input "51"
type input "6858.43"
type input "8868"
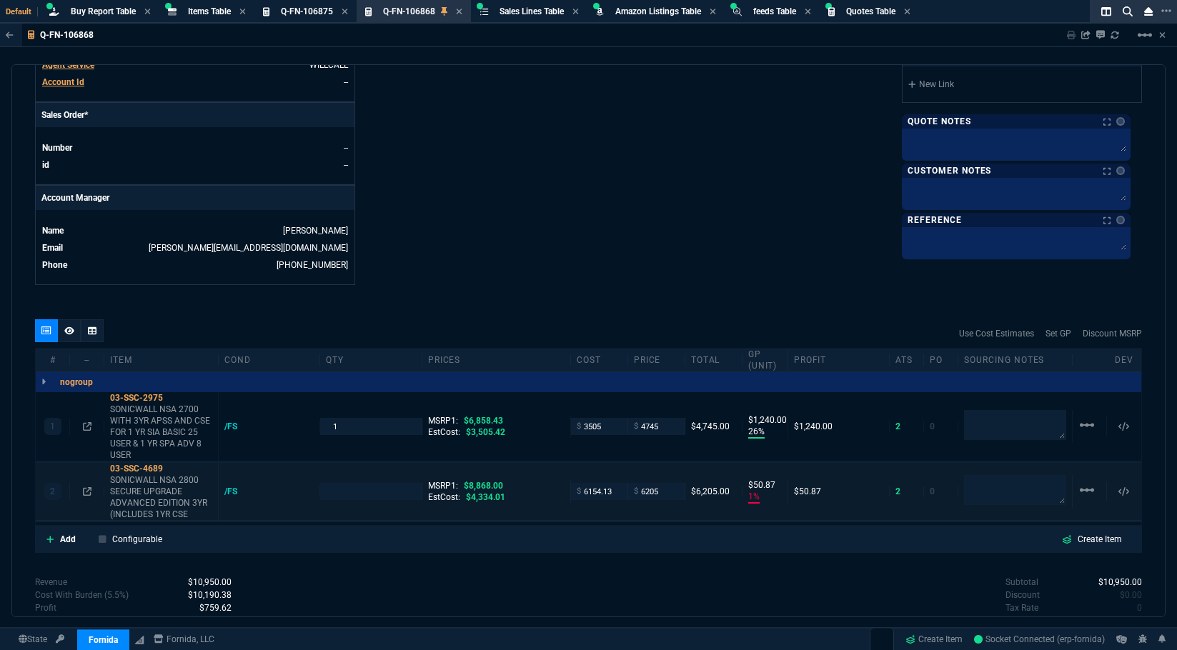
type input "31"
type input "30"
click at [330, 492] on input "number" at bounding box center [370, 491] width 89 height 16
type input "1"
click at [88, 490] on icon at bounding box center [87, 491] width 9 height 9
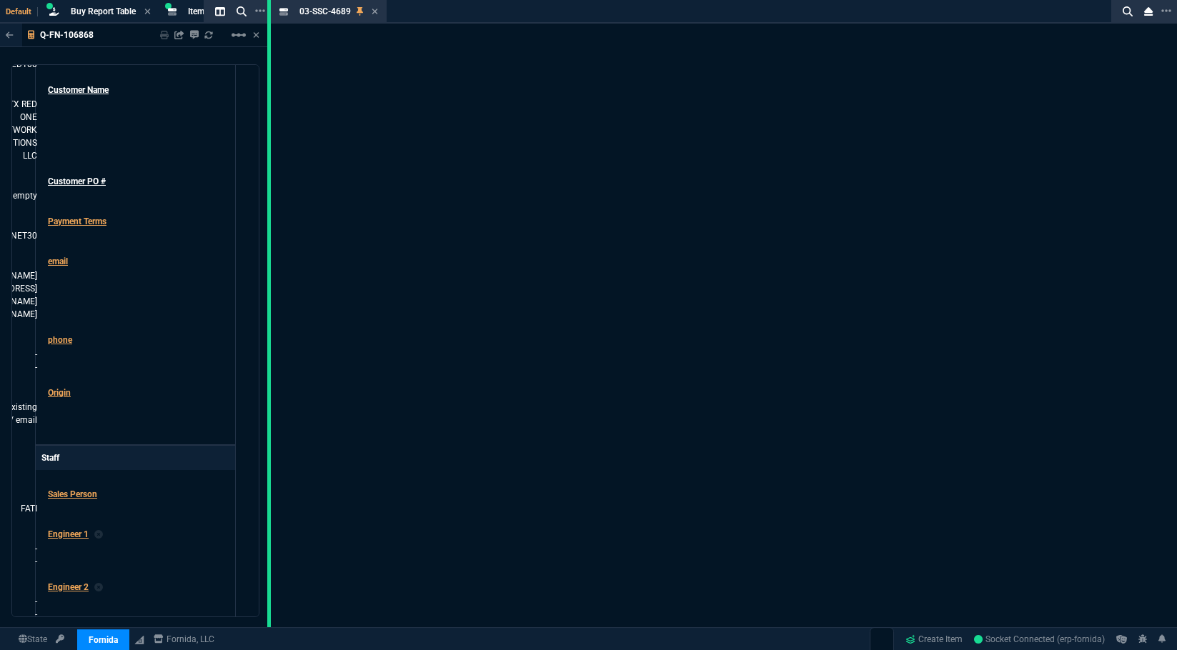
scroll to position [610, 0]
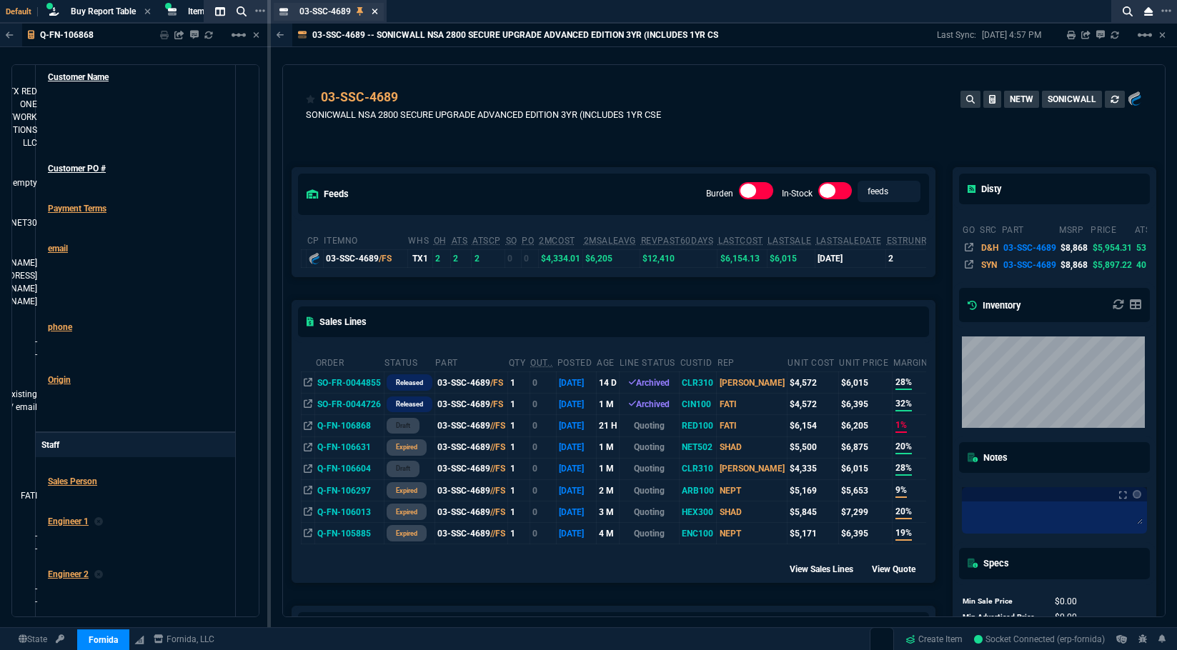
click at [372, 11] on icon at bounding box center [375, 11] width 6 height 9
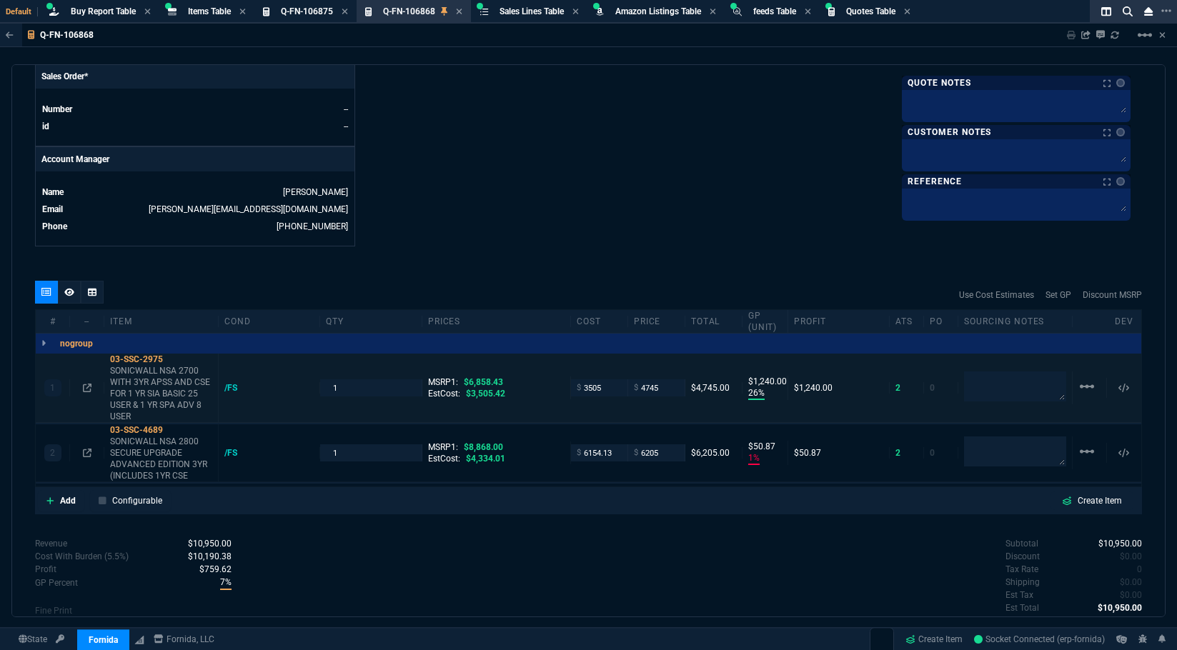
scroll to position [591, 0]
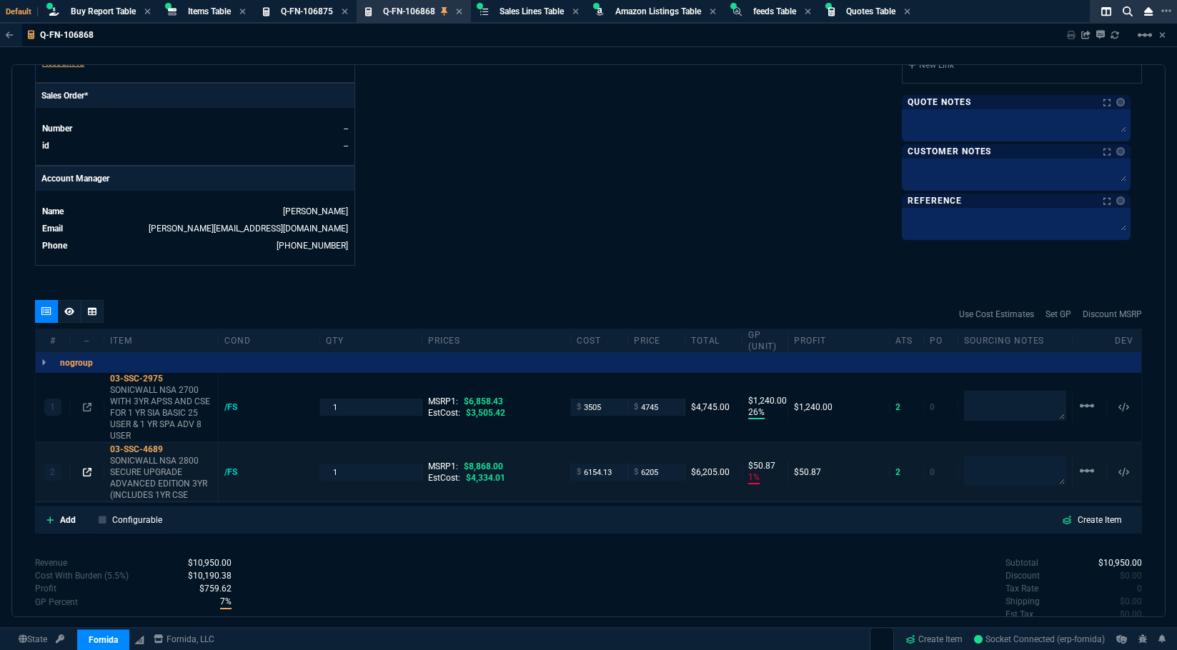
click at [87, 469] on icon at bounding box center [87, 472] width 9 height 9
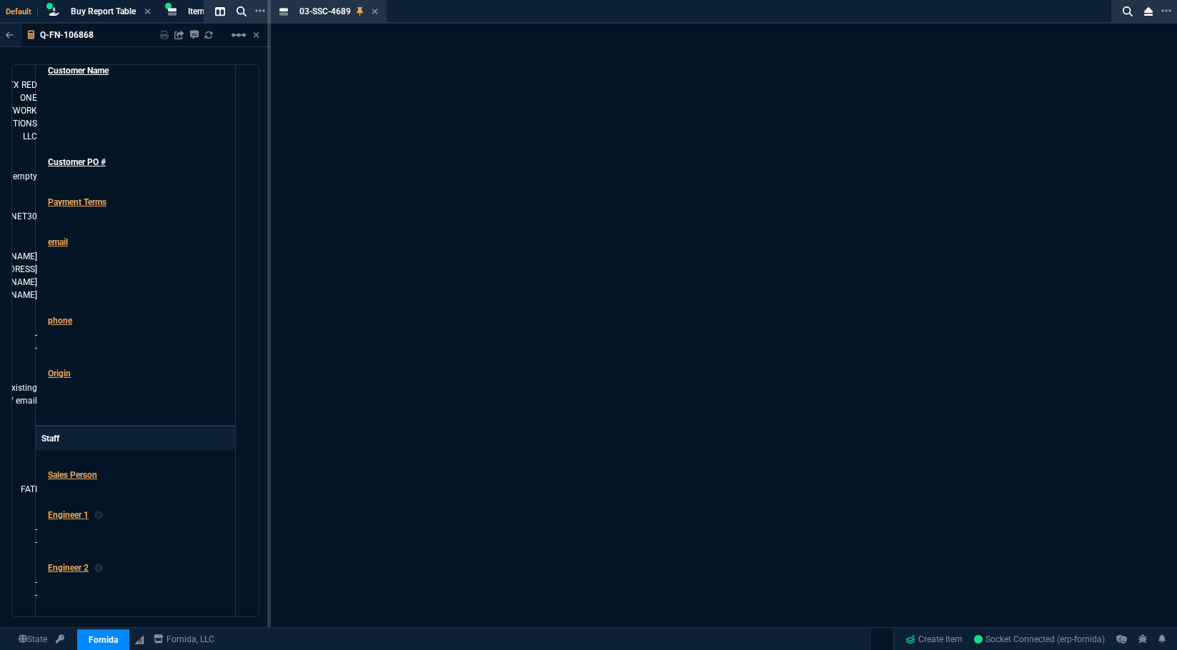
scroll to position [630, 0]
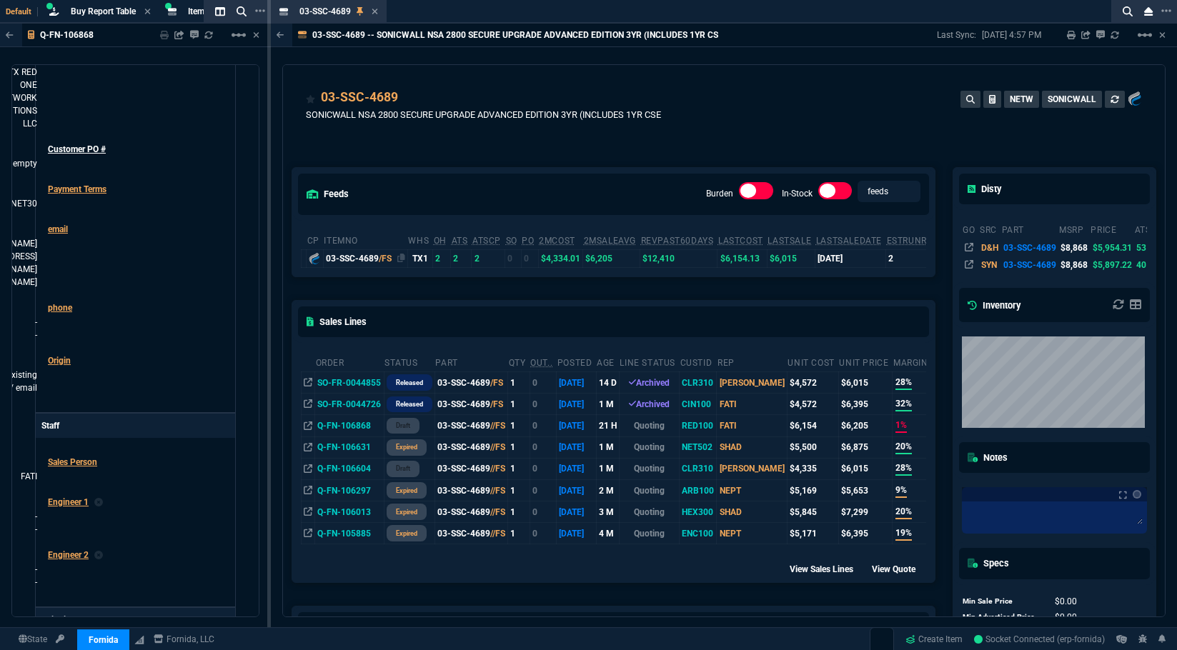
click at [349, 259] on div "03-SSC-4689 /FS" at bounding box center [365, 258] width 79 height 13
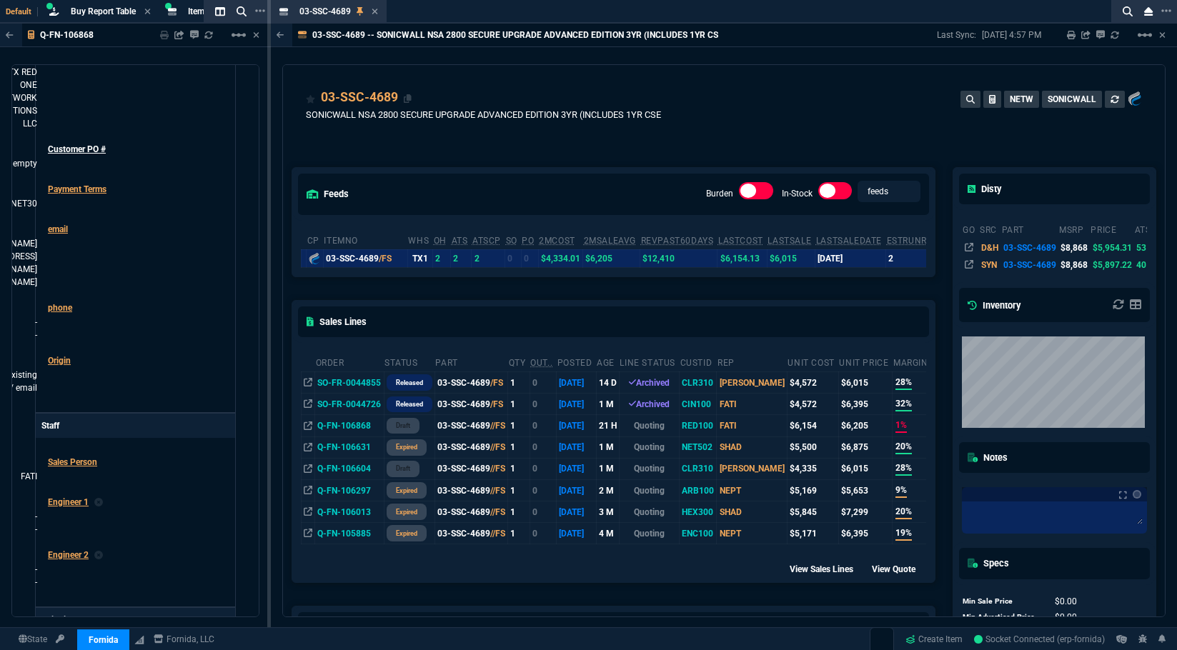
click at [388, 91] on div "03-SSC-4689" at bounding box center [359, 97] width 77 height 19
drag, startPoint x: 367, startPoint y: 35, endPoint x: 311, endPoint y: 36, distance: 55.8
click at [311, 36] on div "03-SSC-4689 -- SONICWALL NSA 2800 SECURE UPGRADE ADVANCED EDITION 3YR (INCLUDES…" at bounding box center [497, 35] width 453 height 23
copy p "03-SSC-4689"
click at [370, 12] on div "03-SSC-4689 Item" at bounding box center [338, 12] width 79 height 12
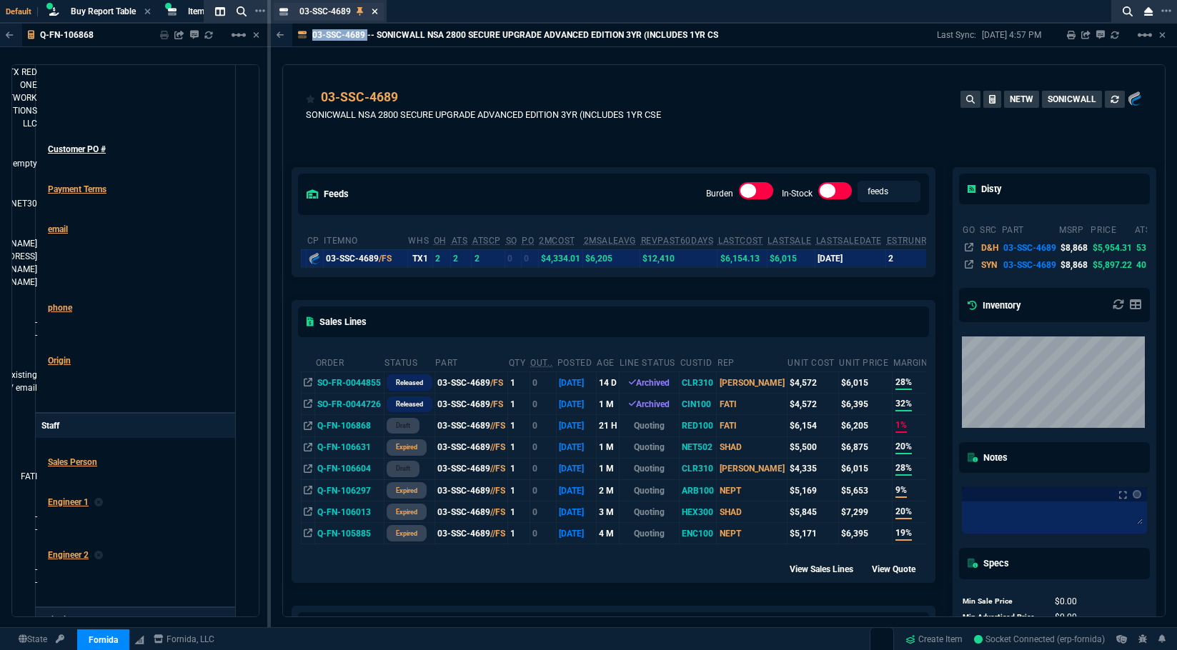
click at [374, 9] on icon at bounding box center [375, 11] width 6 height 9
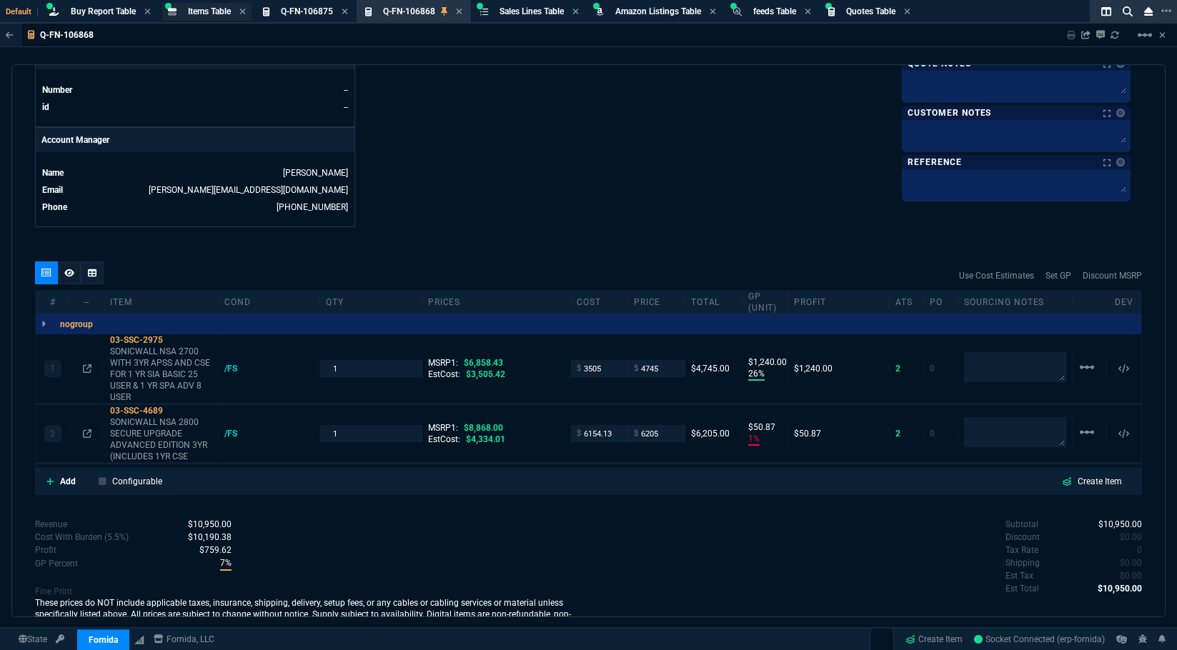
scroll to position [610, 0]
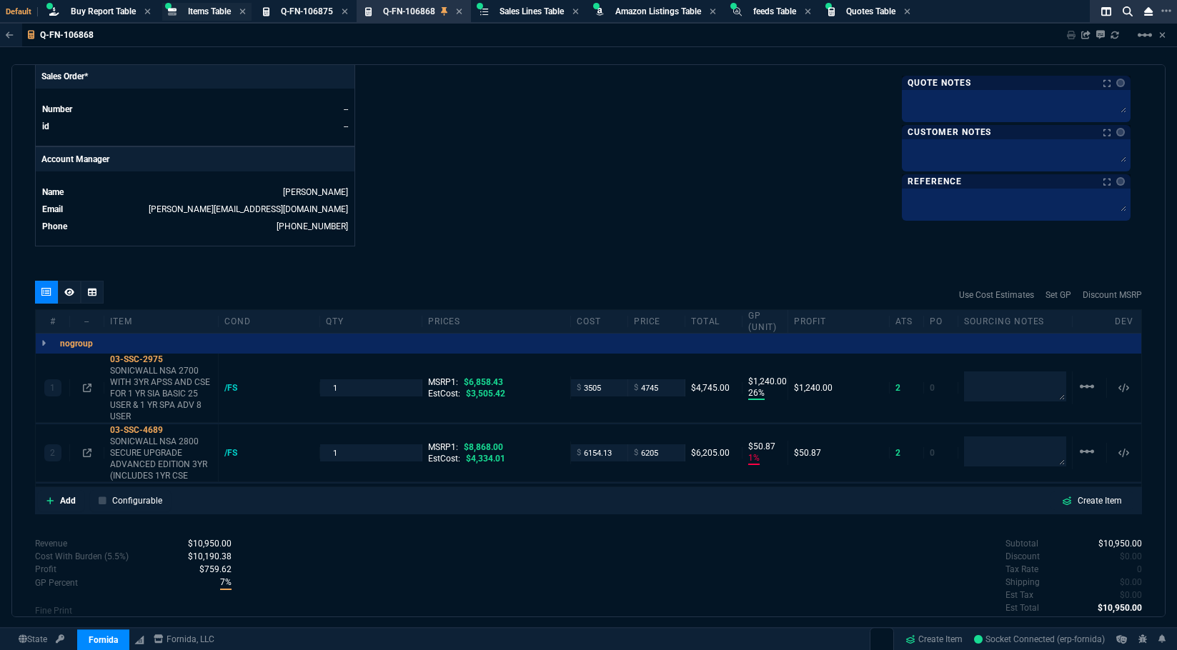
click at [211, 9] on span "Items Table" at bounding box center [209, 11] width 43 height 10
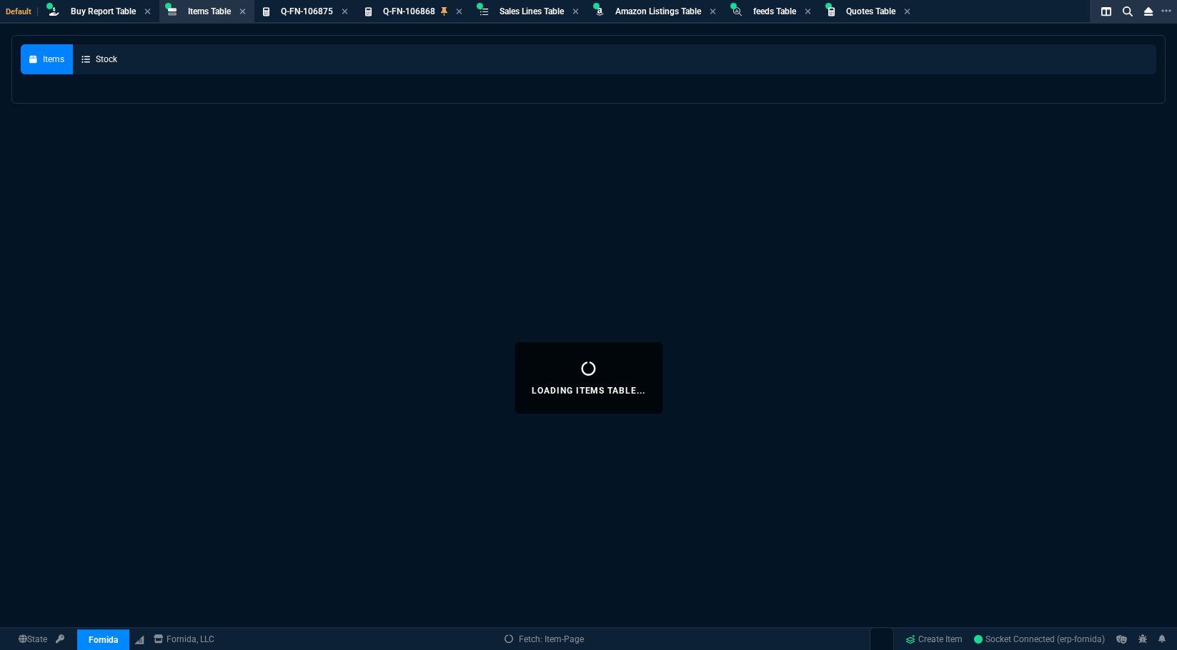
select select
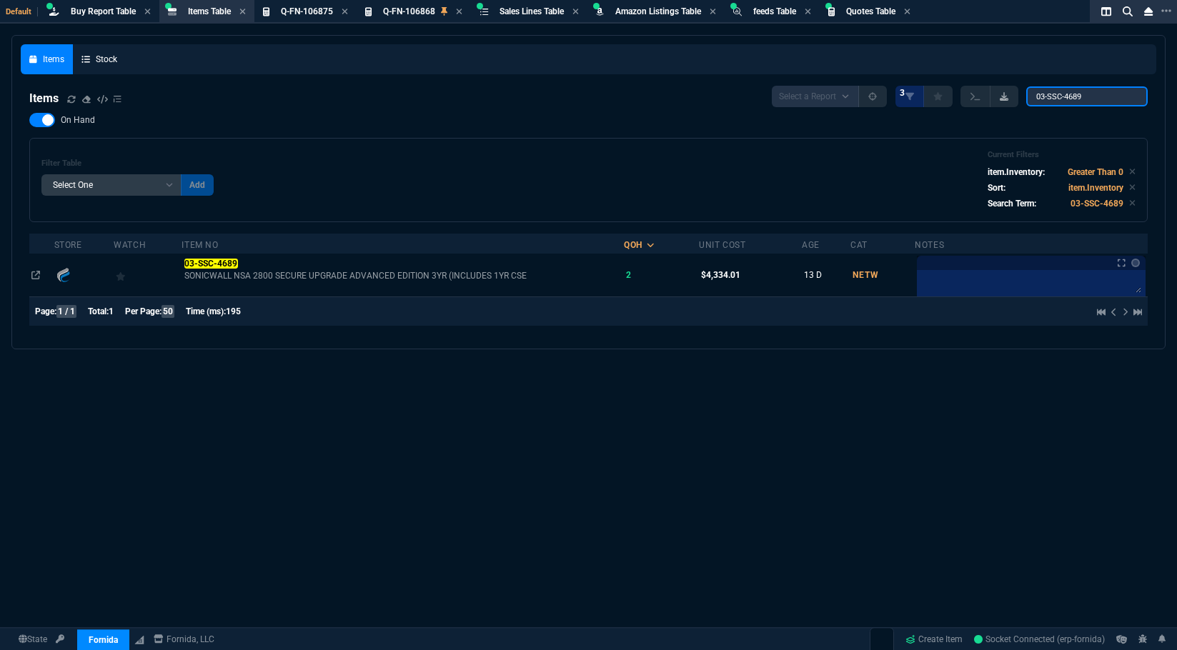
drag, startPoint x: 1085, startPoint y: 89, endPoint x: 1005, endPoint y: 91, distance: 80.8
click at [1008, 91] on div "Select a Report NEW QUERY 3 03-SSC-4689" at bounding box center [960, 96] width 376 height 21
paste input "search"
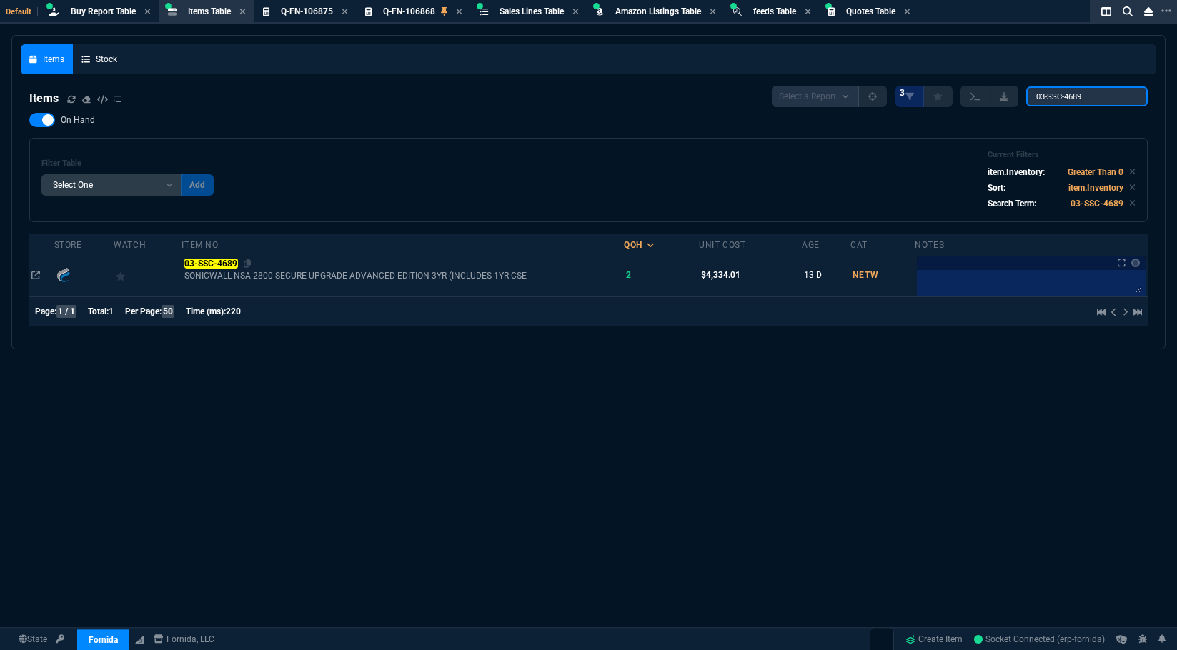
type input "03-SSC-4689"
click at [227, 259] on mark "03-SSC-4689" at bounding box center [211, 264] width 54 height 10
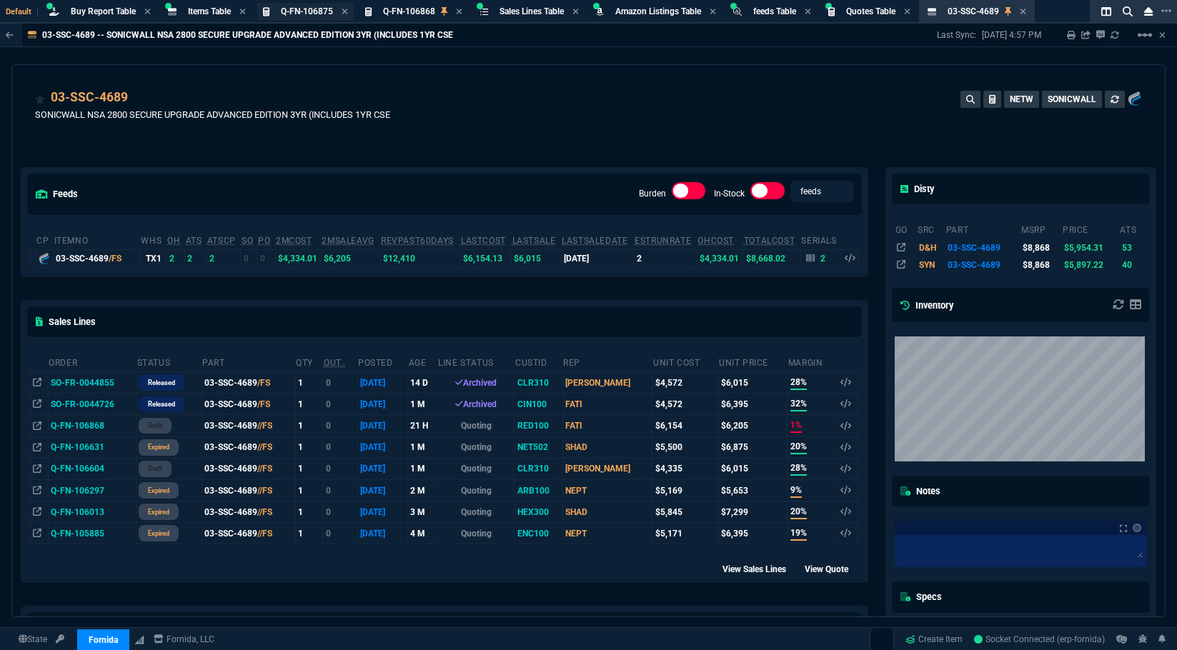
click at [302, 14] on span "Q-FN-106875" at bounding box center [307, 11] width 52 height 10
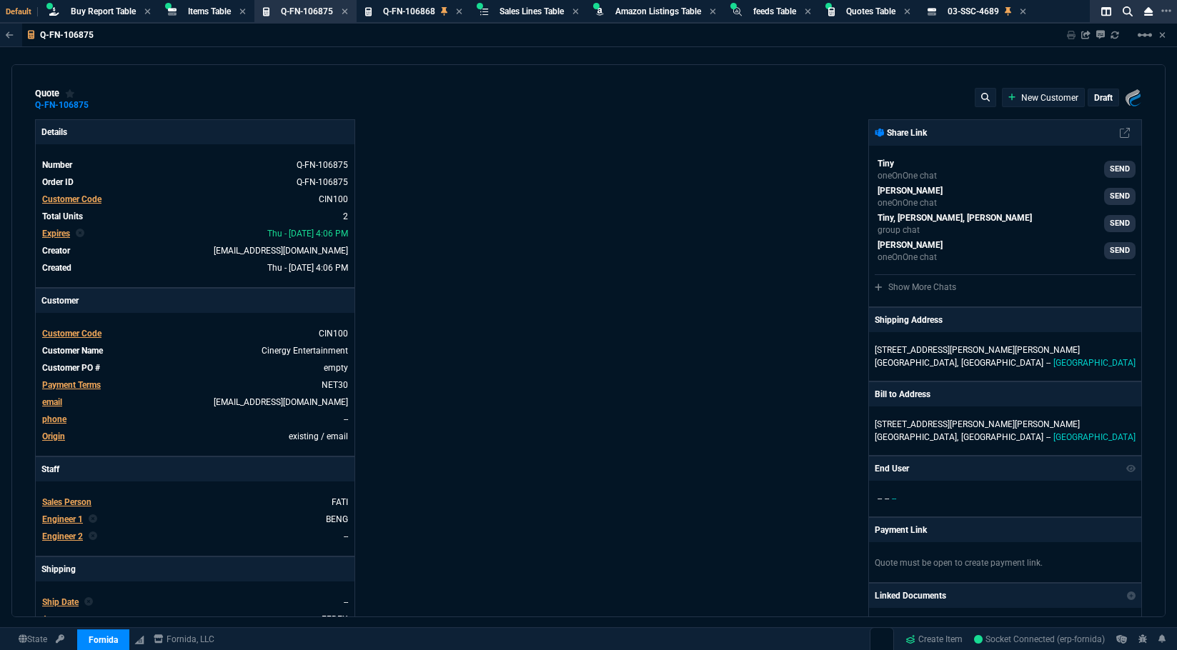
type input "0"
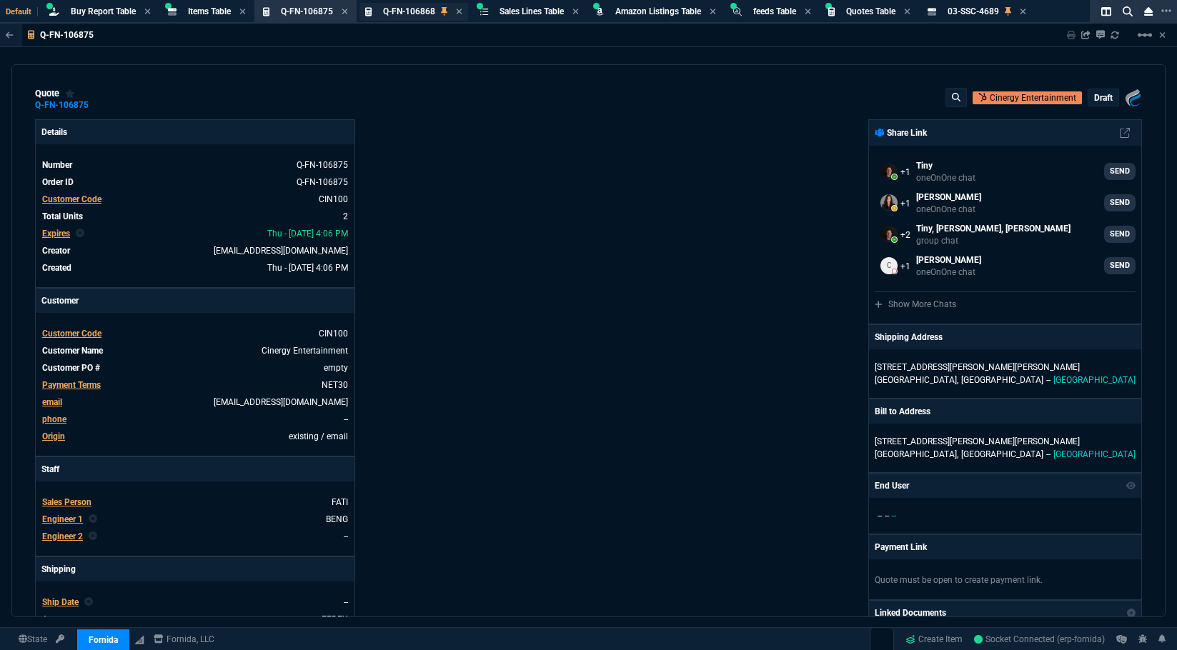
click at [407, 13] on span "Q-FN-106868" at bounding box center [409, 11] width 52 height 10
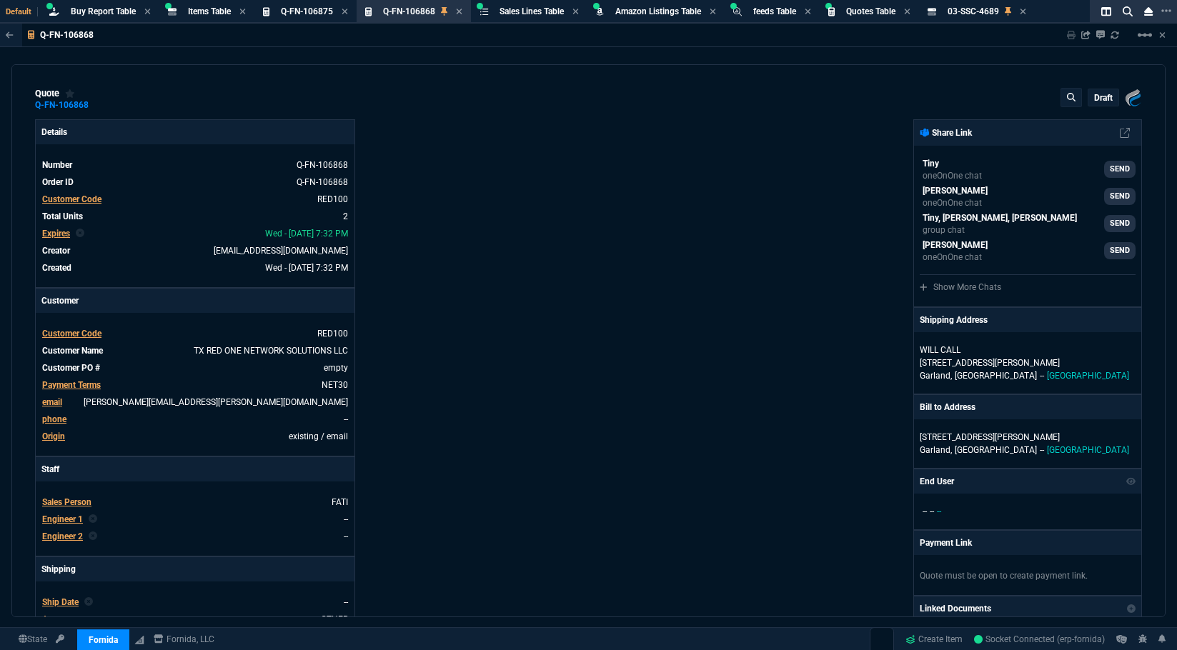
type input "26"
type input "1240"
type input "51"
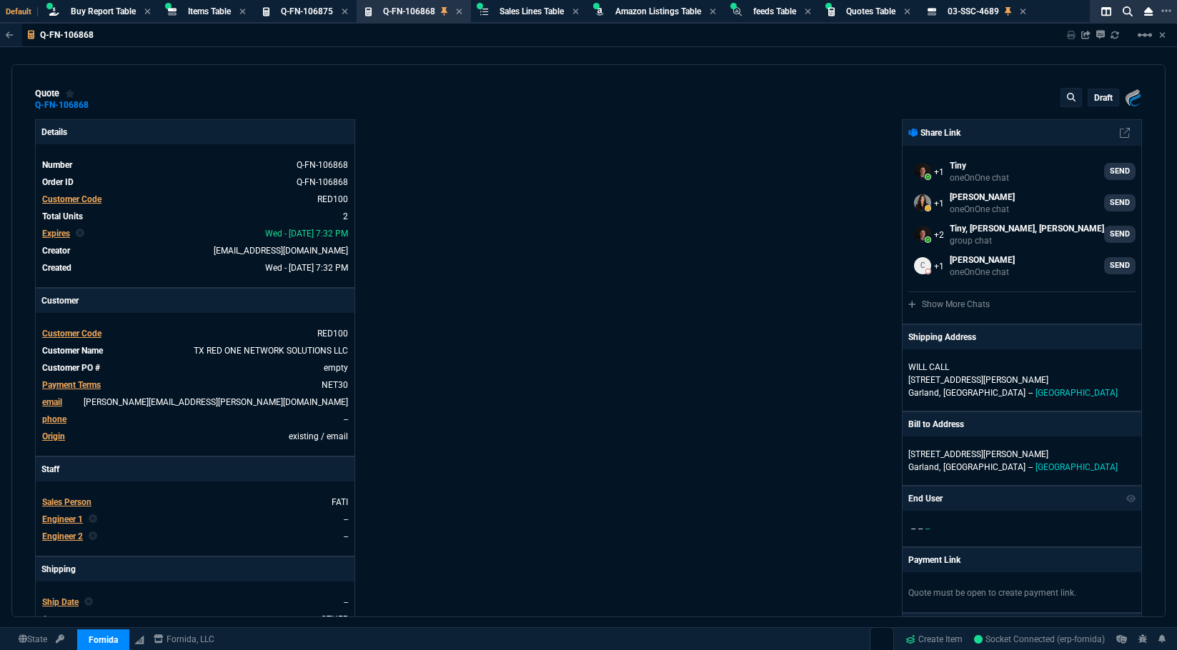
type input "31"
type input "30"
type input "26"
type input "1240"
type input "51"
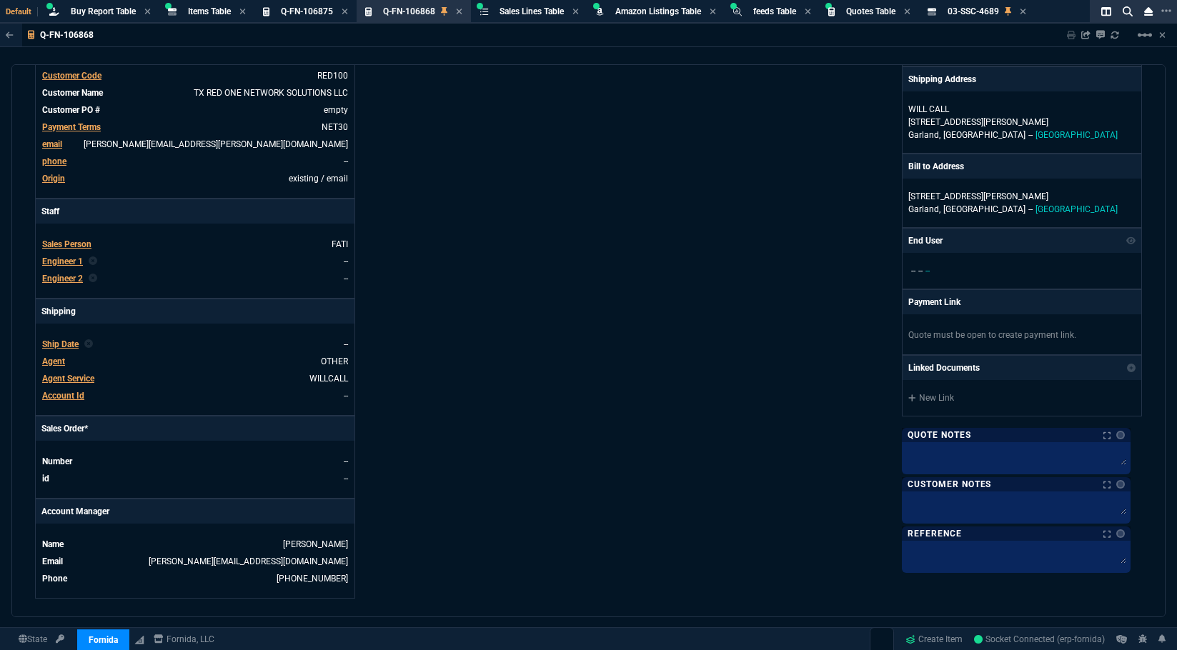
type input "6858.43"
type input "8868"
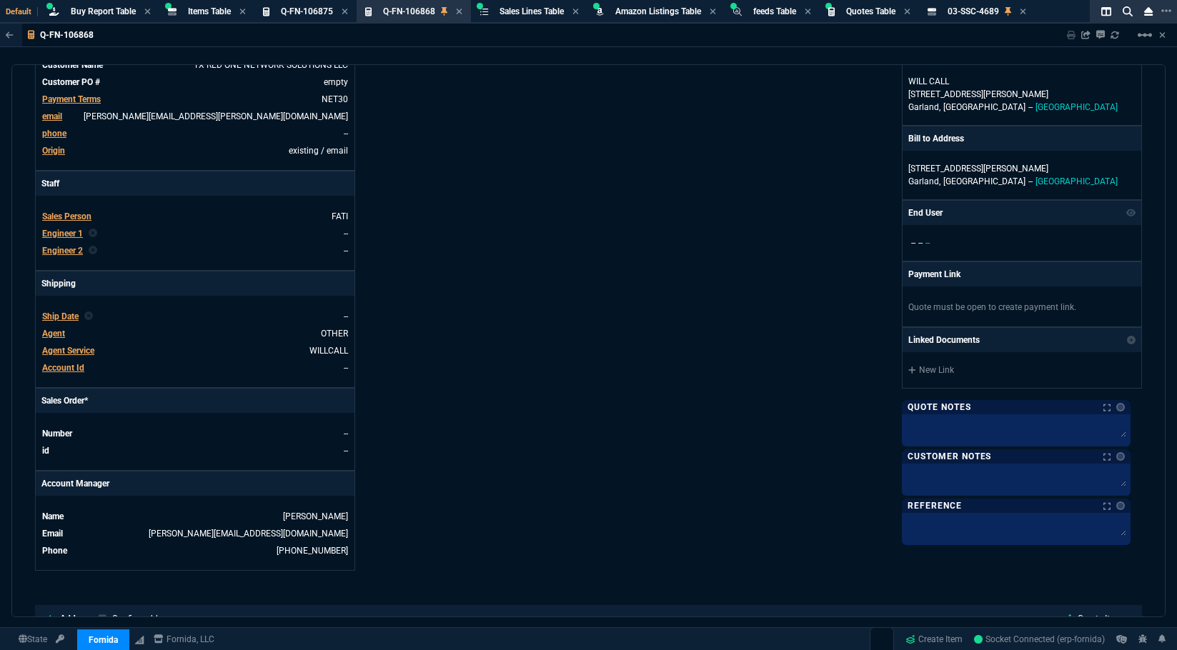
type input "31"
type input "30"
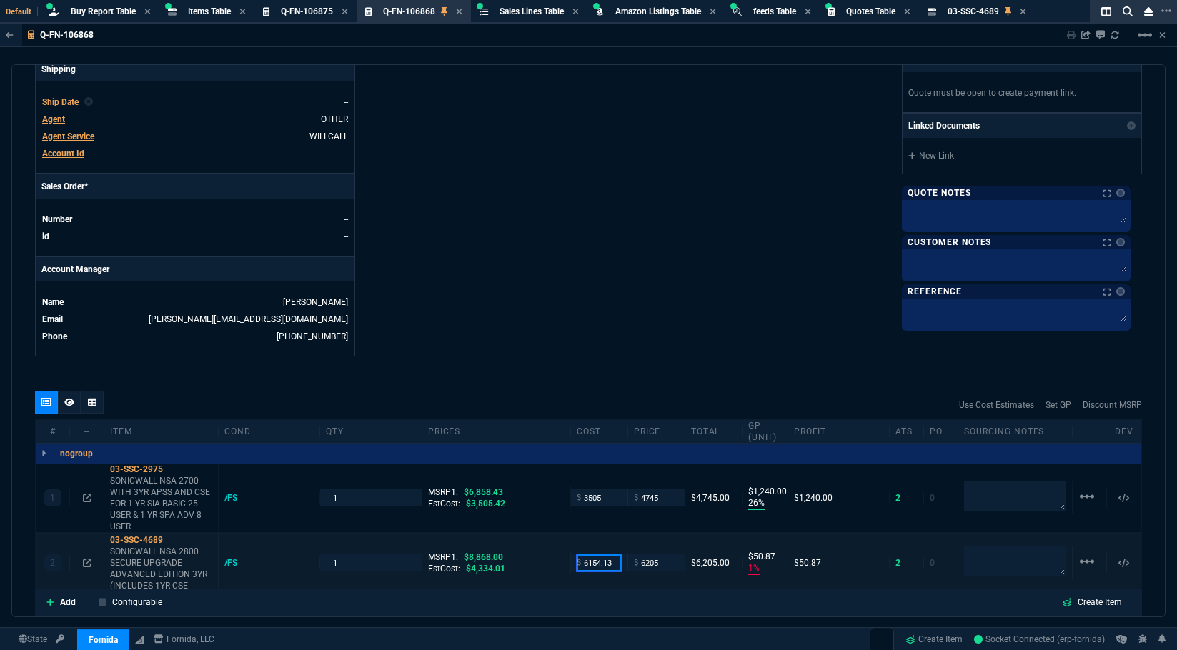
drag, startPoint x: 614, startPoint y: 563, endPoint x: 536, endPoint y: 563, distance: 77.9
click at [553, 563] on div "2 03-SSC-4689 SONICWALL NSA 2800 SECURE UPGRADE ADVANCED EDITION 3YR (INCLUDES …" at bounding box center [588, 564] width 1105 height 58
type input "4334"
type input "30"
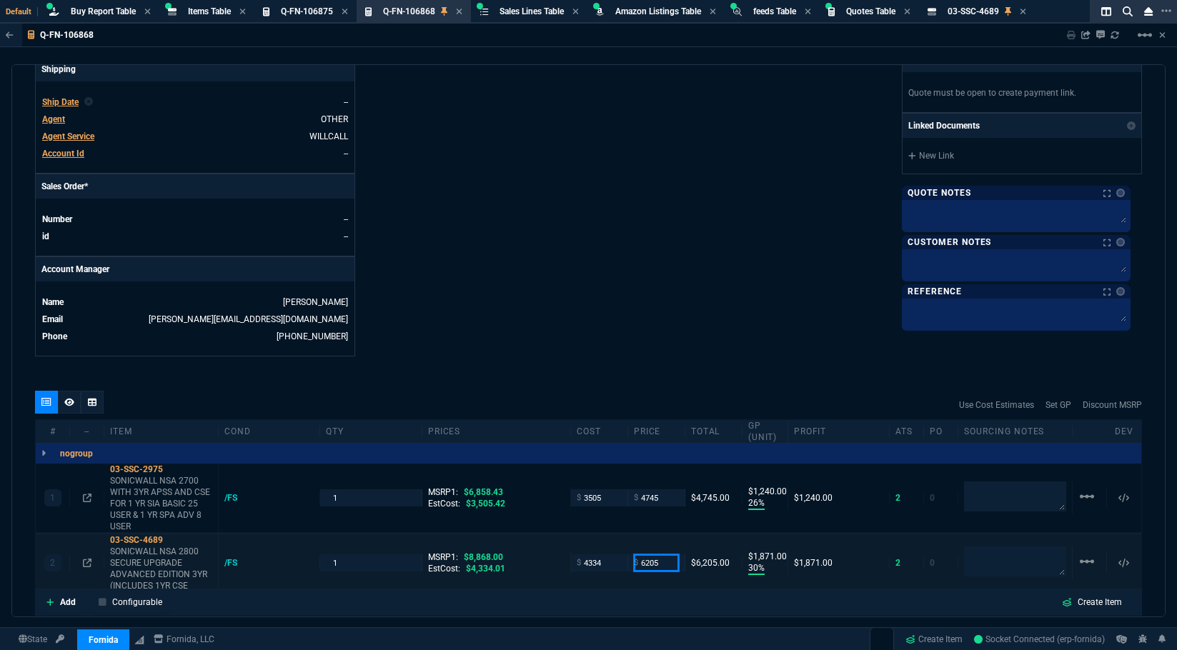
type input "1871"
type input "6095"
type input "29"
type input "1761"
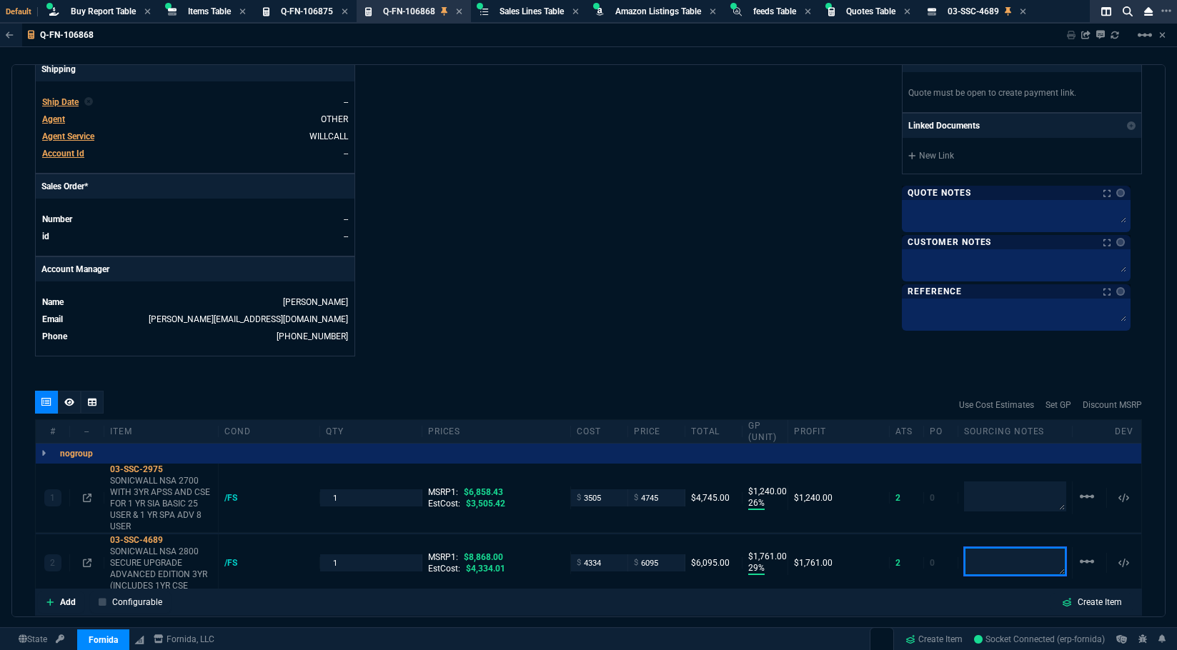
type input "31"
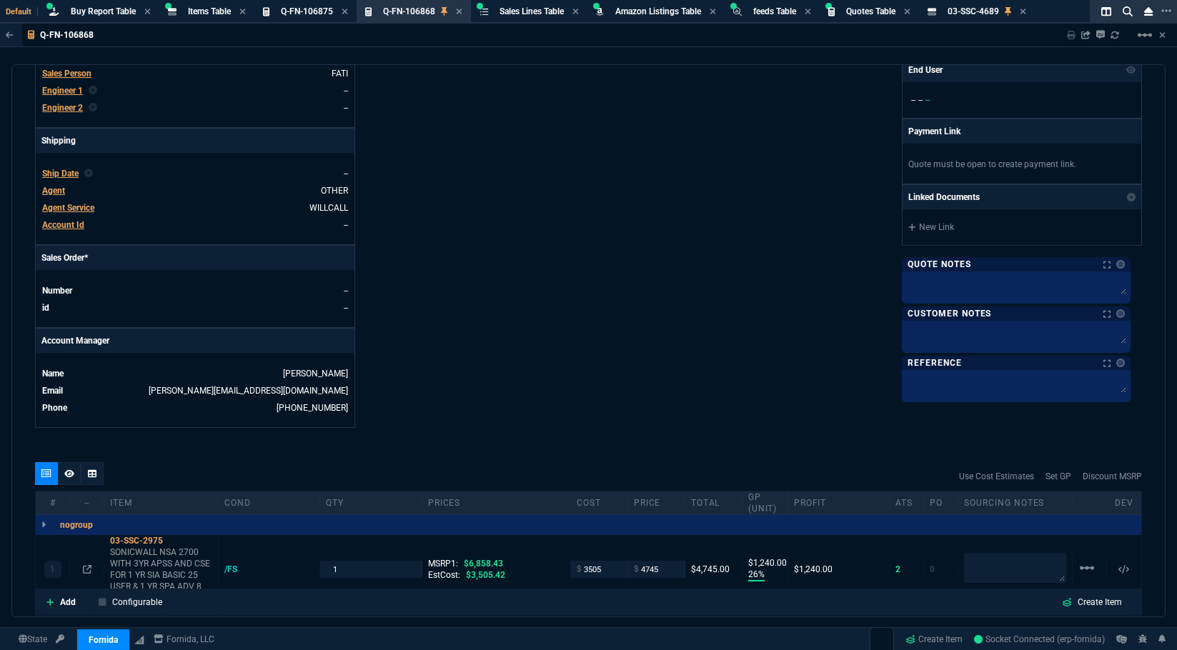
scroll to position [572, 0]
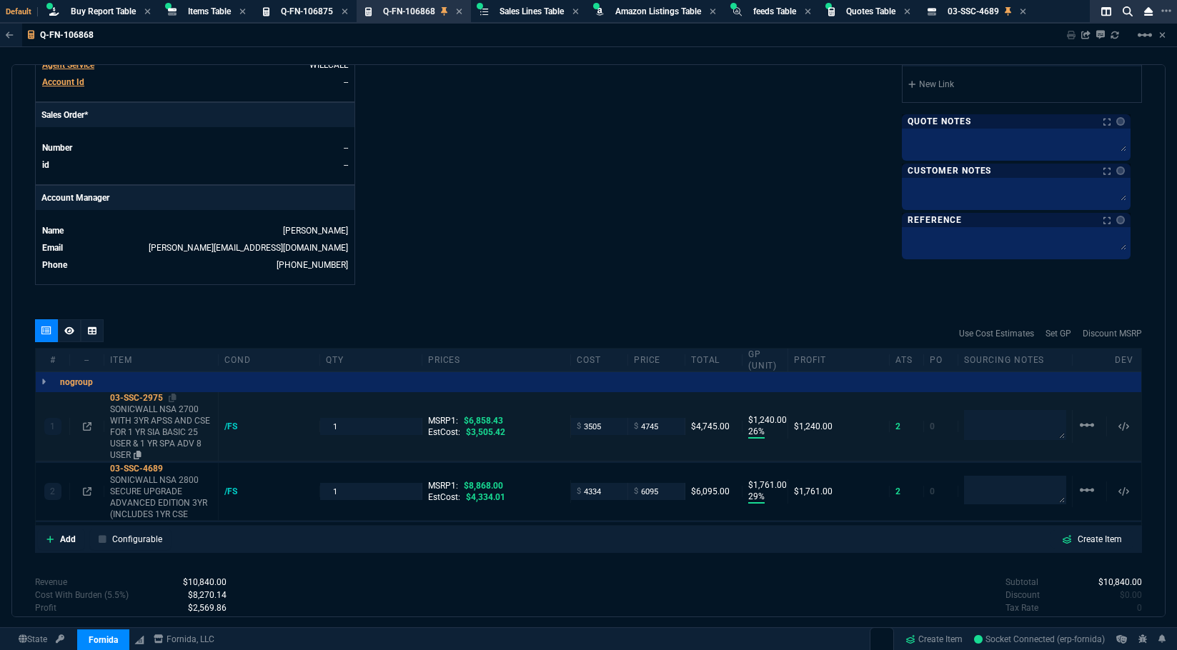
drag, startPoint x: 172, startPoint y: 397, endPoint x: 181, endPoint y: 399, distance: 8.8
click at [172, 397] on icon at bounding box center [173, 398] width 8 height 9
drag, startPoint x: 176, startPoint y: 469, endPoint x: 204, endPoint y: 473, distance: 28.2
click at [176, 469] on icon at bounding box center [173, 468] width 8 height 9
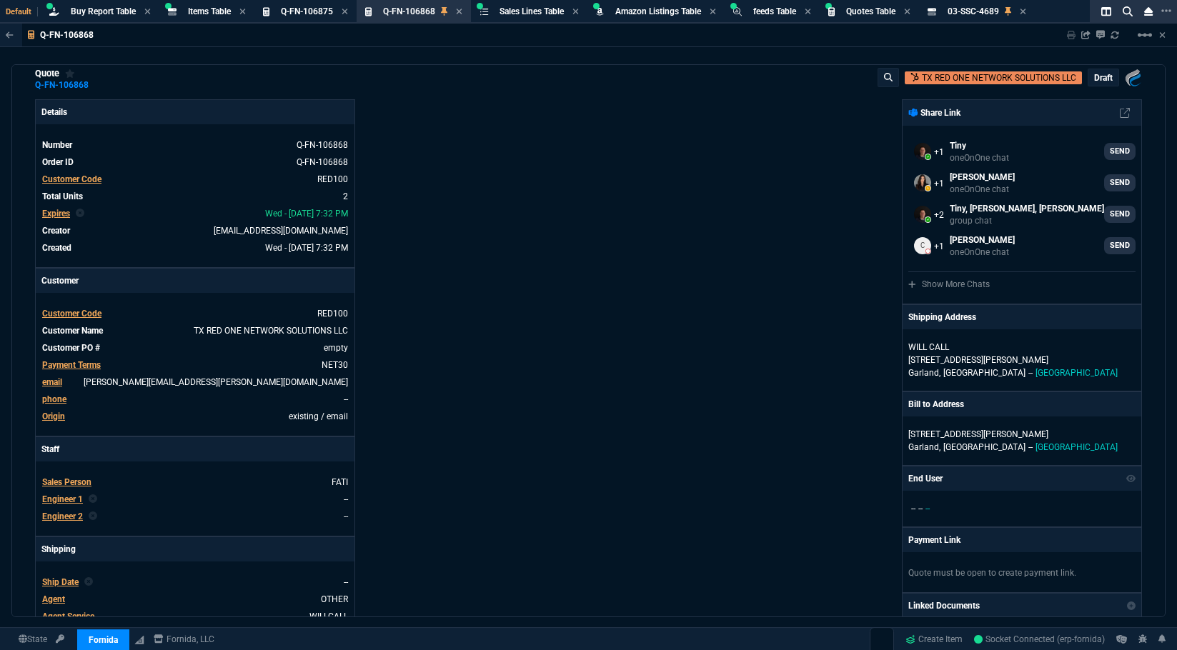
scroll to position [0, 0]
